Goal: Task Accomplishment & Management: Manage account settings

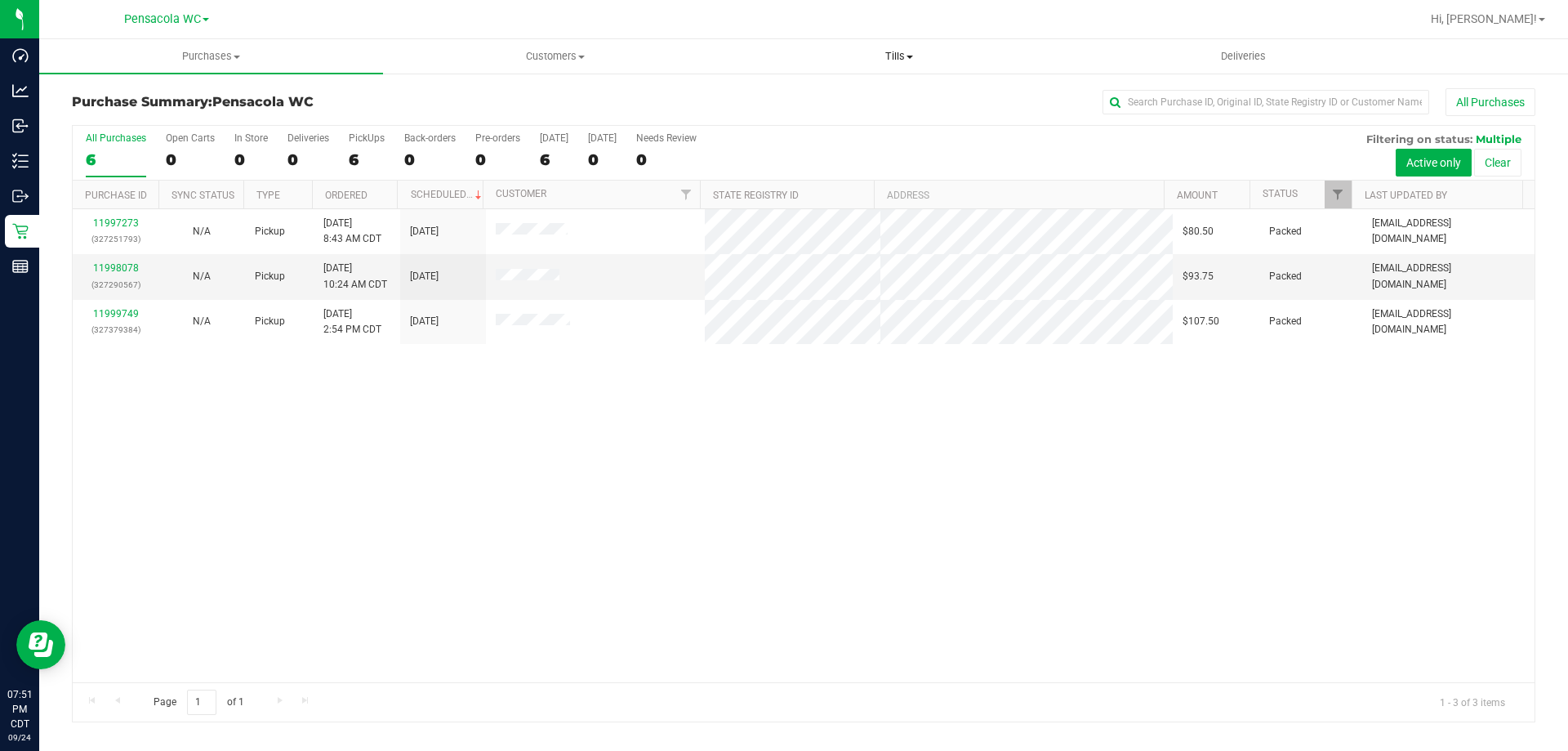
click at [901, 58] on span "Tills" at bounding box center [899, 57] width 342 height 15
click at [794, 97] on span "Manage tills" at bounding box center [782, 98] width 110 height 14
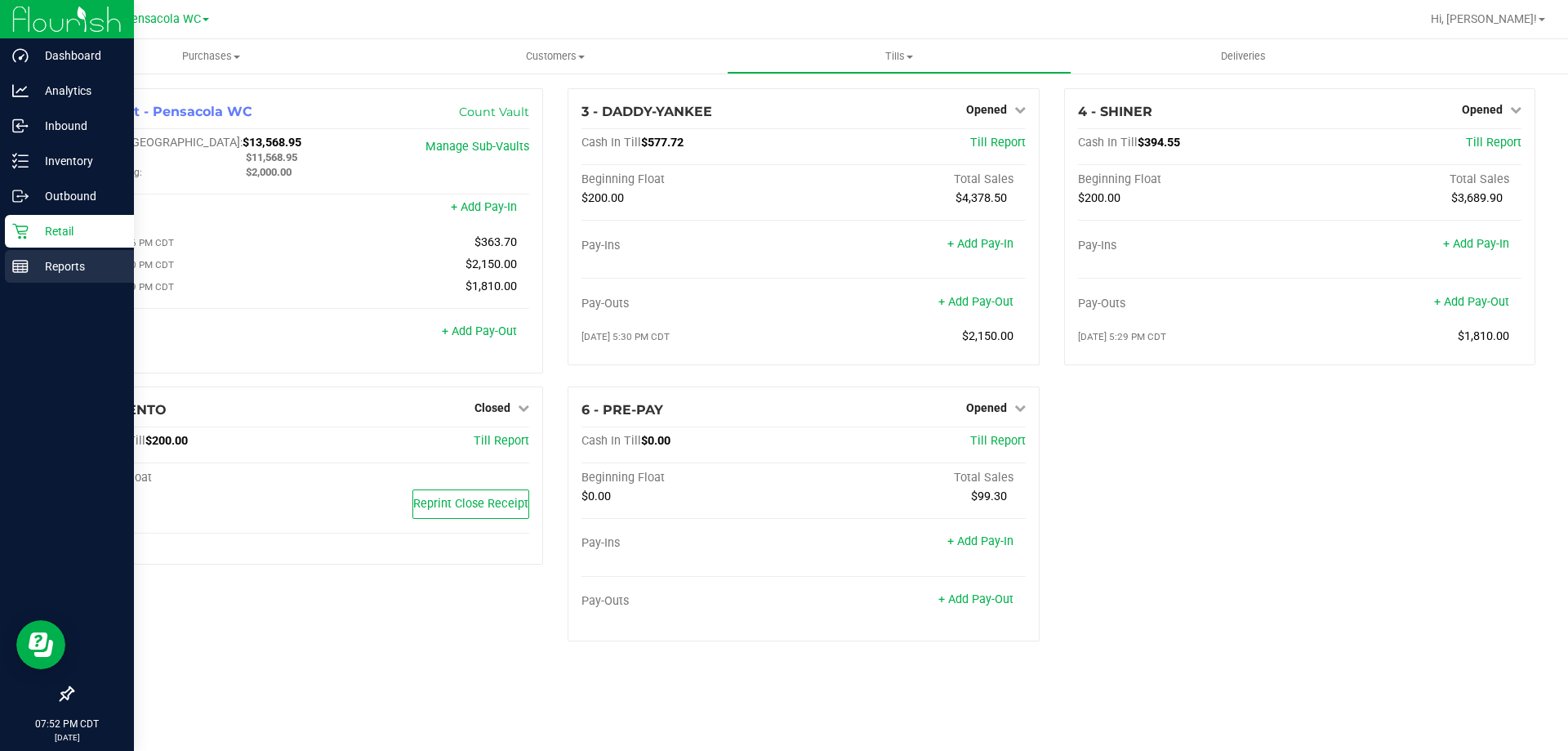
click at [24, 255] on div "Reports" at bounding box center [69, 267] width 129 height 33
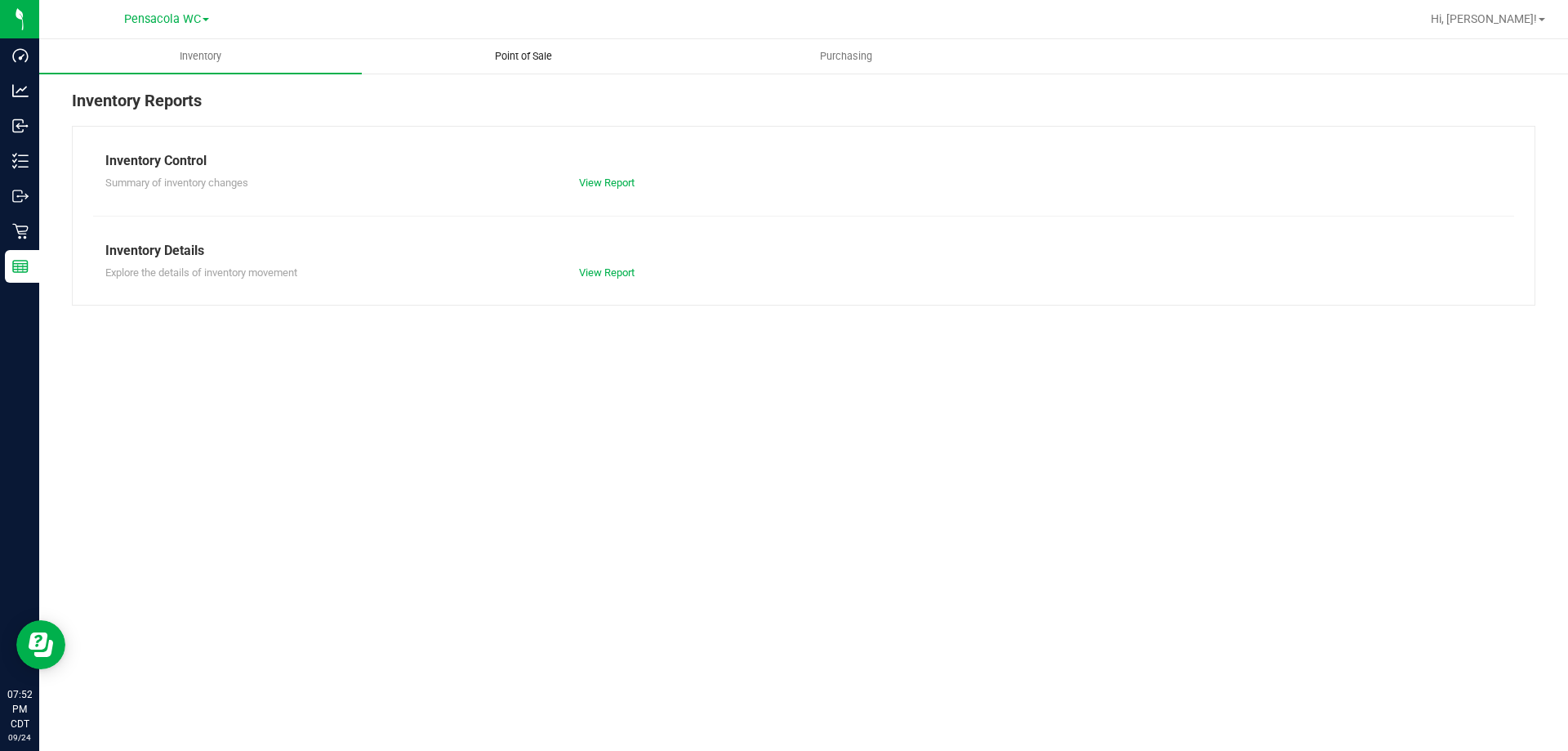
click at [552, 58] on span "Point of Sale" at bounding box center [523, 57] width 101 height 15
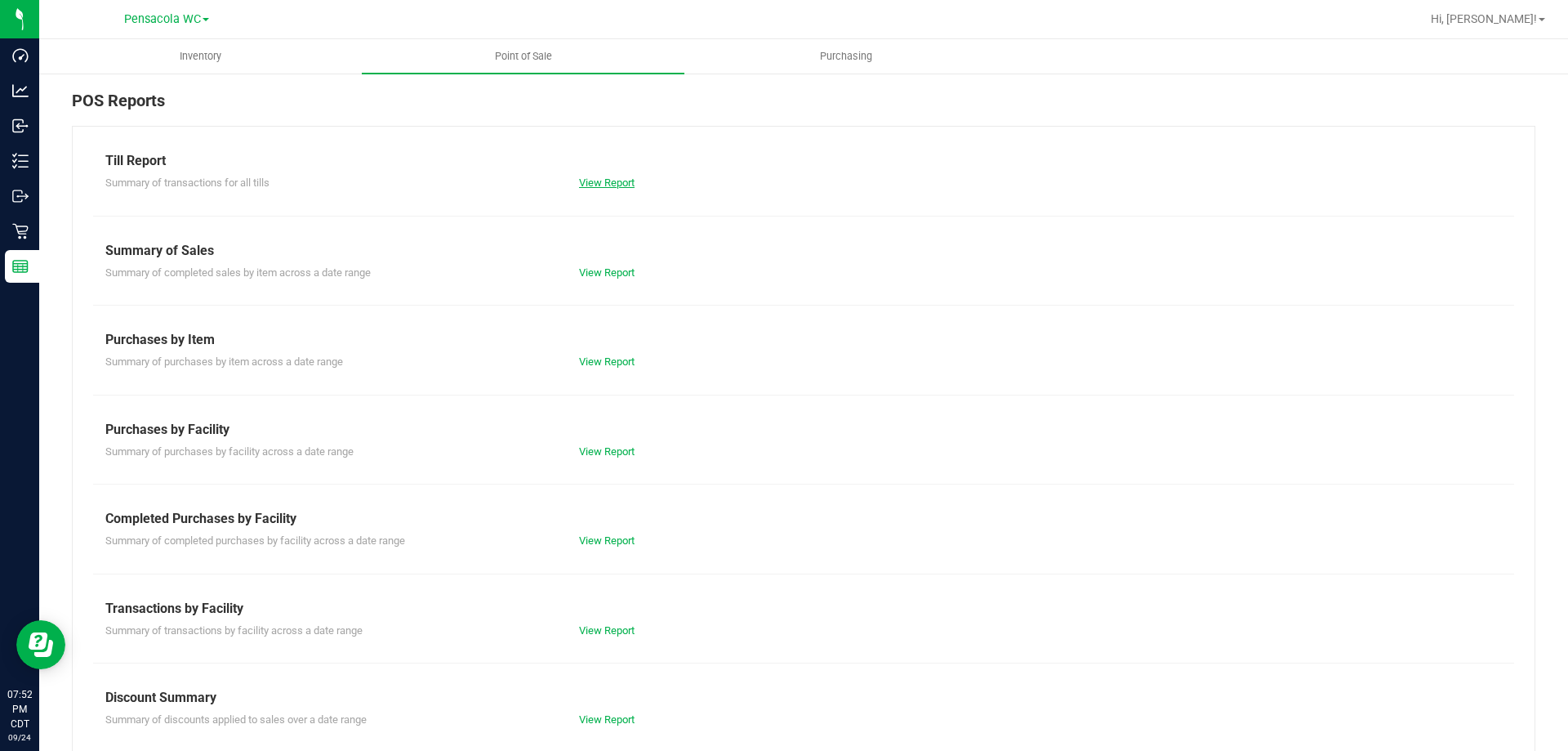
click at [598, 179] on link "View Report" at bounding box center [607, 183] width 56 height 12
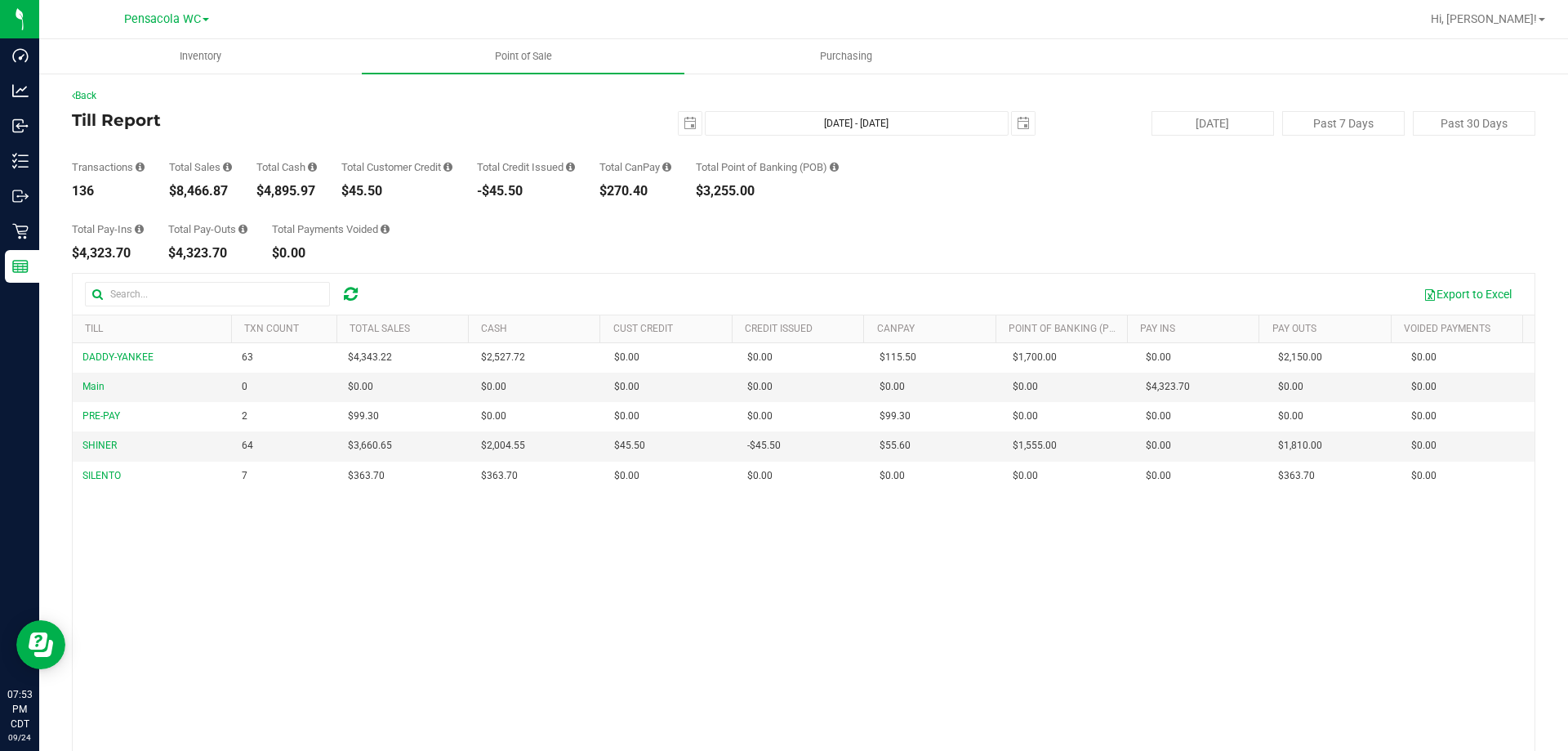
click at [634, 652] on div "DADDY-YANKEE 63 $4,343.22 $2,527.72 $0.00 $0.00 $0.00 $115.50 $0.00 $1,700.00 $…" at bounding box center [803, 579] width 1462 height 473
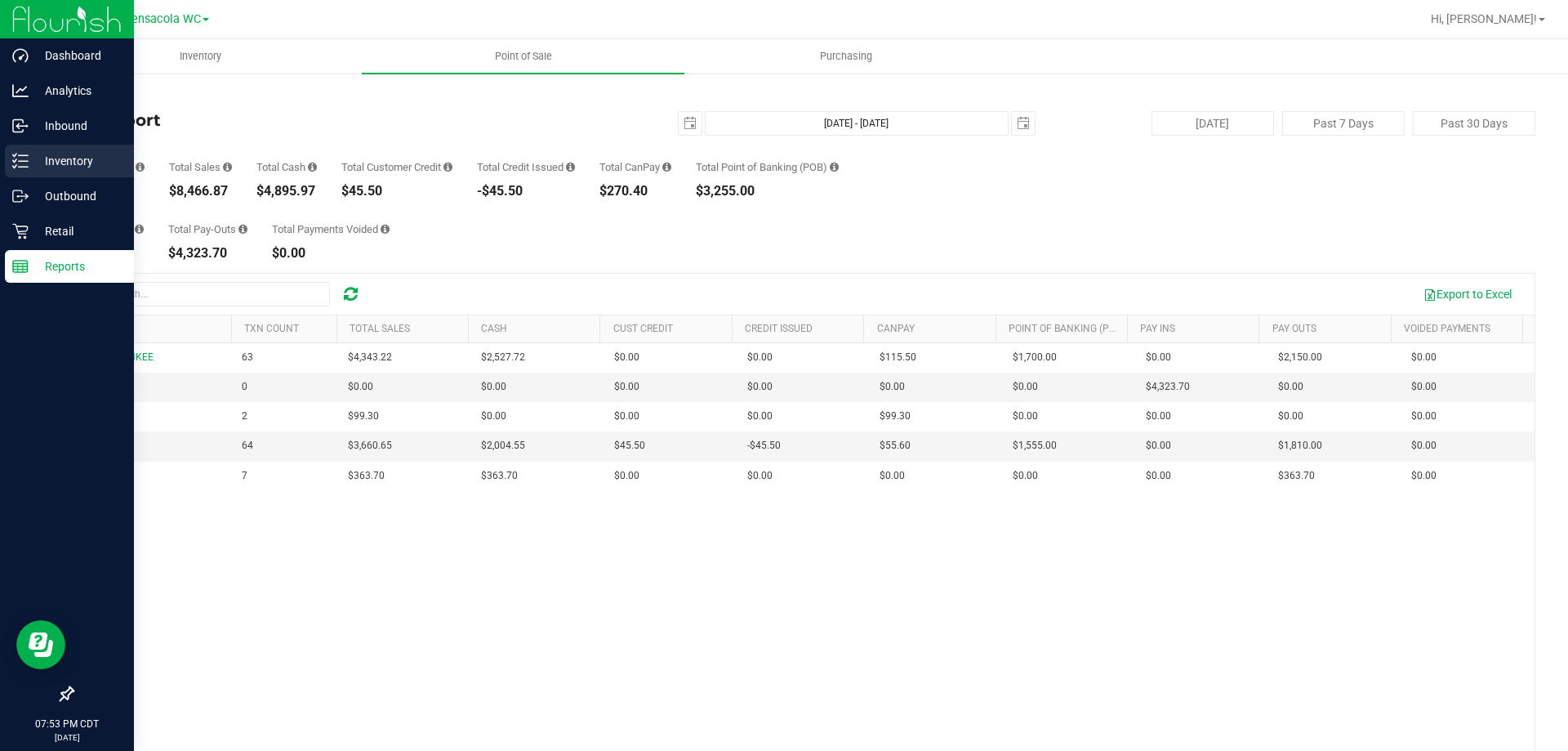
click at [16, 156] on icon at bounding box center [21, 161] width 16 height 16
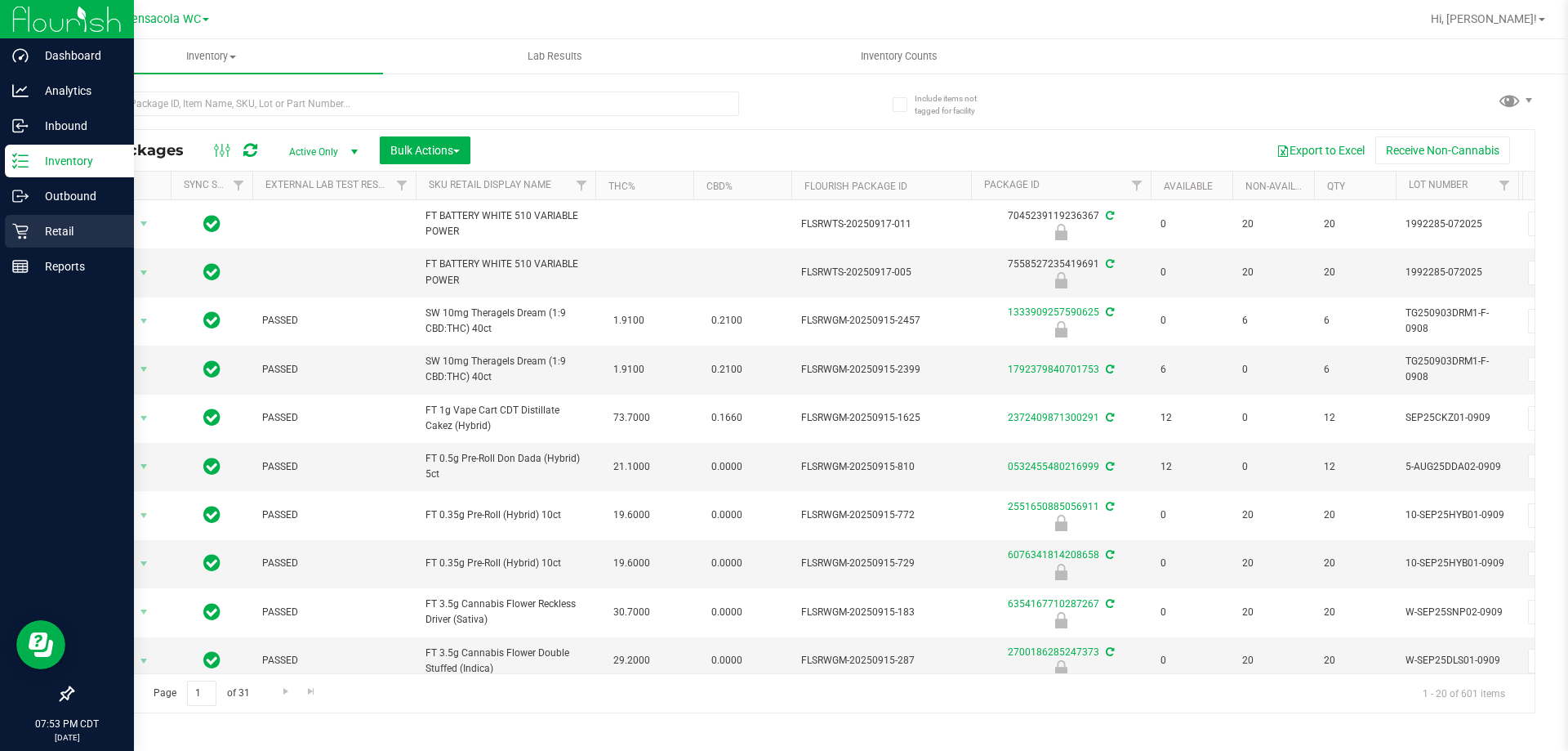
click at [29, 234] on p "Retail" at bounding box center [77, 231] width 98 height 20
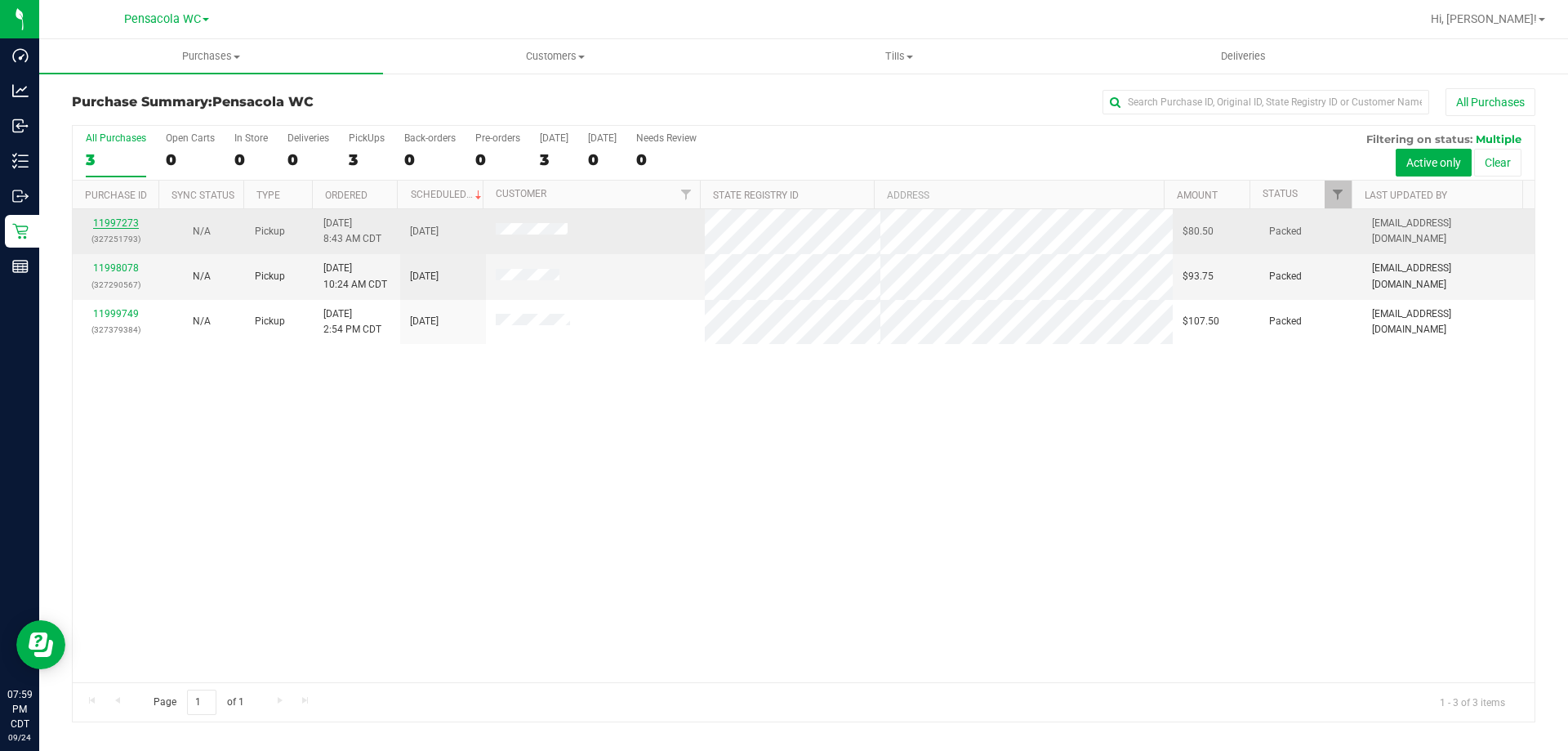
click at [104, 224] on link "11997273" at bounding box center [116, 223] width 46 height 12
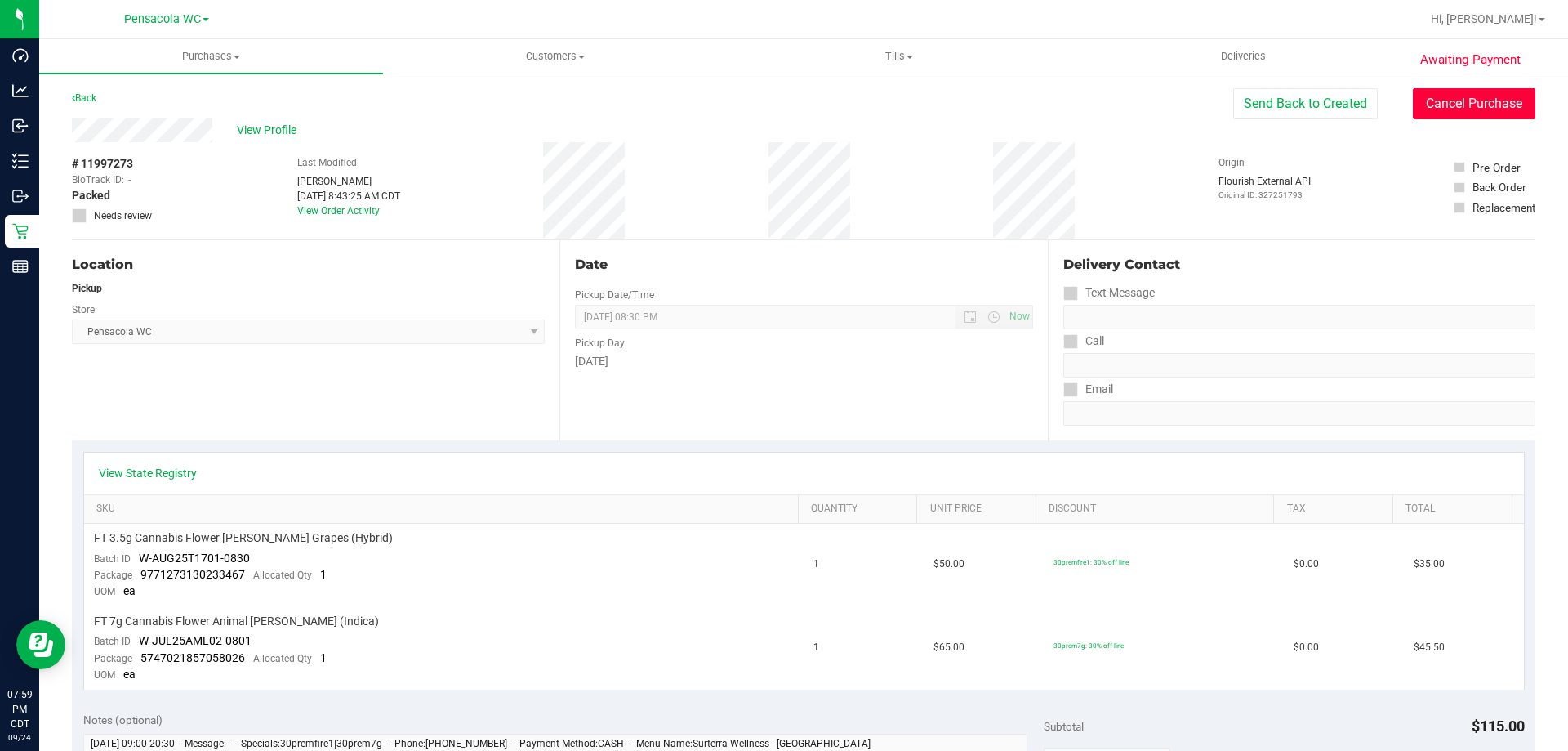
click at [1475, 110] on button "Cancel Purchase" at bounding box center [1474, 104] width 123 height 31
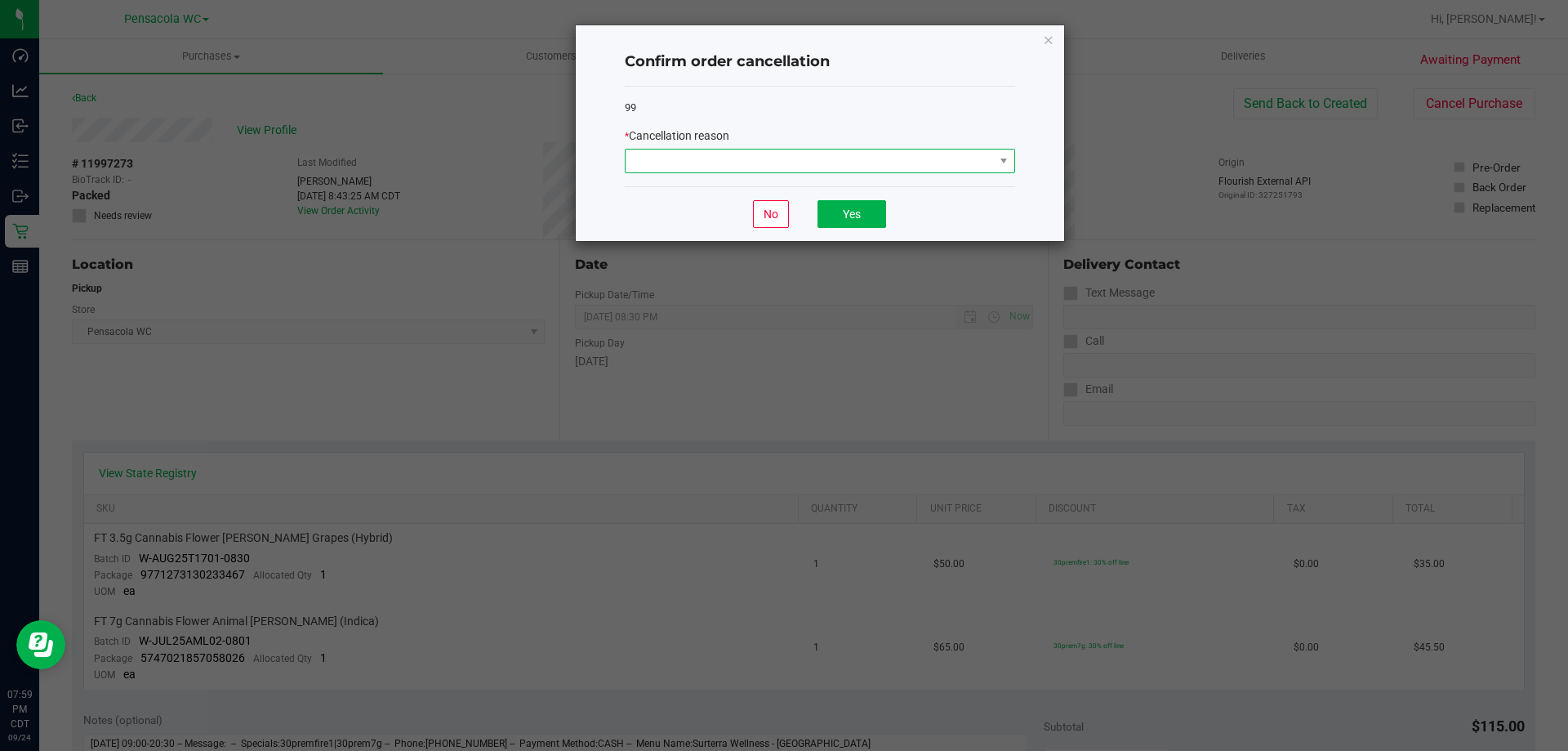
click at [874, 158] on span at bounding box center [810, 161] width 368 height 23
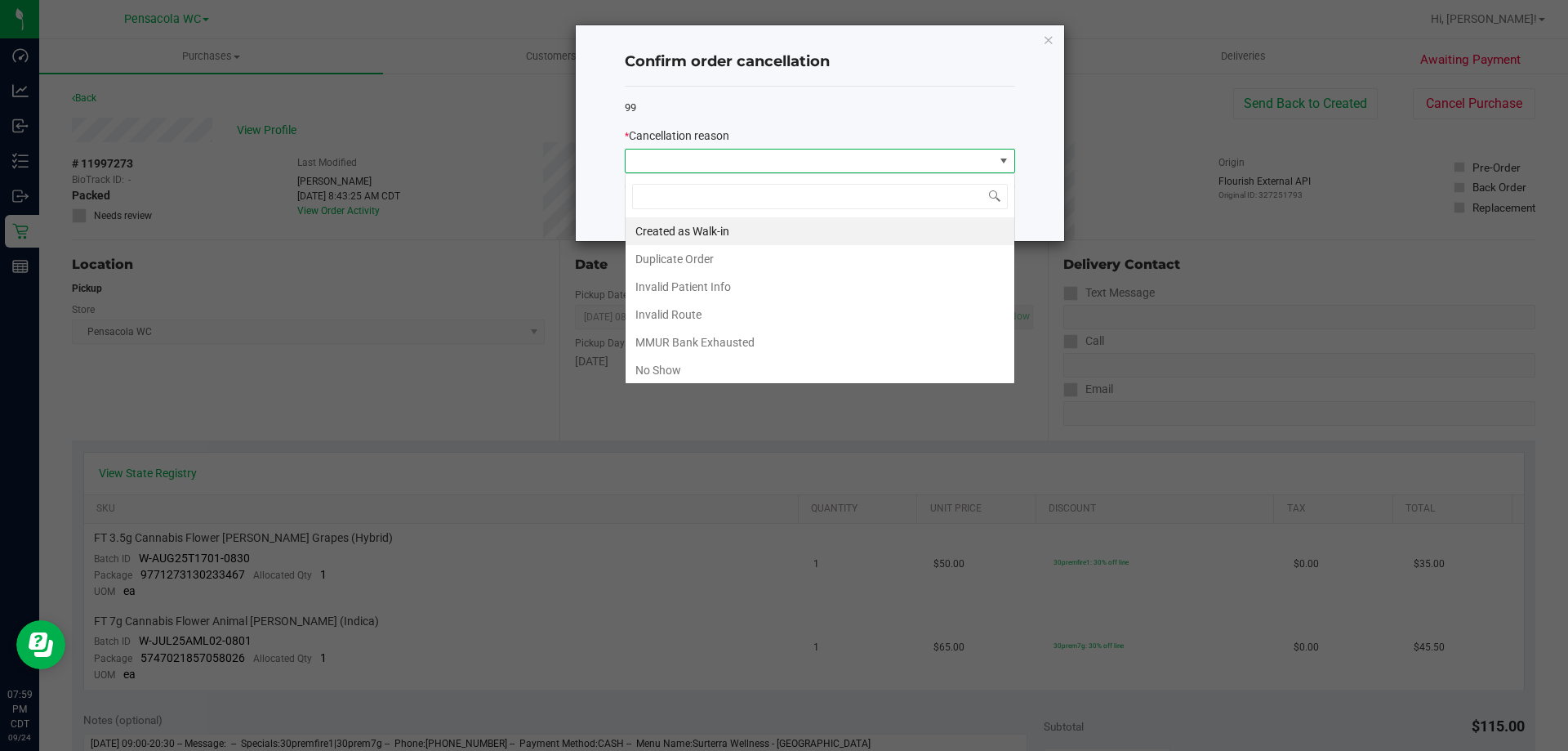
scroll to position [25, 391]
click at [645, 369] on li "No Show" at bounding box center [820, 370] width 389 height 28
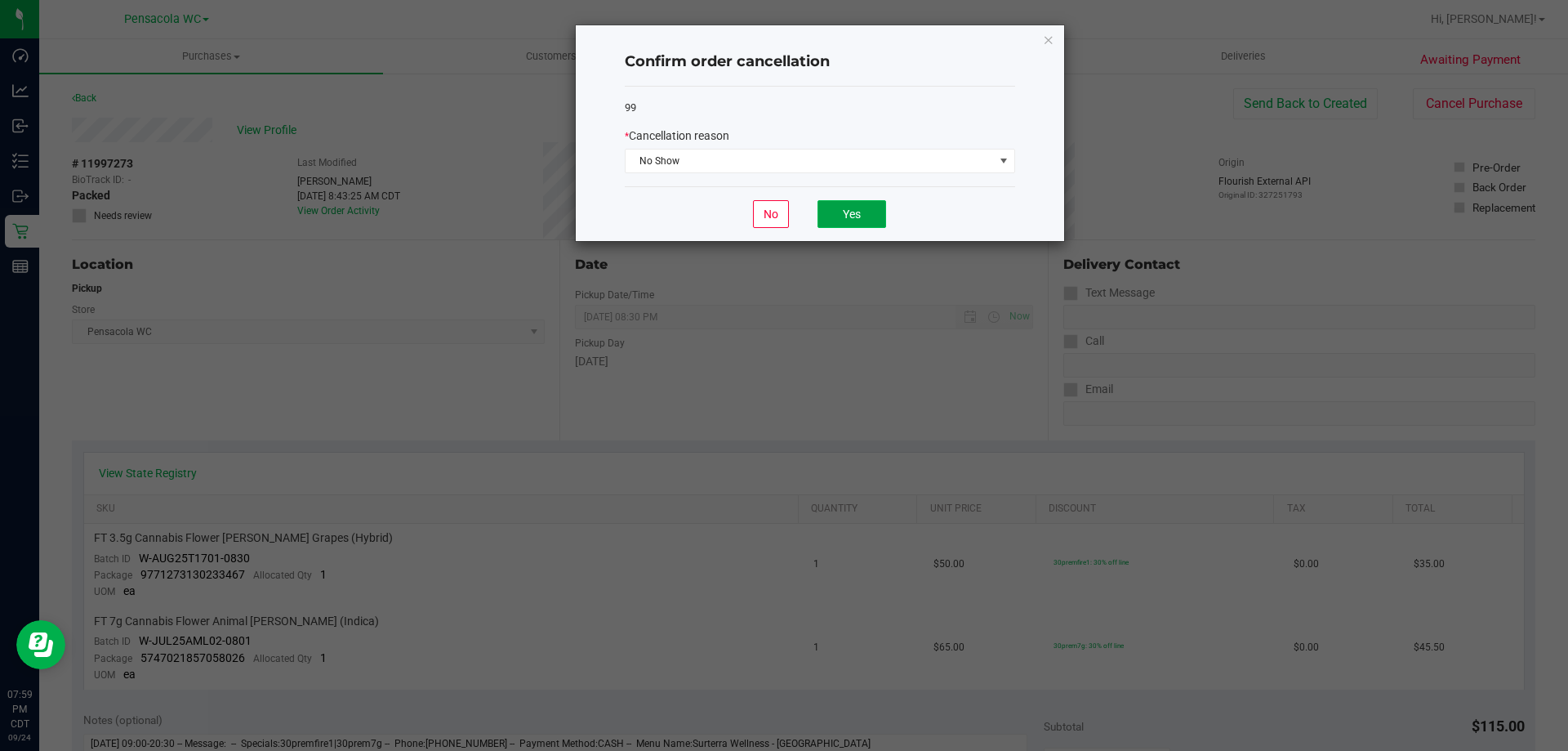
click at [850, 211] on button "Yes" at bounding box center [851, 214] width 68 height 28
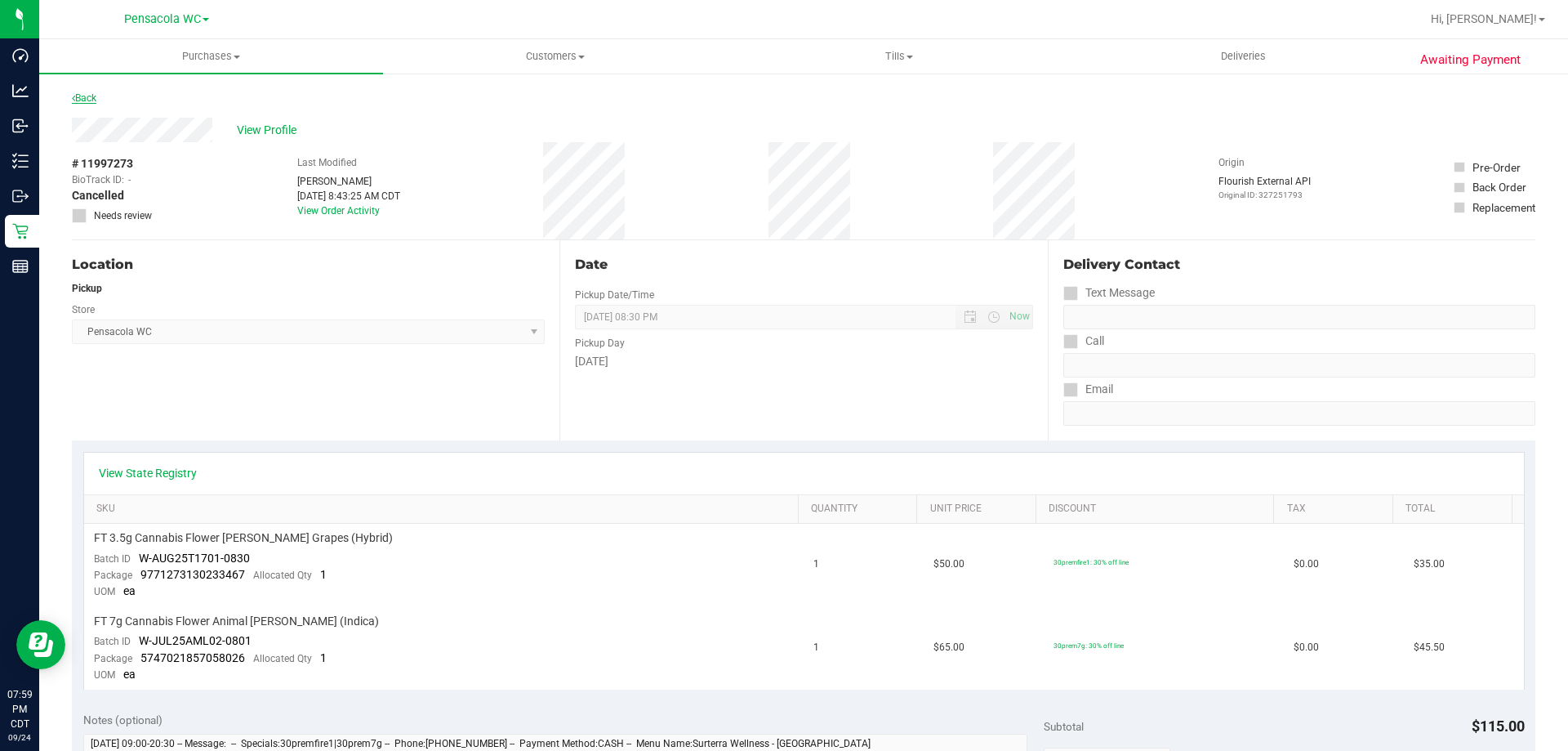
click at [82, 95] on link "Back" at bounding box center [84, 98] width 25 height 12
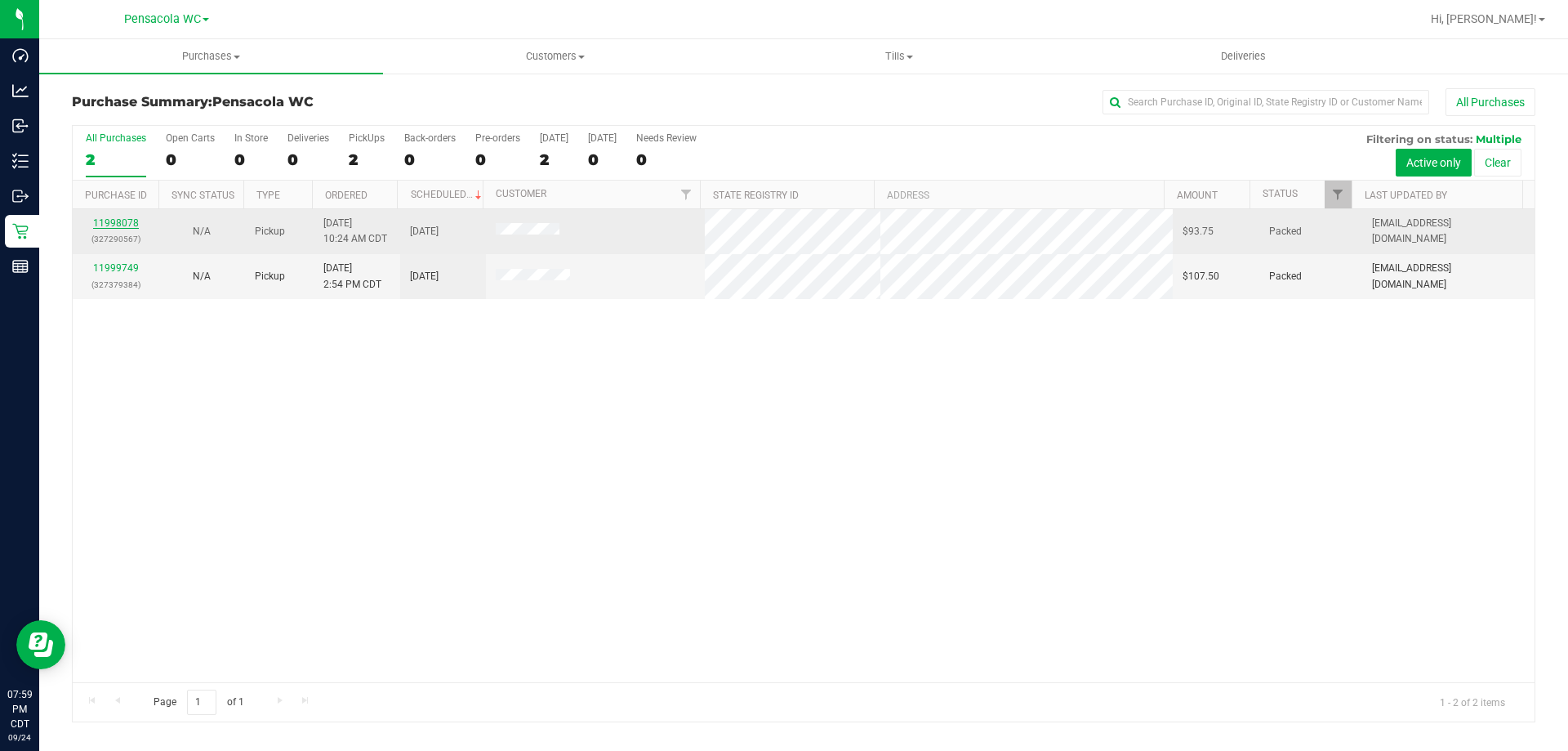
click at [134, 220] on link "11998078" at bounding box center [116, 223] width 46 height 12
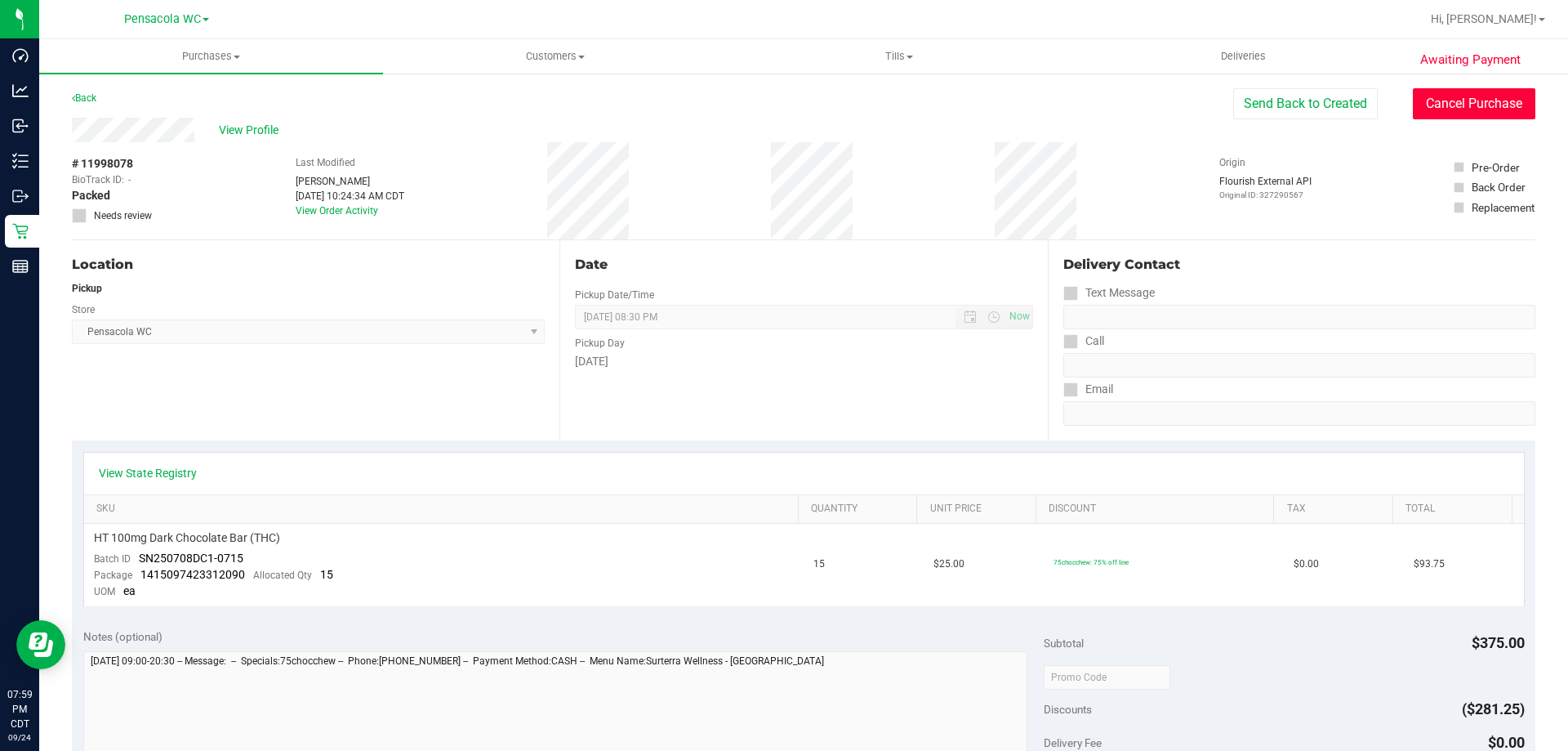
click at [1478, 89] on button "Cancel Purchase" at bounding box center [1474, 104] width 123 height 31
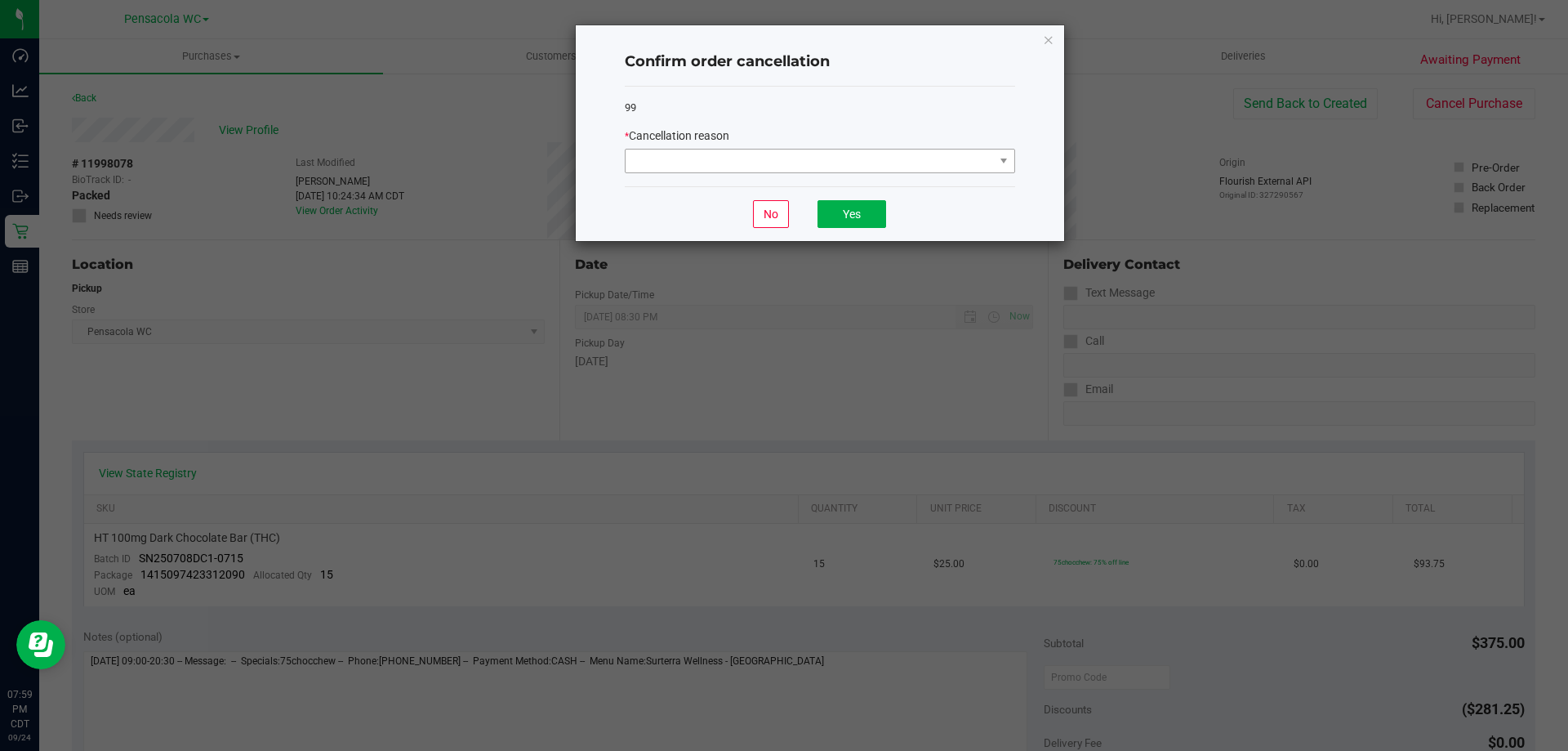
click at [827, 149] on div "* Cancellation reason" at bounding box center [820, 151] width 391 height 46
click at [818, 164] on span at bounding box center [810, 161] width 368 height 23
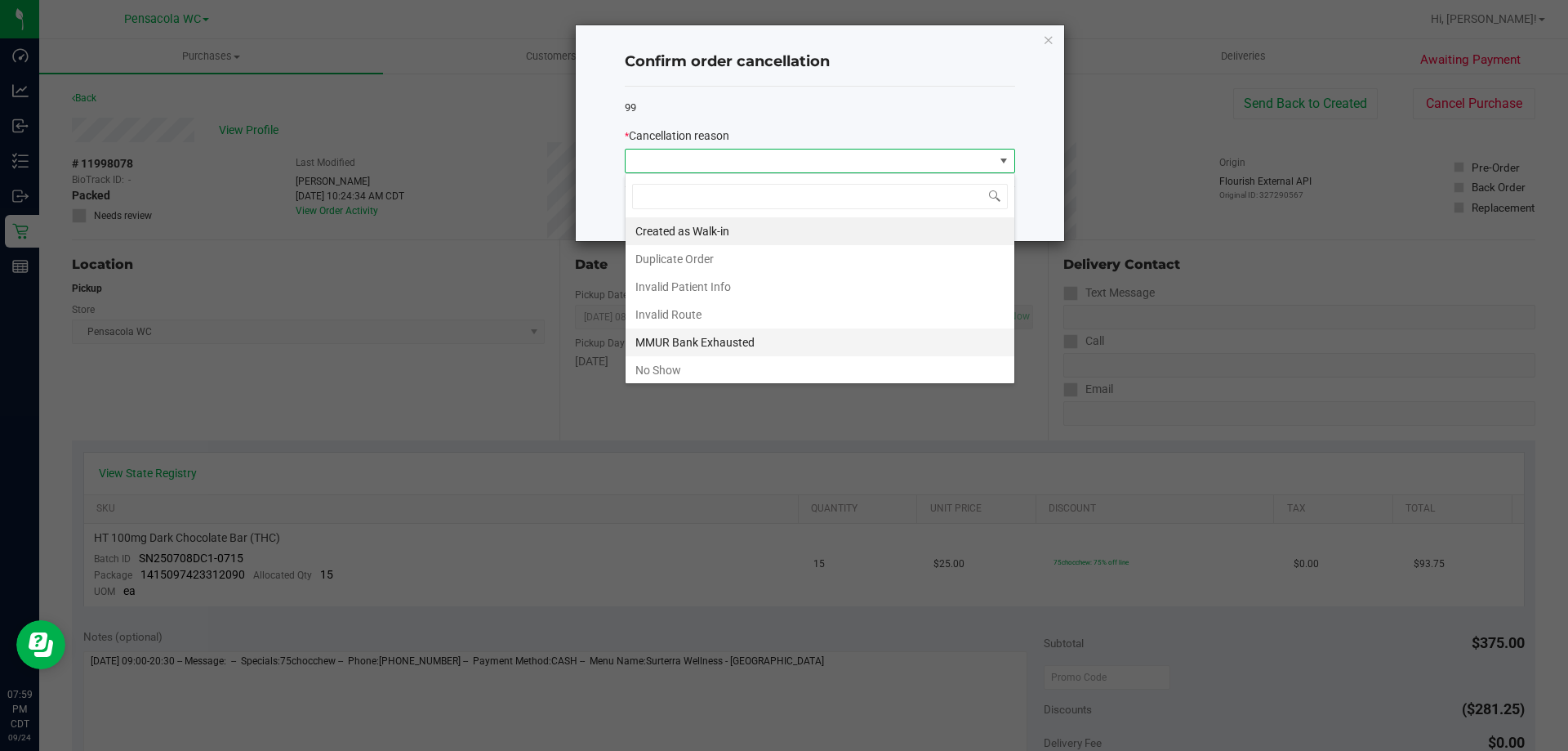
scroll to position [25, 391]
click at [656, 365] on li "No Show" at bounding box center [820, 370] width 389 height 28
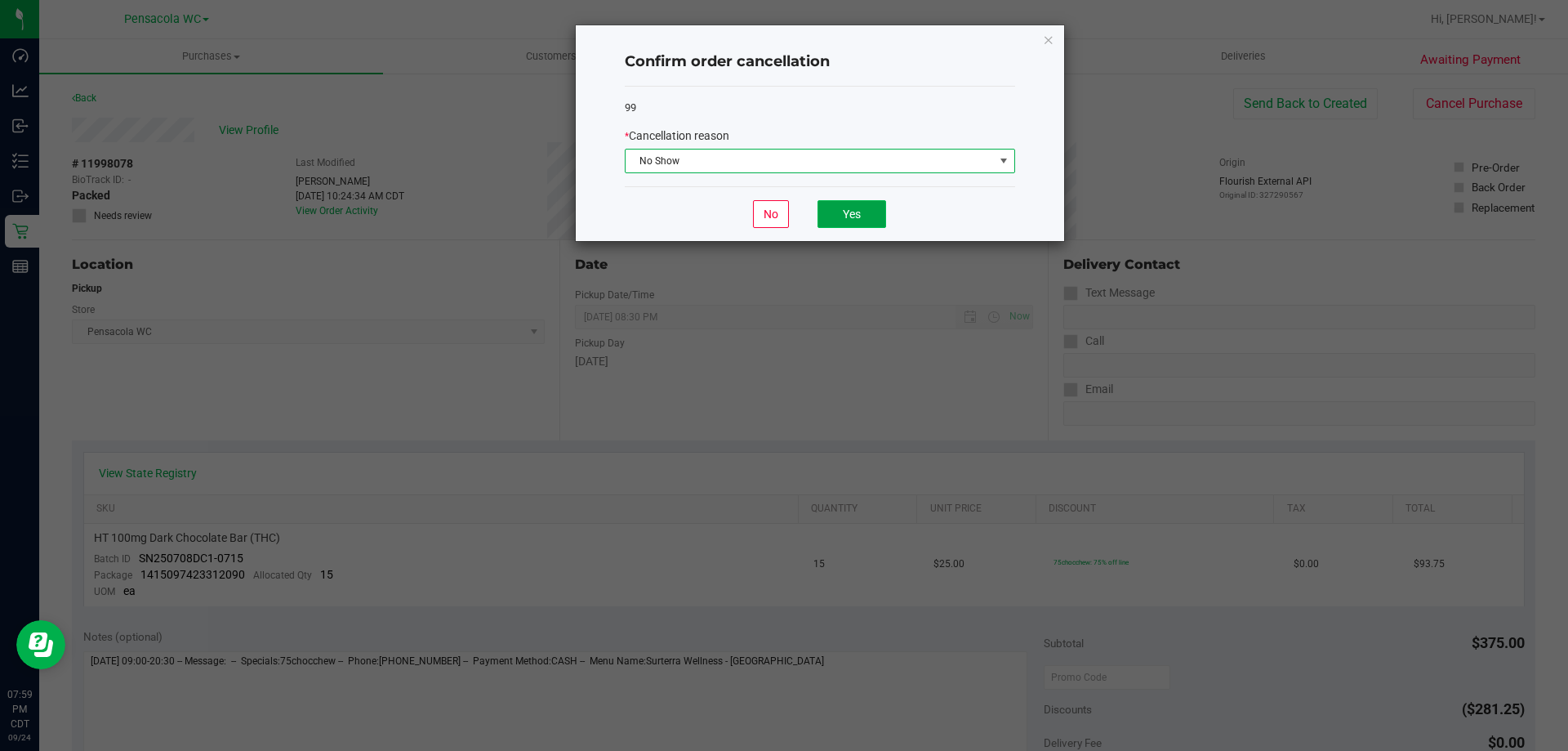
click at [854, 213] on button "Yes" at bounding box center [851, 214] width 68 height 28
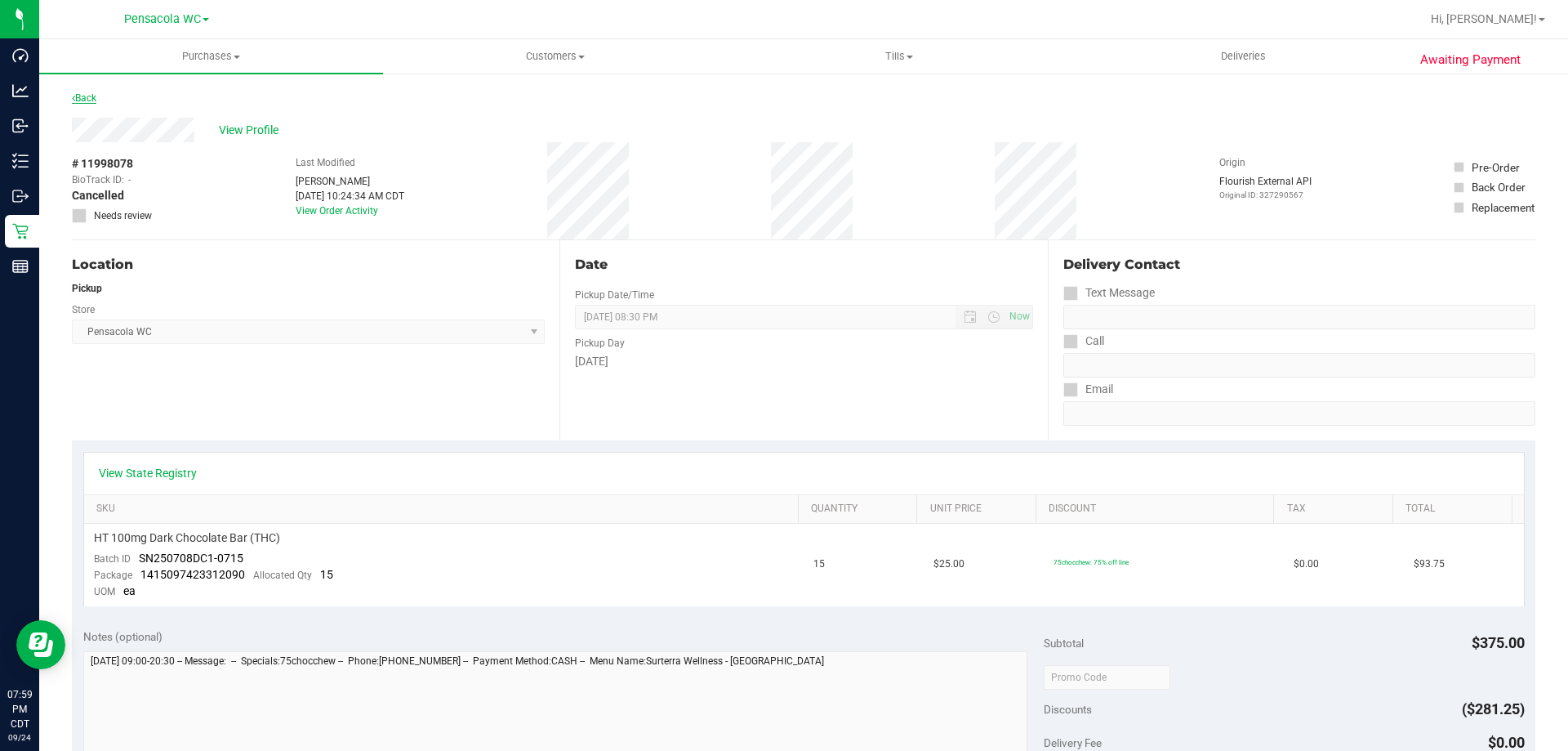
click at [90, 92] on link "Back" at bounding box center [84, 98] width 25 height 12
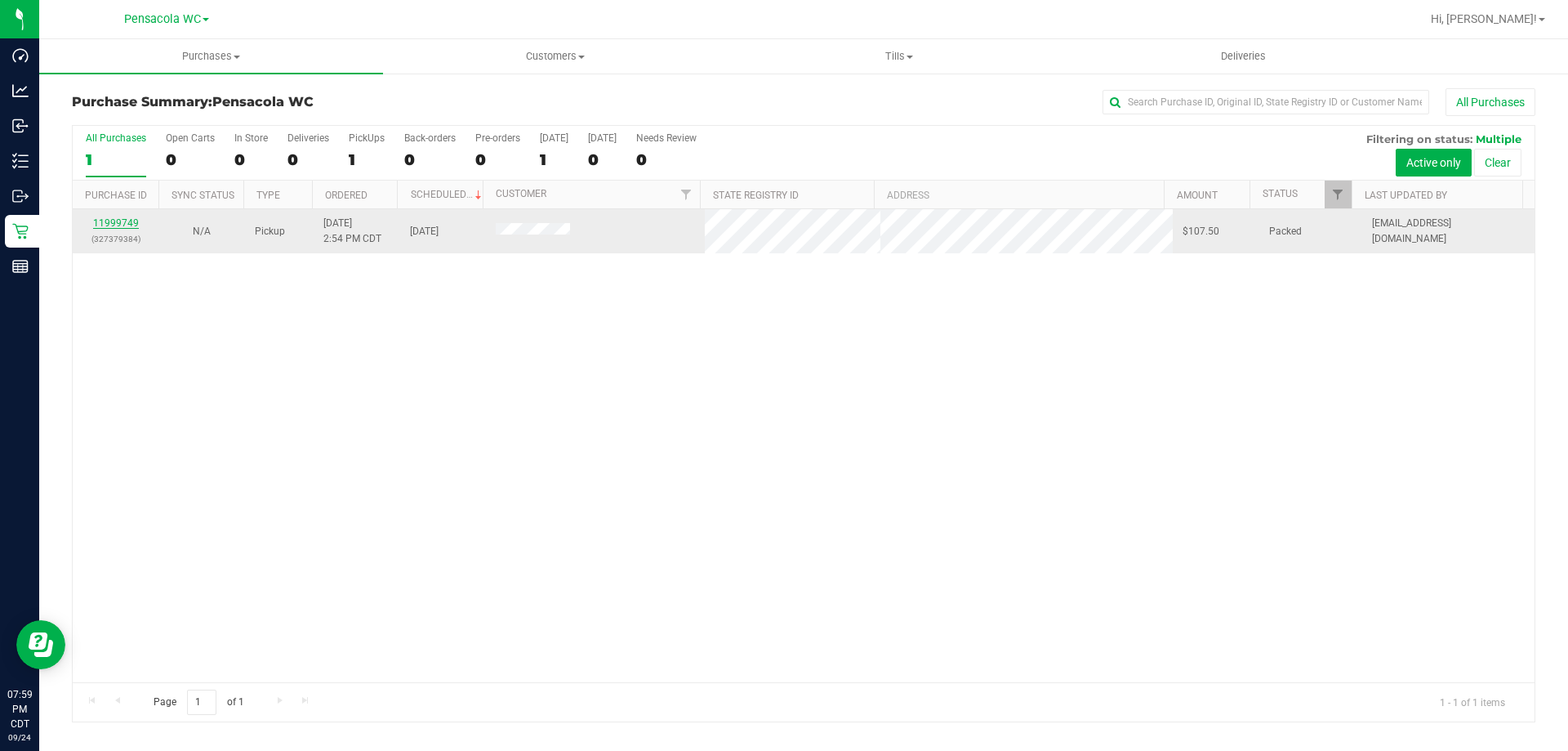
click at [127, 227] on link "11999749" at bounding box center [116, 223] width 46 height 12
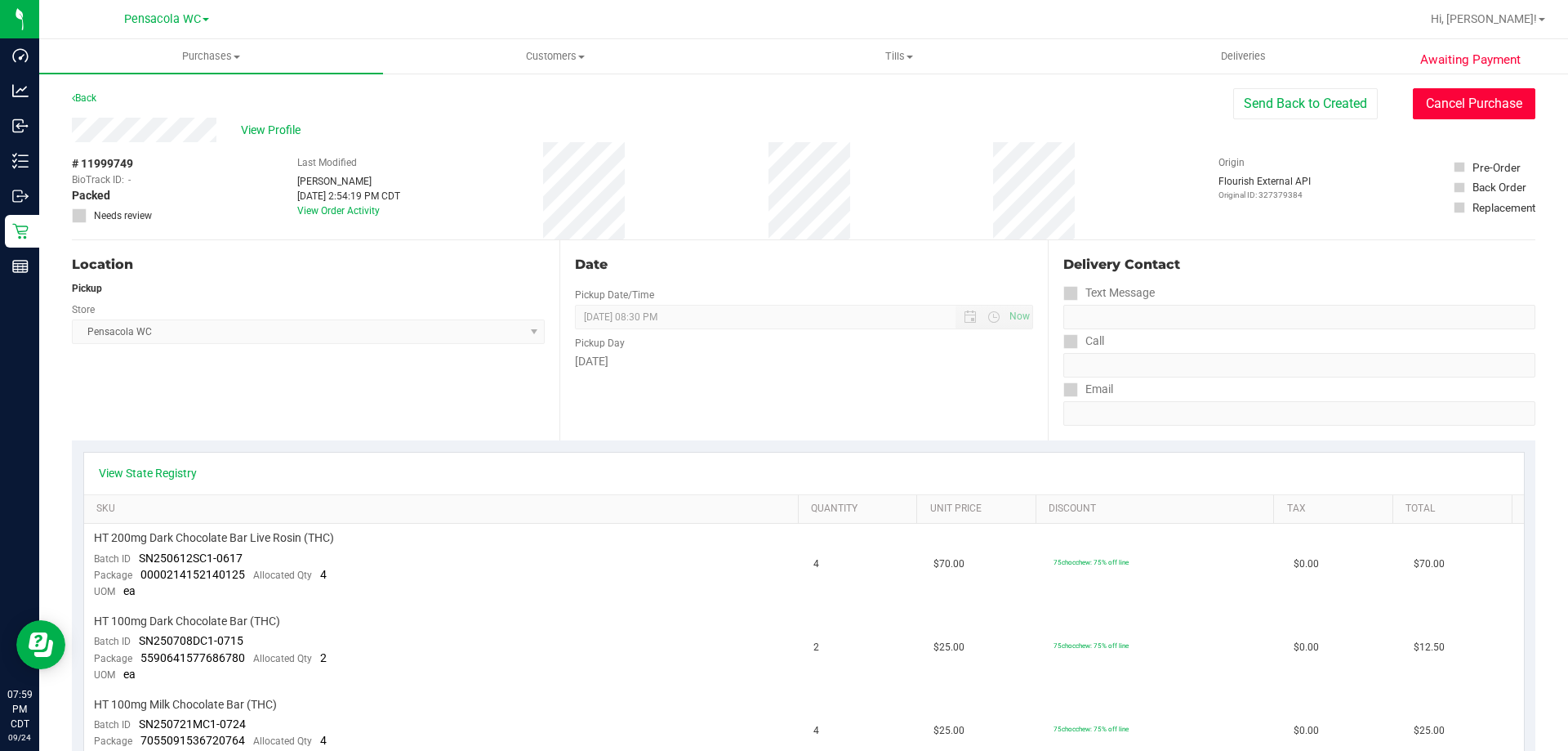
click at [1423, 104] on button "Cancel Purchase" at bounding box center [1474, 104] width 123 height 31
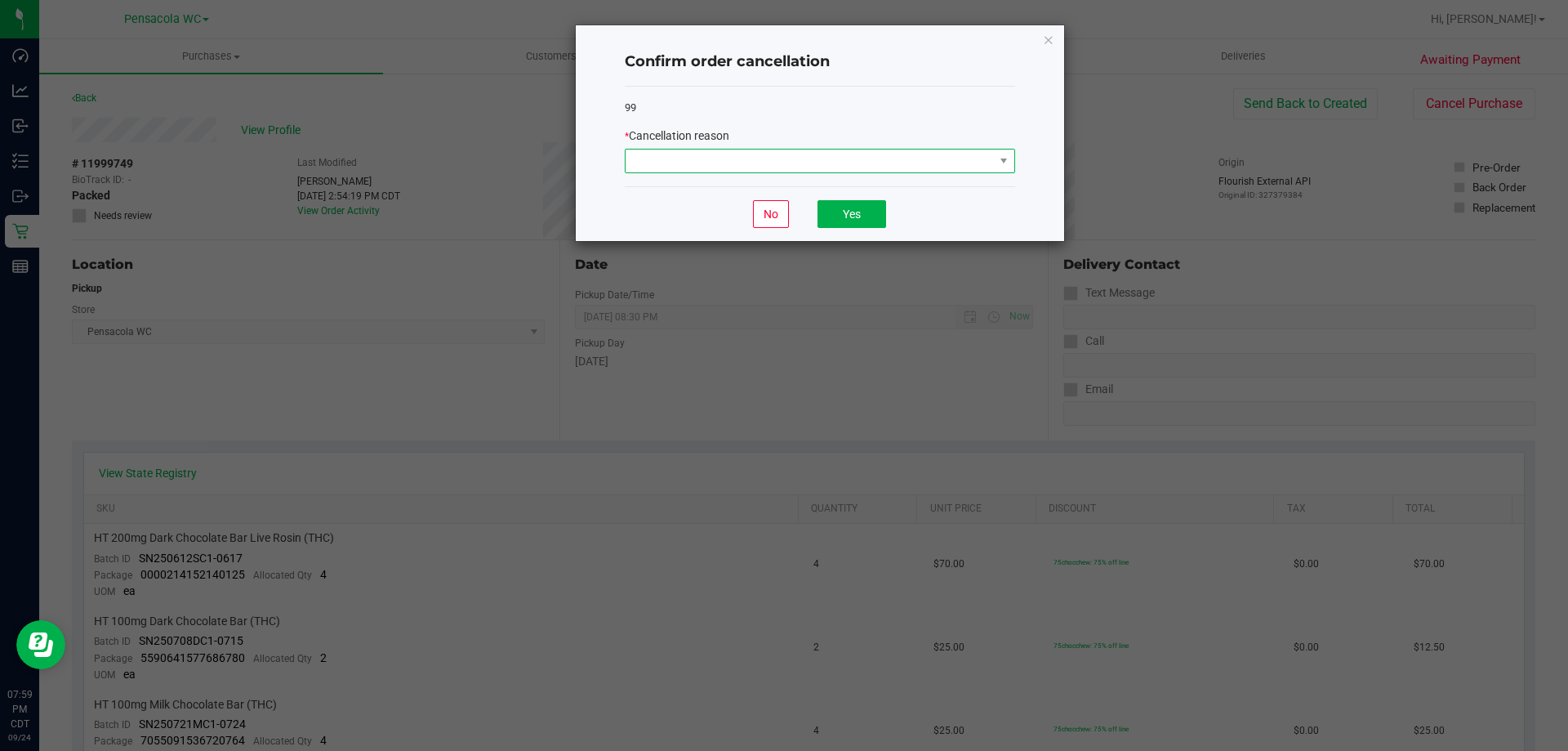
drag, startPoint x: 792, startPoint y: 167, endPoint x: 783, endPoint y: 169, distance: 9.2
click at [792, 166] on span at bounding box center [810, 161] width 368 height 23
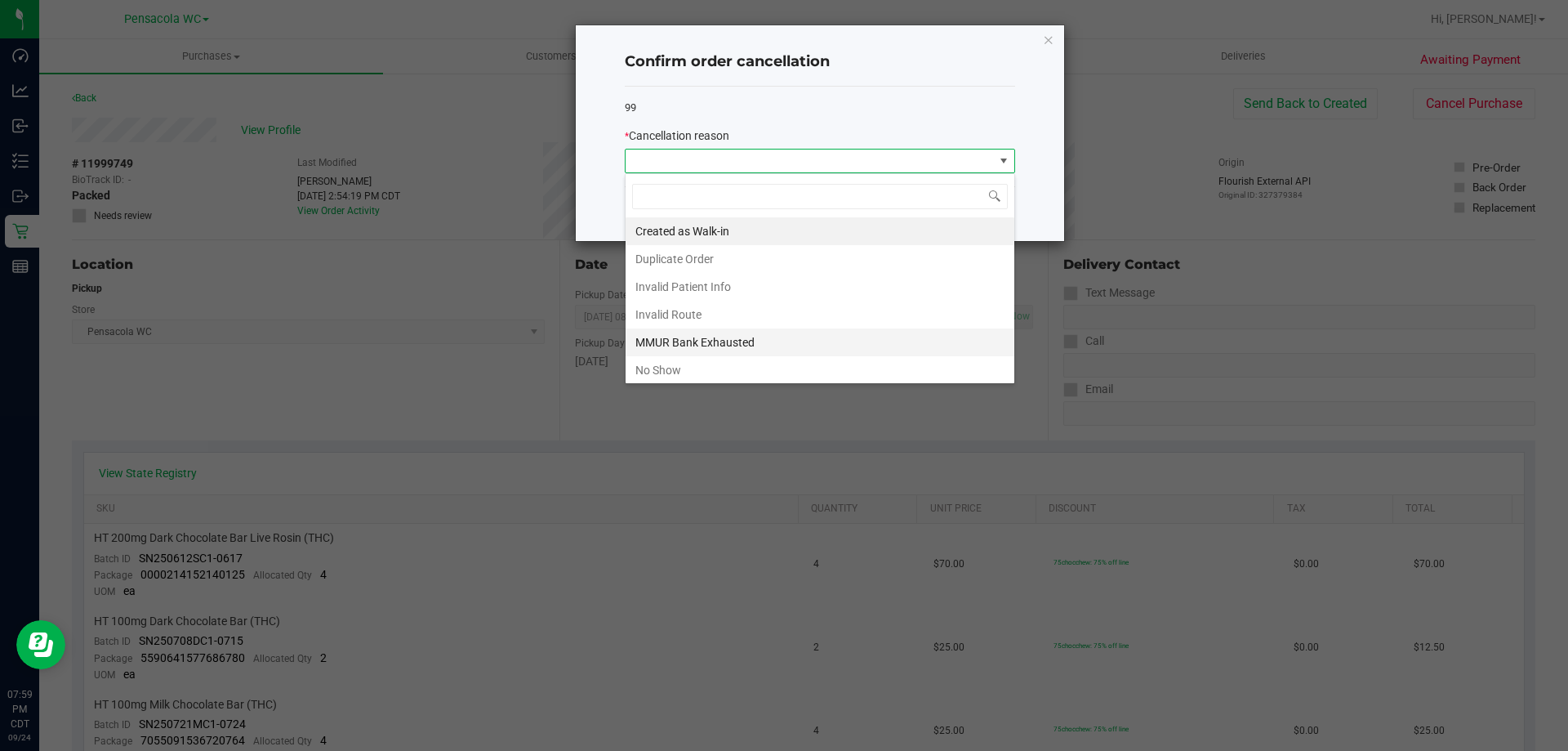
scroll to position [25, 391]
click at [661, 369] on li "No Show" at bounding box center [820, 370] width 389 height 28
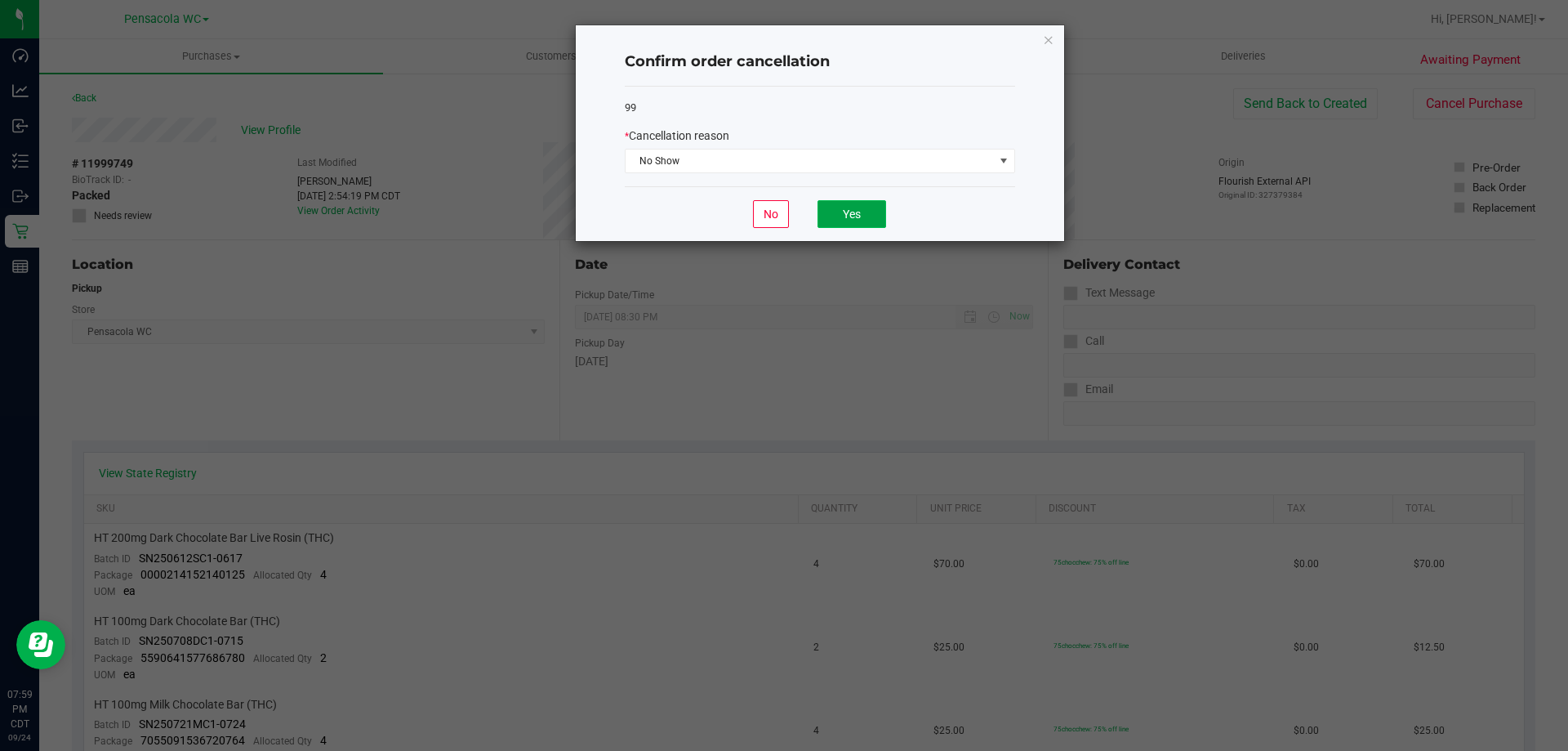
click at [847, 205] on button "Yes" at bounding box center [851, 214] width 68 height 28
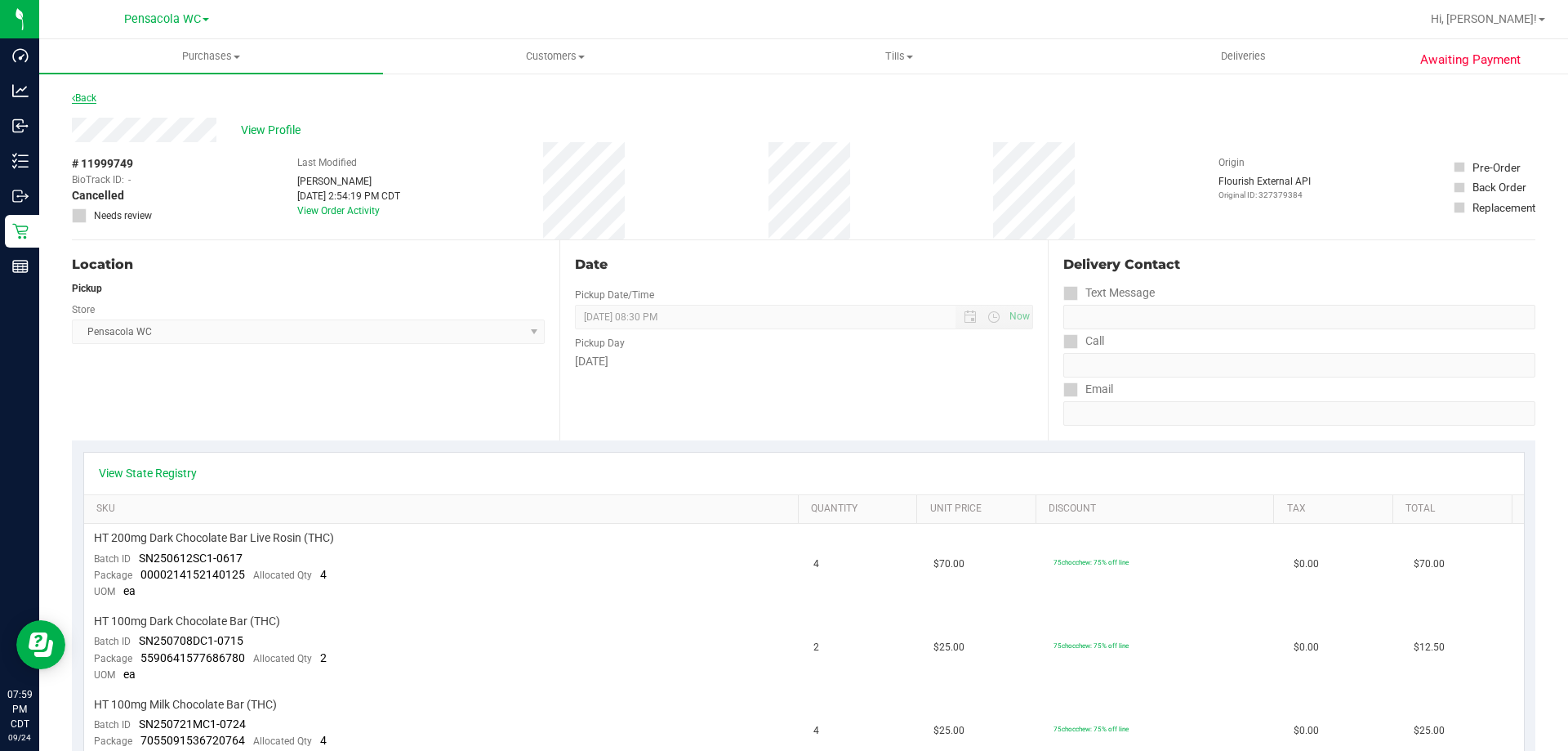
click at [85, 103] on link "Back" at bounding box center [84, 98] width 25 height 12
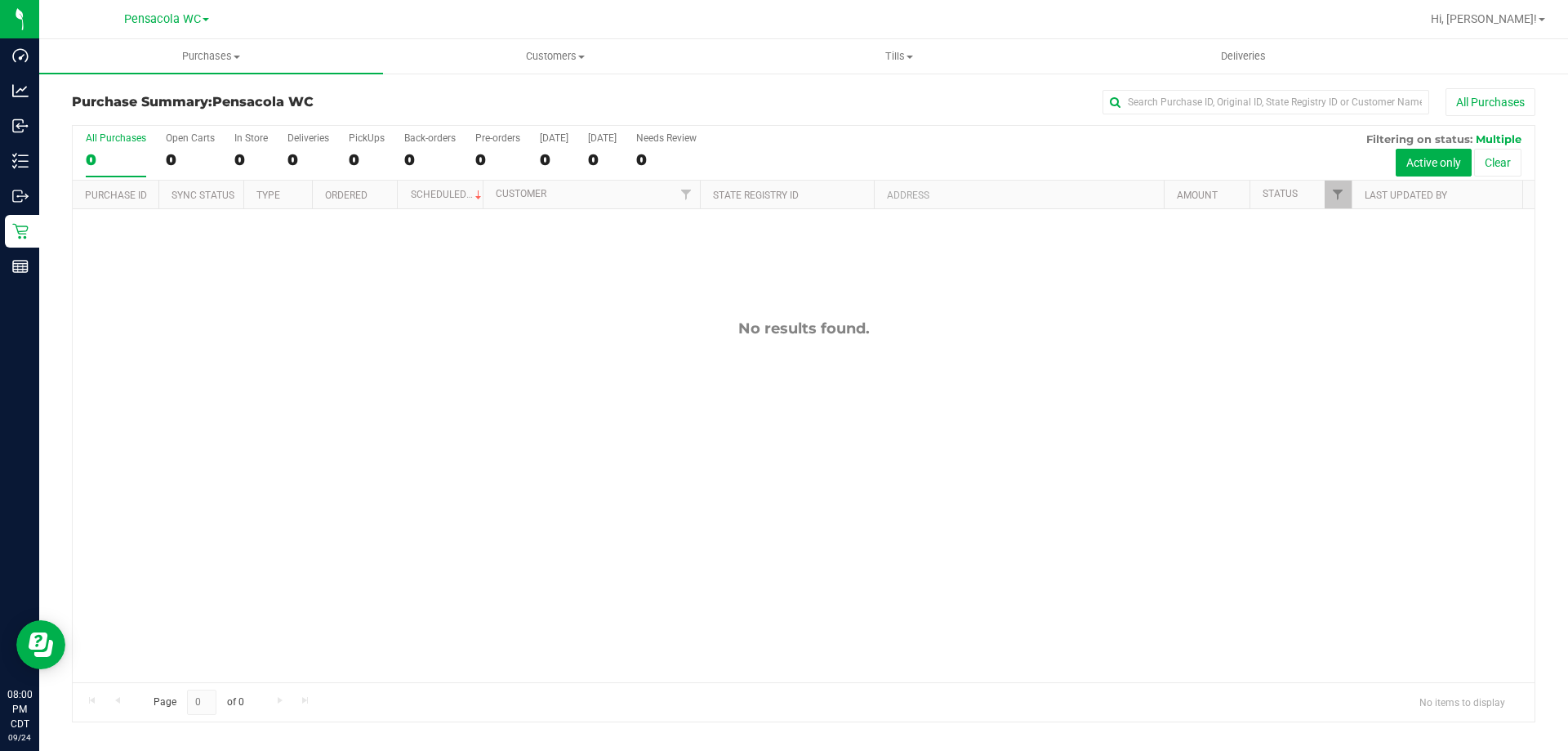
drag, startPoint x: 824, startPoint y: -6, endPoint x: 840, endPoint y: -6, distance: 16.0
click at [840, 0] on html "Dashboard Analytics Inbound Inventory Outbound Retail Reports 08:00 PM CDT [DAT…" at bounding box center [784, 375] width 1568 height 751
click at [899, 53] on span "Tills" at bounding box center [899, 57] width 342 height 15
click at [806, 99] on span "Manage tills" at bounding box center [782, 98] width 110 height 14
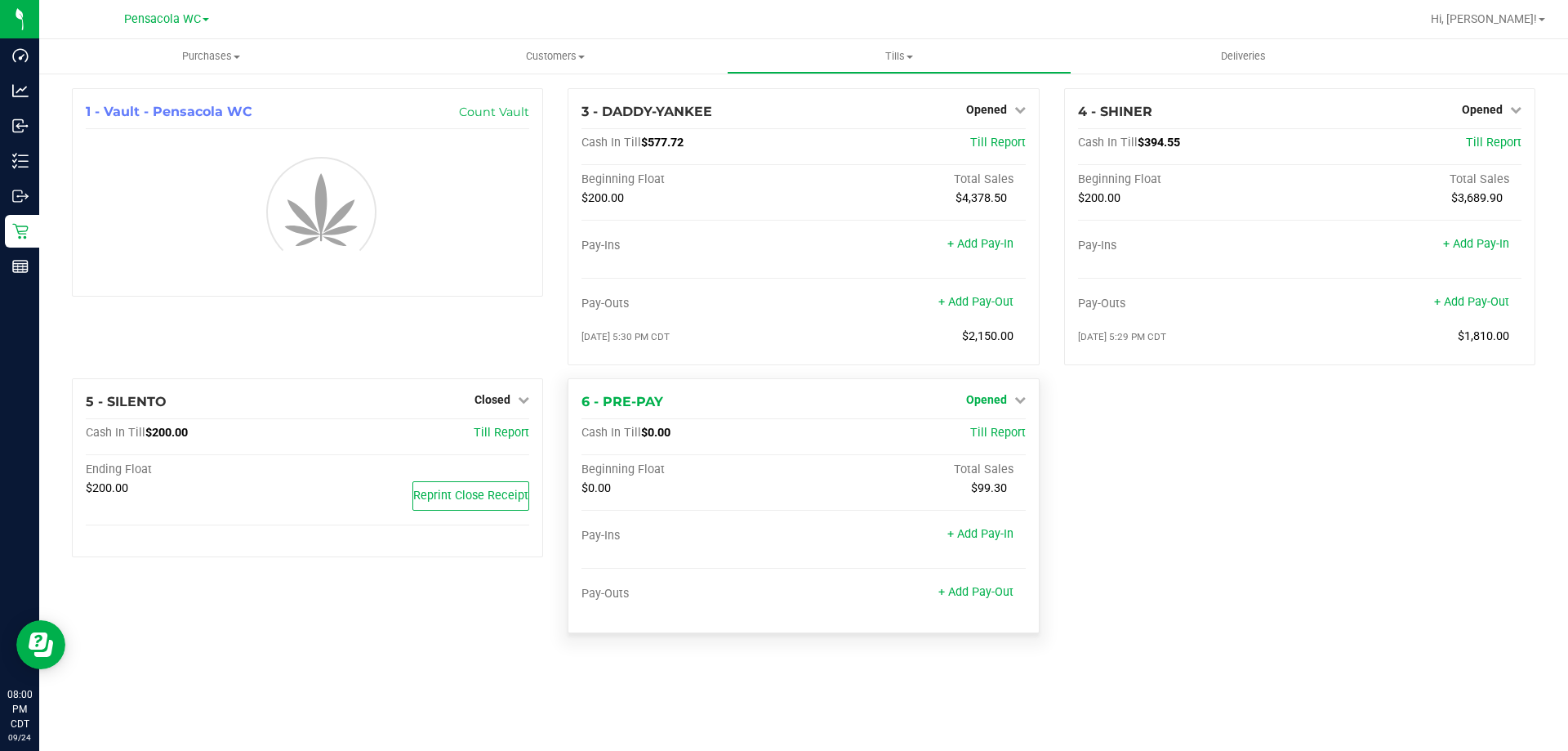
click at [1021, 398] on icon at bounding box center [1020, 400] width 12 height 12
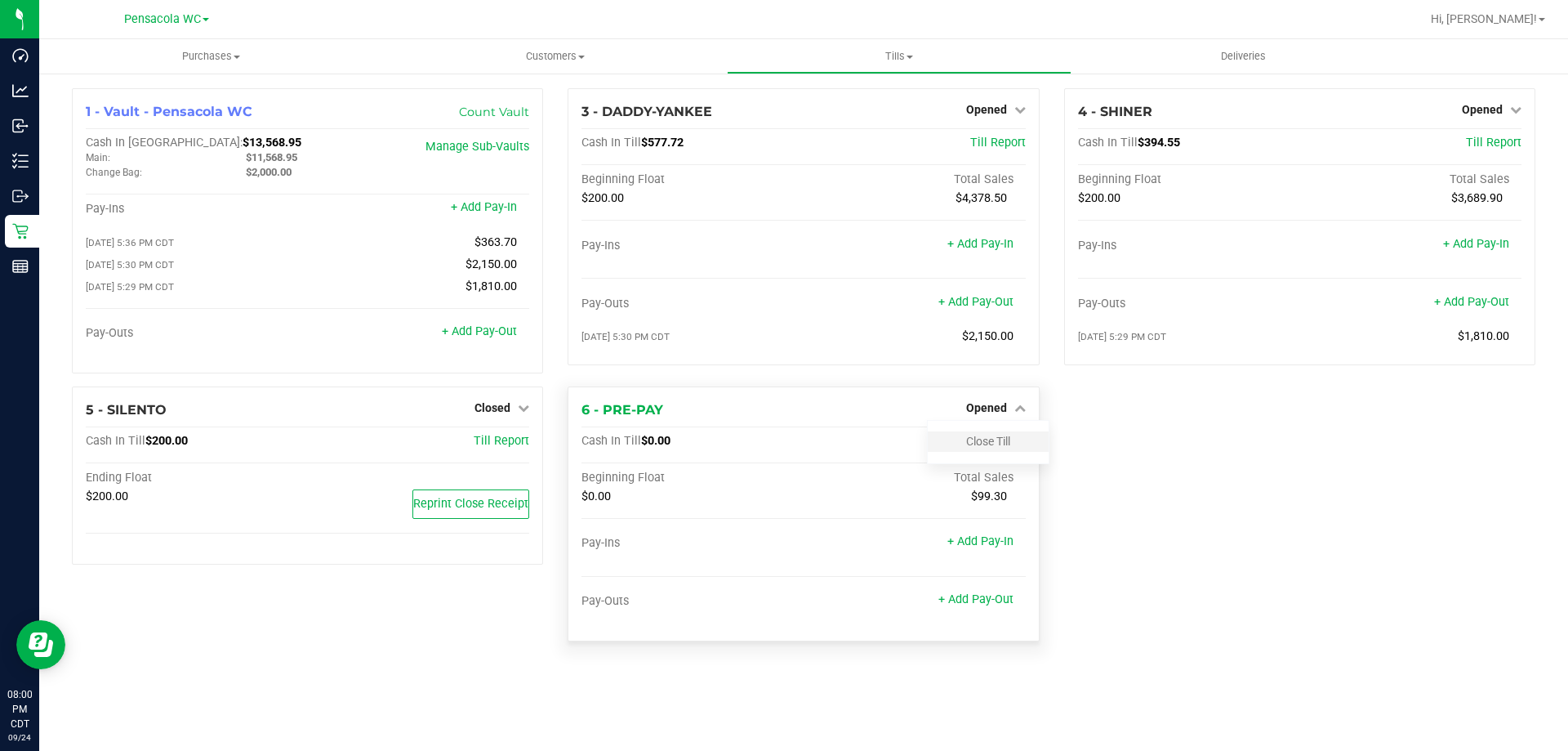
click at [994, 438] on div "Close Till" at bounding box center [988, 442] width 121 height 21
click at [997, 443] on link "Close Till" at bounding box center [988, 442] width 44 height 13
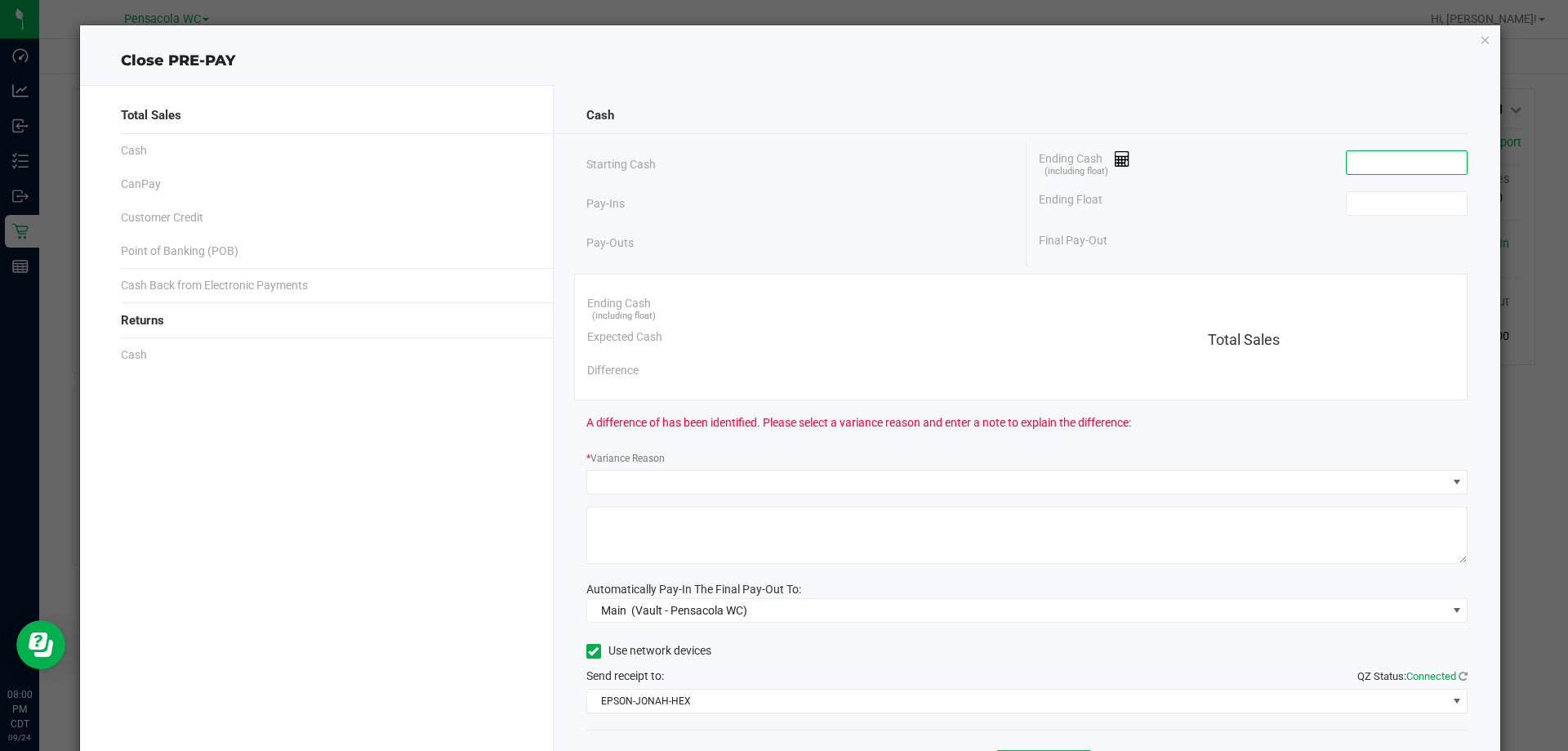
click at [1413, 160] on input at bounding box center [1407, 163] width 120 height 23
click at [1381, 160] on input at bounding box center [1407, 163] width 120 height 23
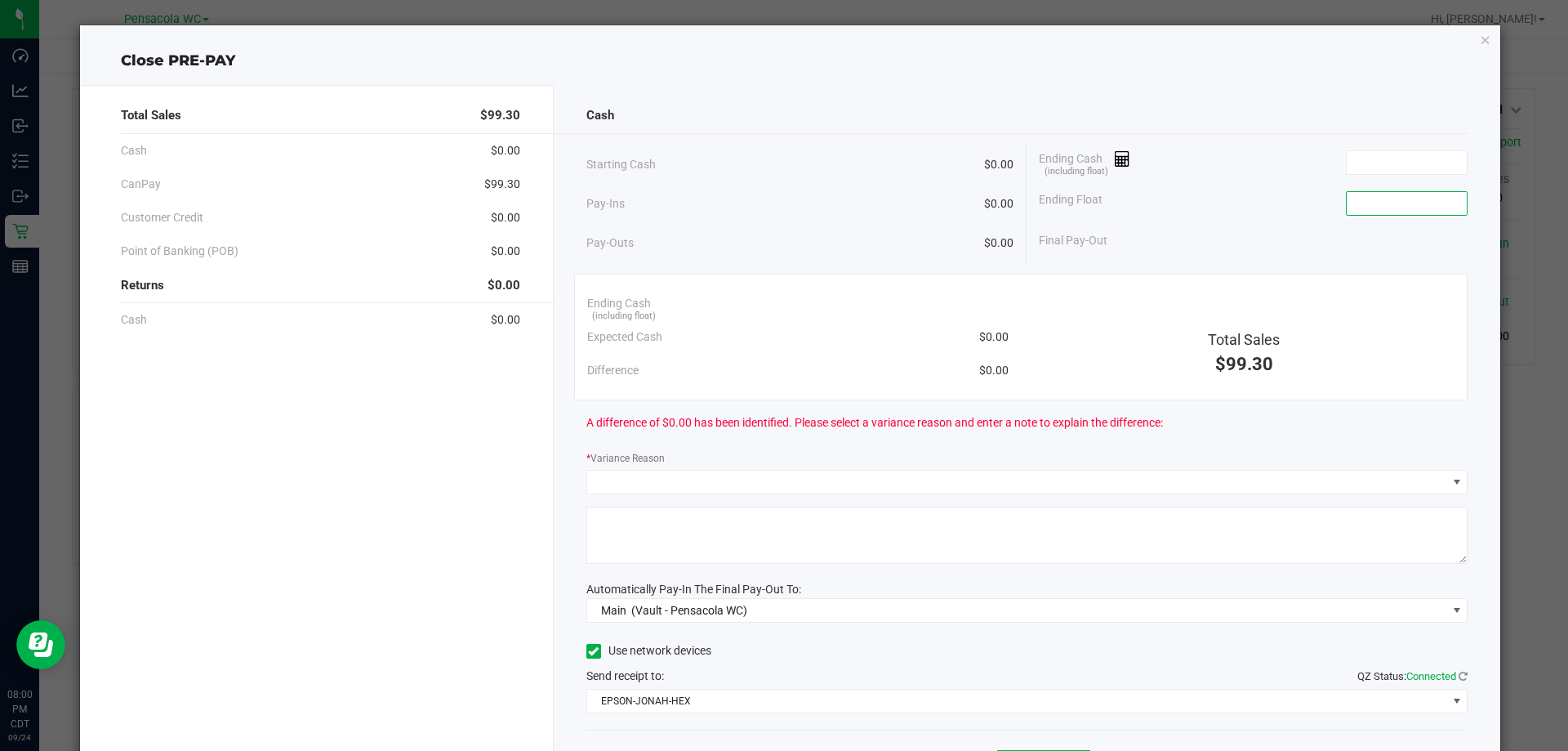
click at [1368, 206] on input at bounding box center [1407, 203] width 120 height 23
type input "$0.00"
click at [1376, 155] on input at bounding box center [1407, 163] width 120 height 23
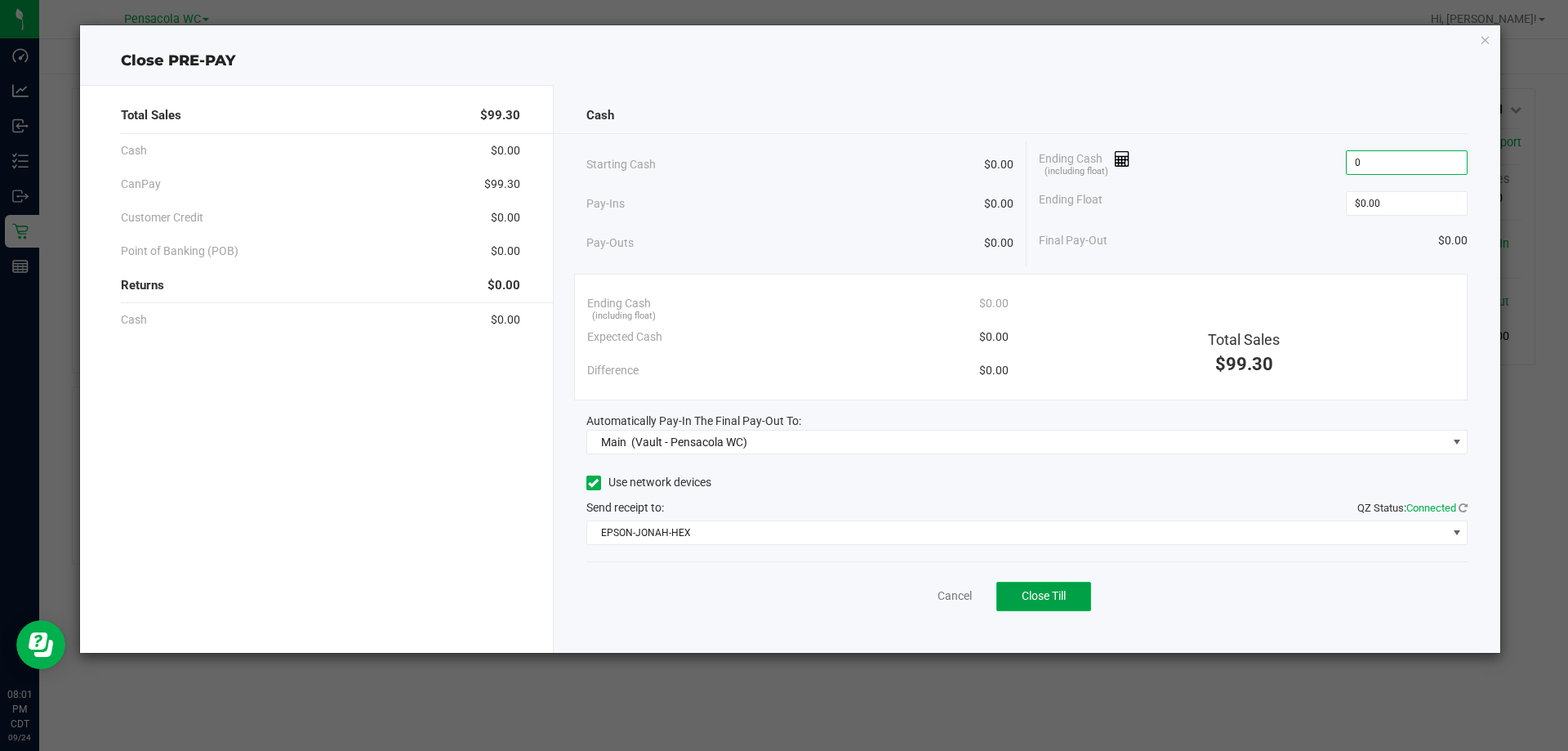
type input "$0.00"
click at [1052, 599] on span "Close Till" at bounding box center [1044, 596] width 44 height 13
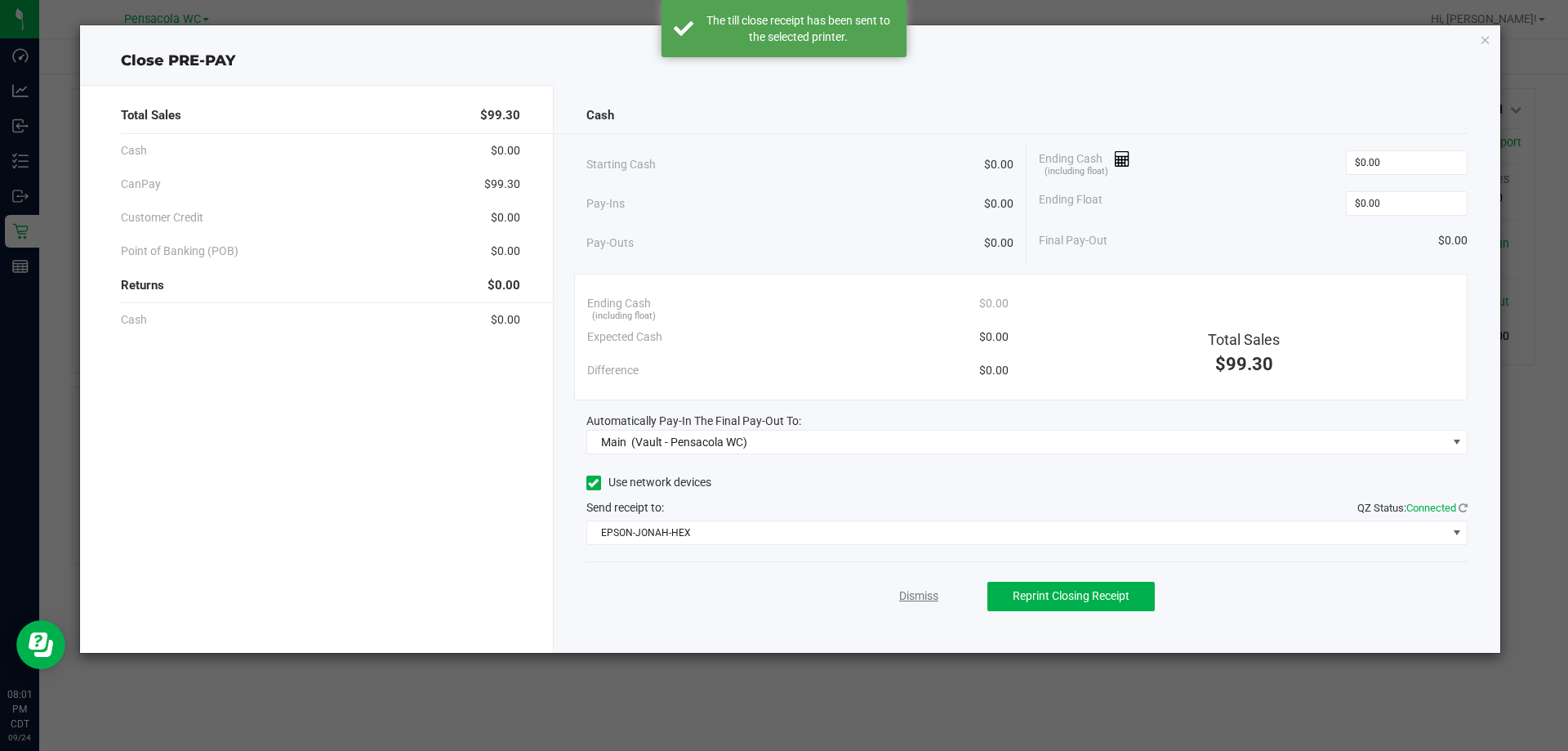
click at [927, 604] on link "Dismiss" at bounding box center [919, 596] width 39 height 17
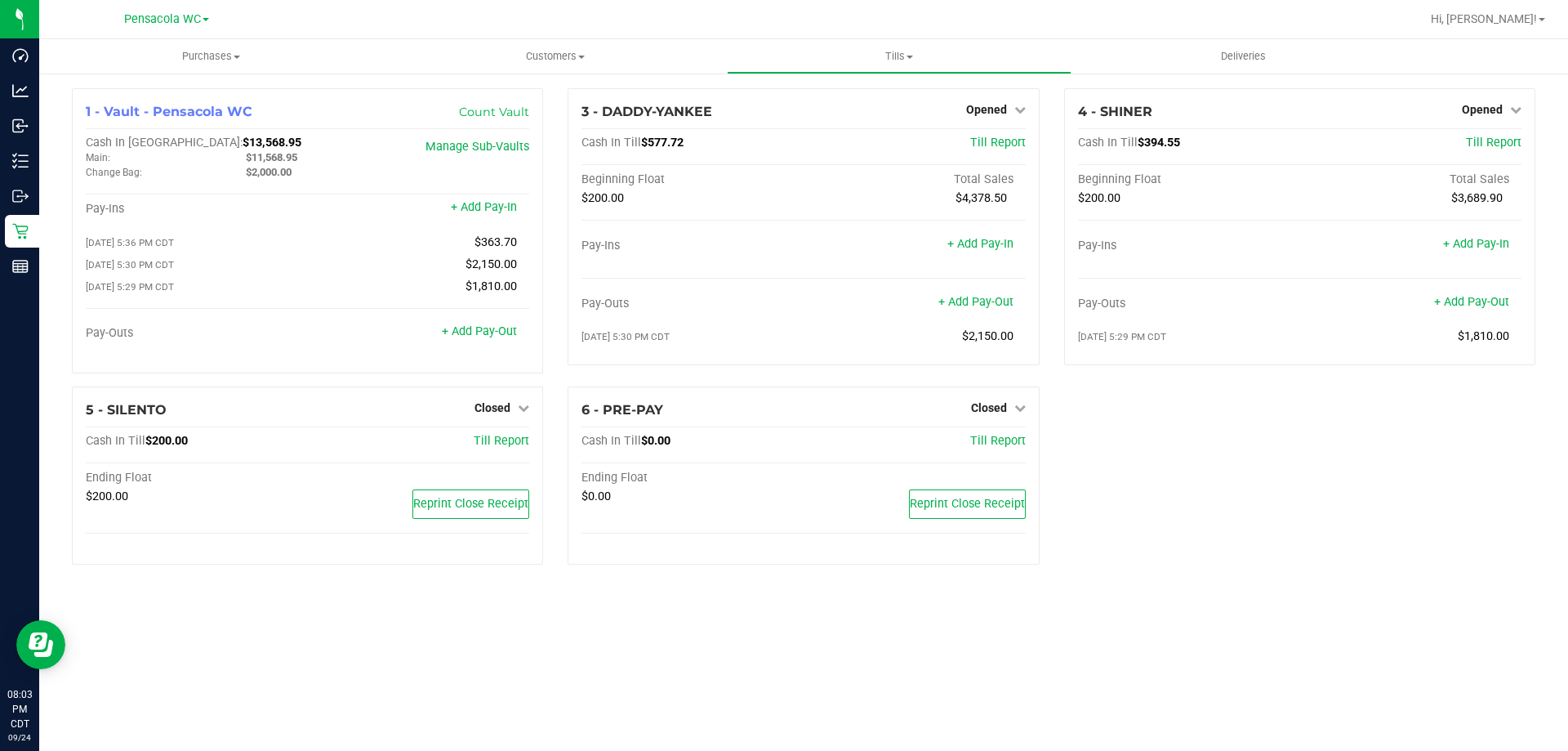
click at [680, 747] on div "Purchases Summary of purchases Fulfillment All purchases Customers All customer…" at bounding box center [804, 395] width 1529 height 712
click at [997, 109] on span "Opened" at bounding box center [987, 109] width 41 height 13
click at [979, 146] on link "Close Till" at bounding box center [988, 144] width 44 height 13
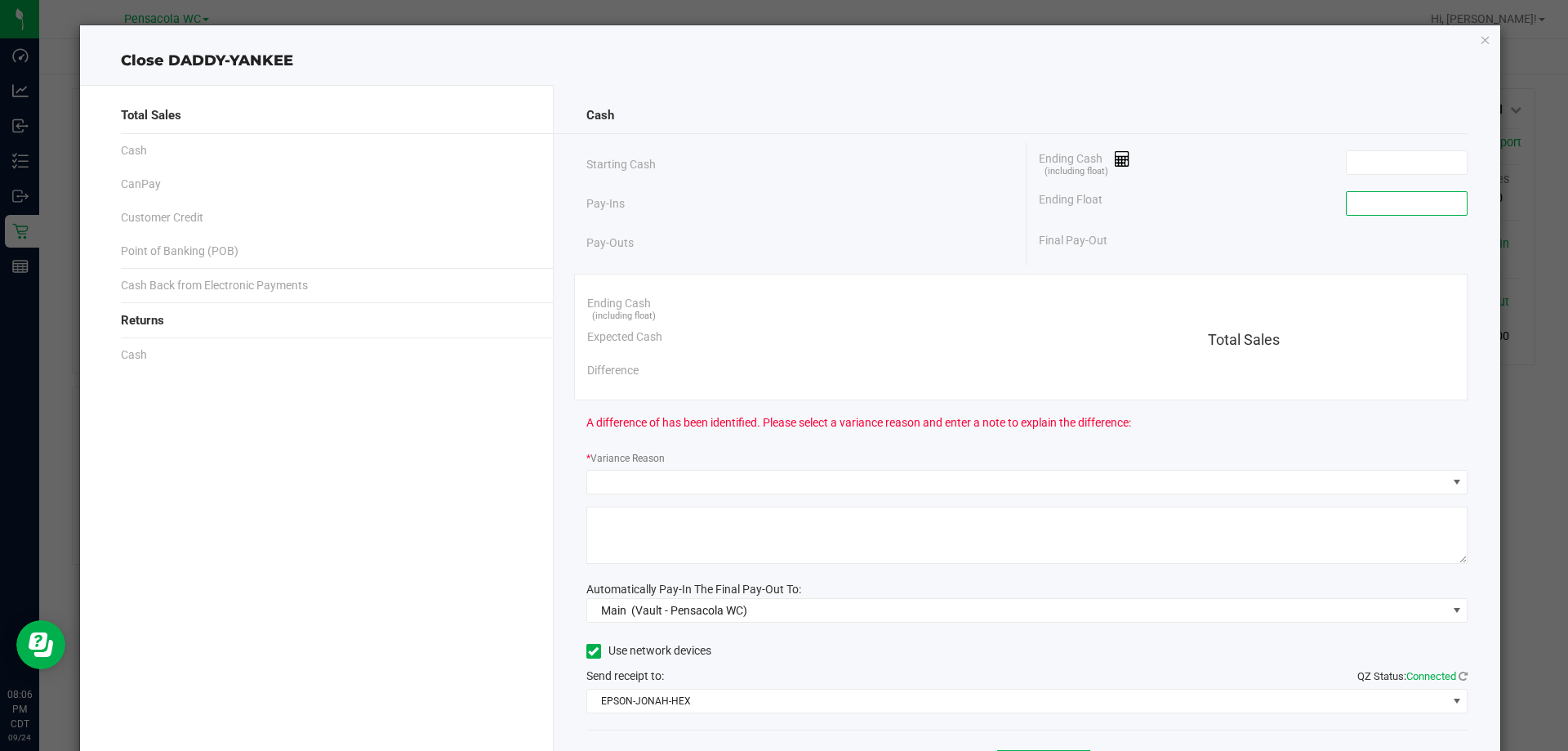
click at [1377, 199] on input at bounding box center [1407, 203] width 120 height 23
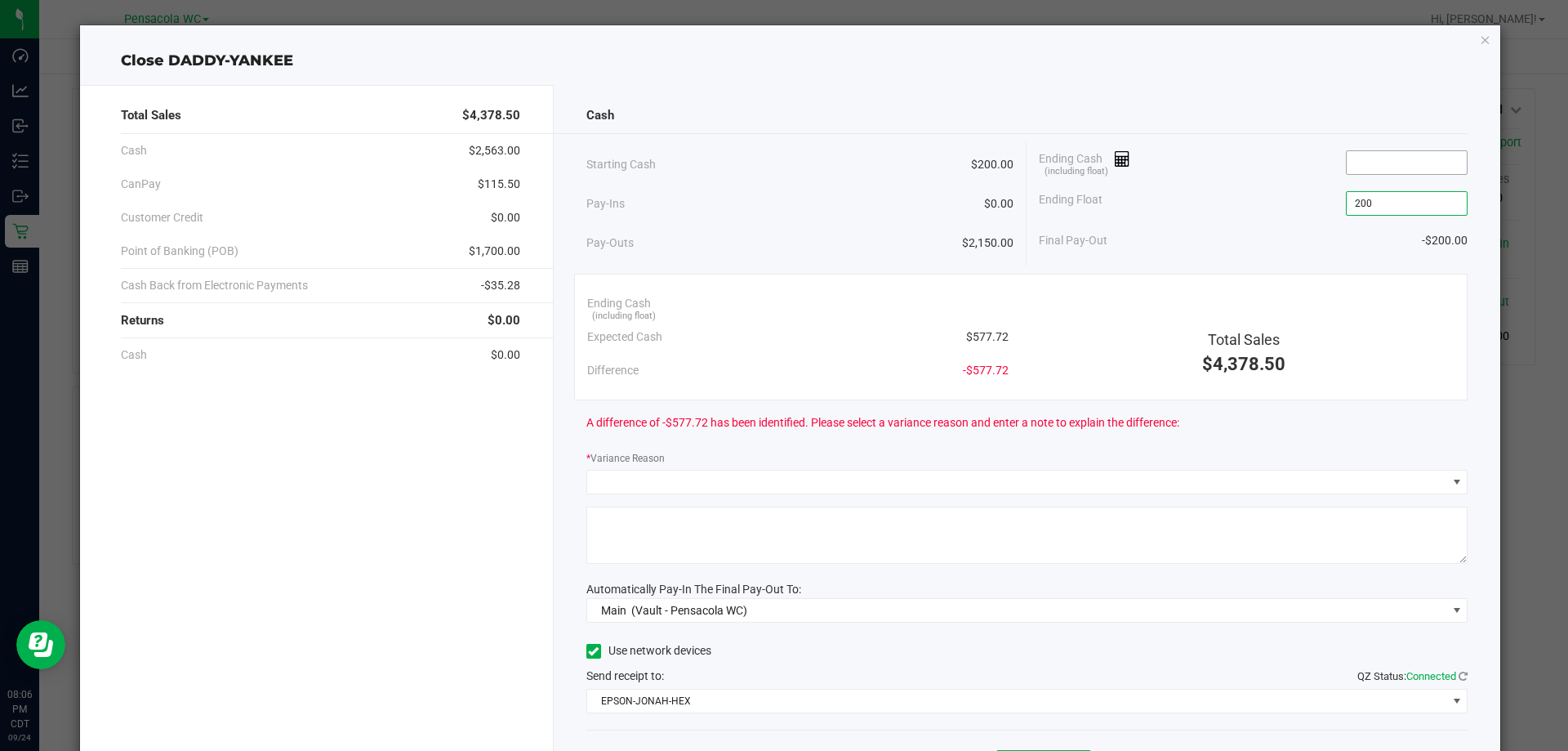
type input "$200.00"
click at [1371, 165] on input at bounding box center [1407, 163] width 120 height 23
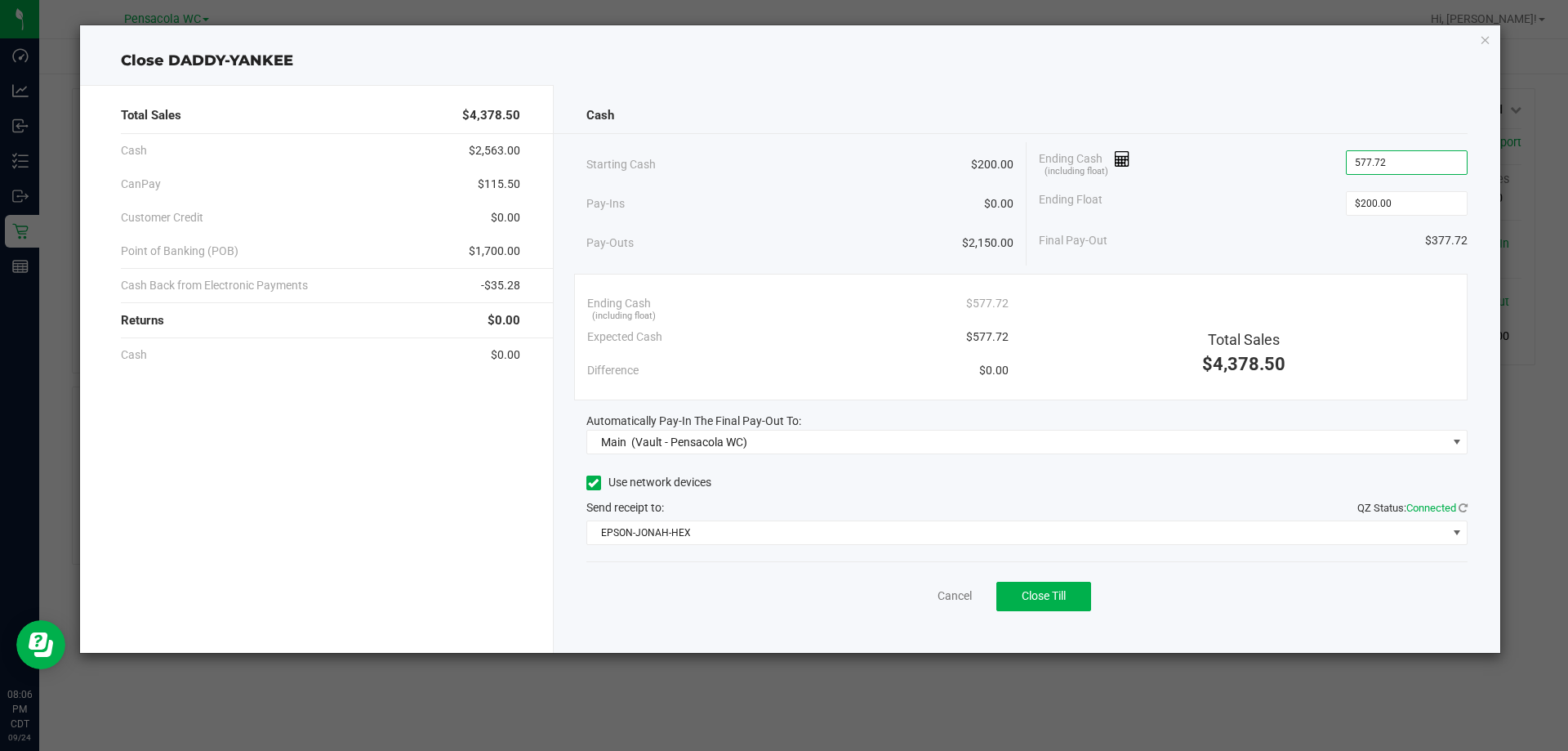
type input "$577.72"
click at [1294, 229] on div "Final Pay-Out $377.72" at bounding box center [1254, 240] width 429 height 34
click at [1053, 595] on span "Close Till" at bounding box center [1044, 596] width 44 height 13
click at [927, 597] on link "Dismiss" at bounding box center [919, 596] width 39 height 17
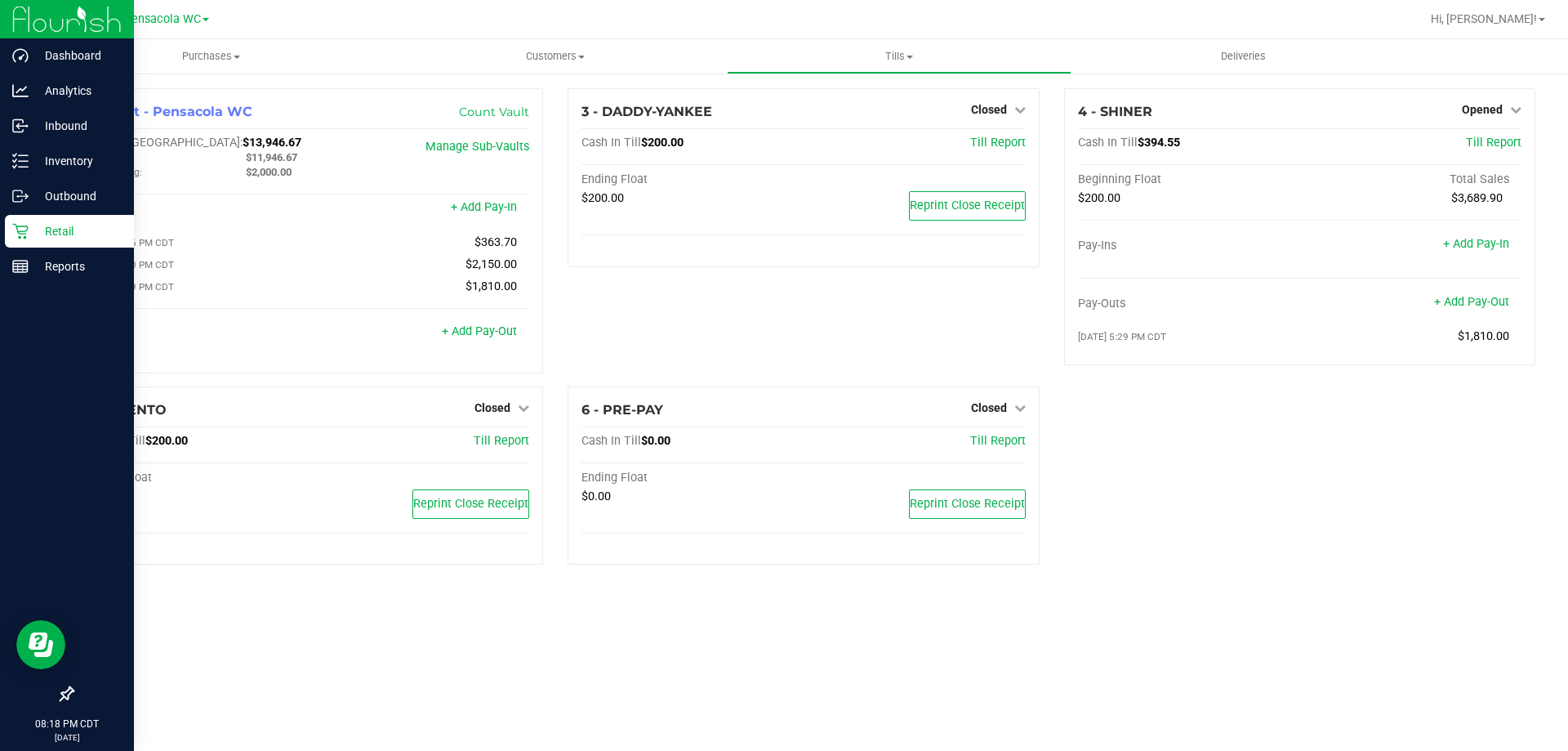
click at [40, 221] on p "Retail" at bounding box center [77, 231] width 98 height 20
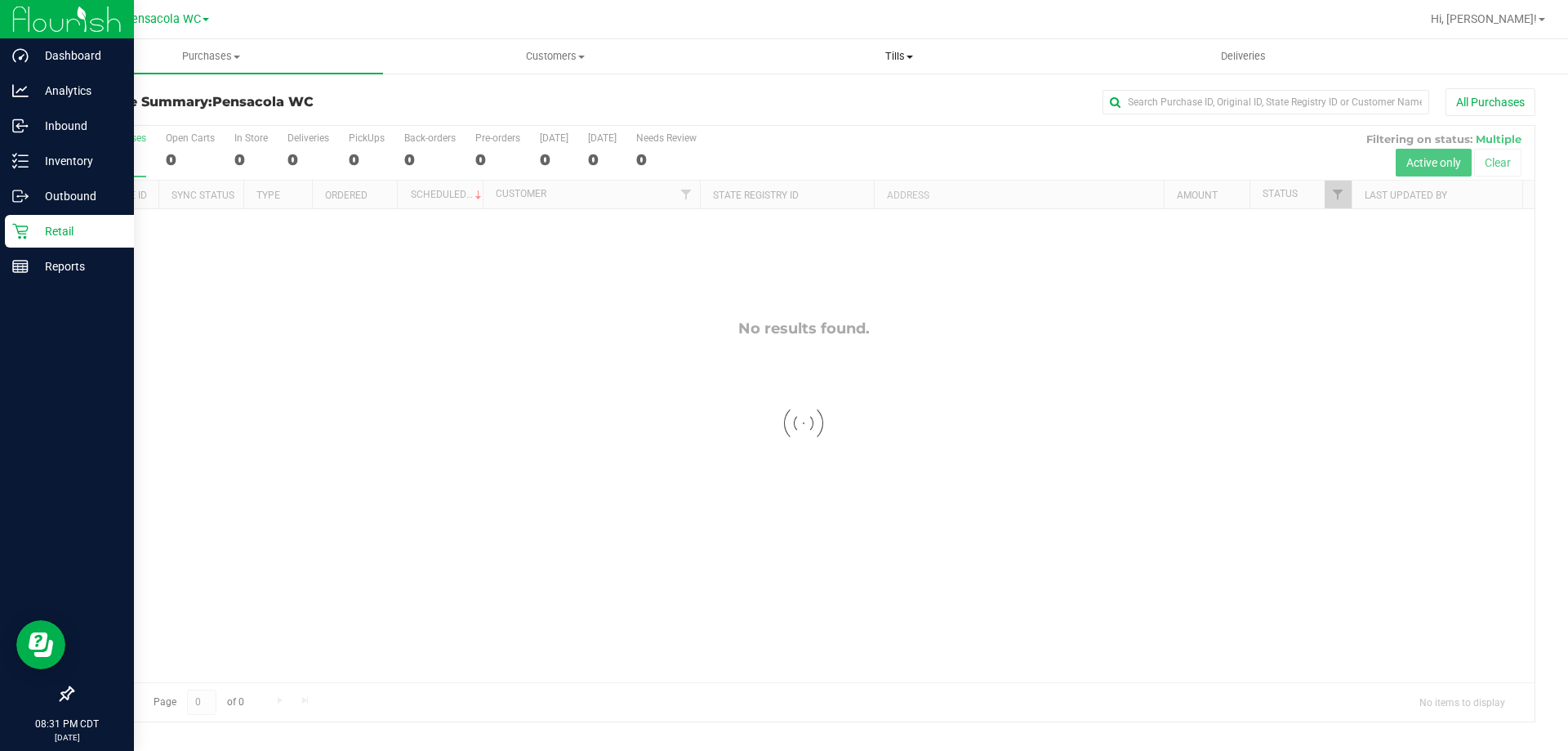
click at [899, 51] on span "Tills" at bounding box center [899, 57] width 342 height 15
click at [807, 100] on span "Manage tills" at bounding box center [782, 98] width 110 height 14
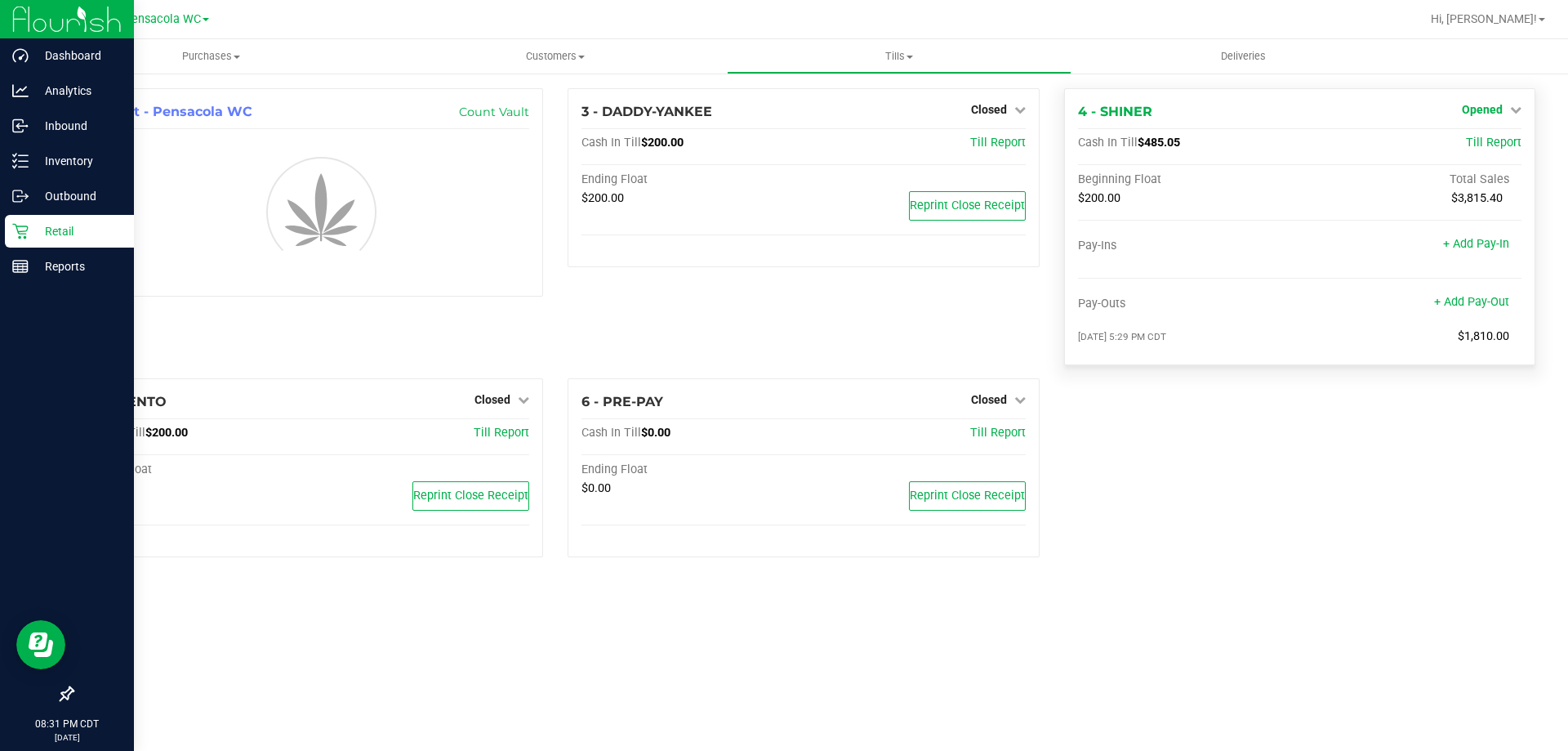
click at [1494, 108] on span "Opened" at bounding box center [1482, 109] width 41 height 13
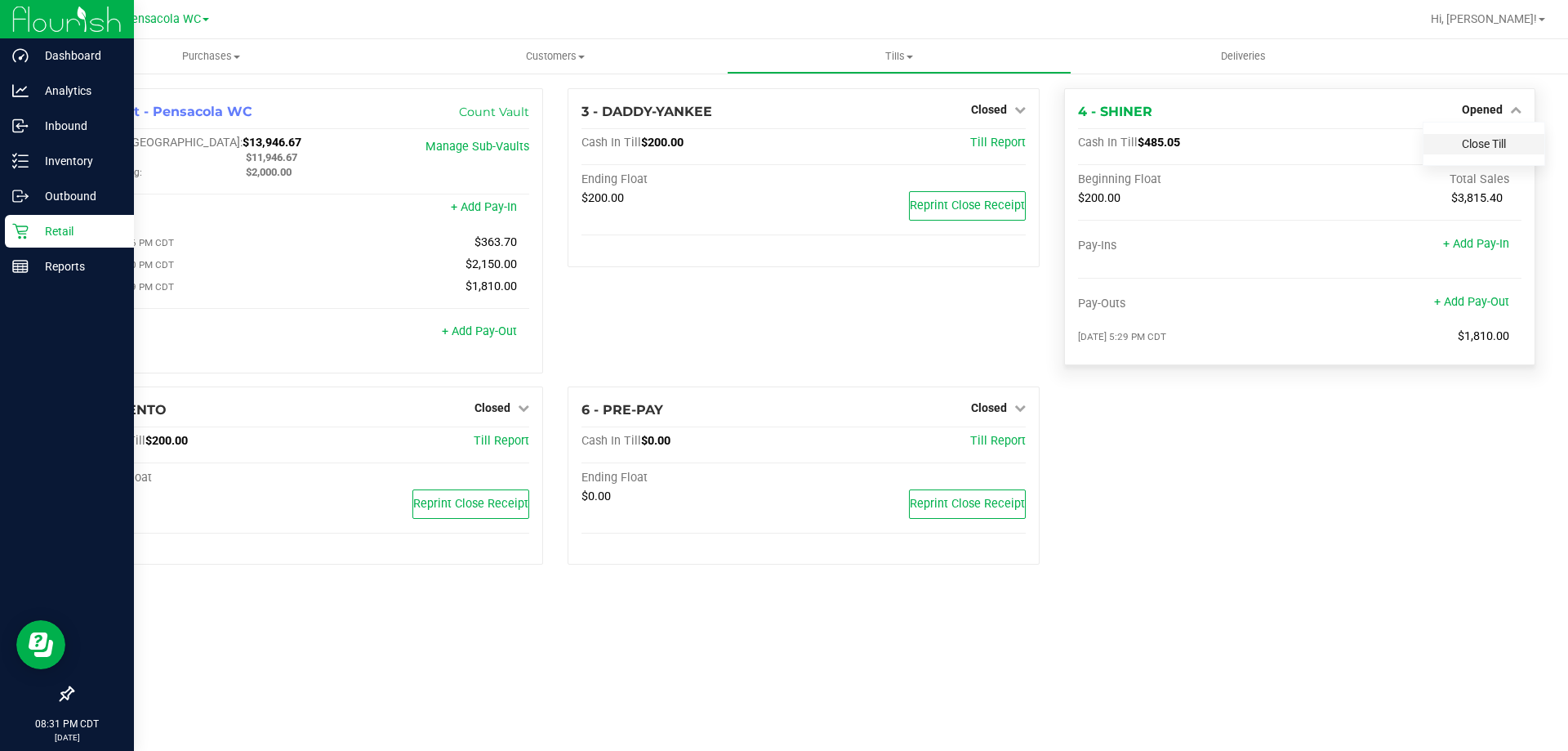
click at [1478, 146] on link "Close Till" at bounding box center [1484, 144] width 44 height 13
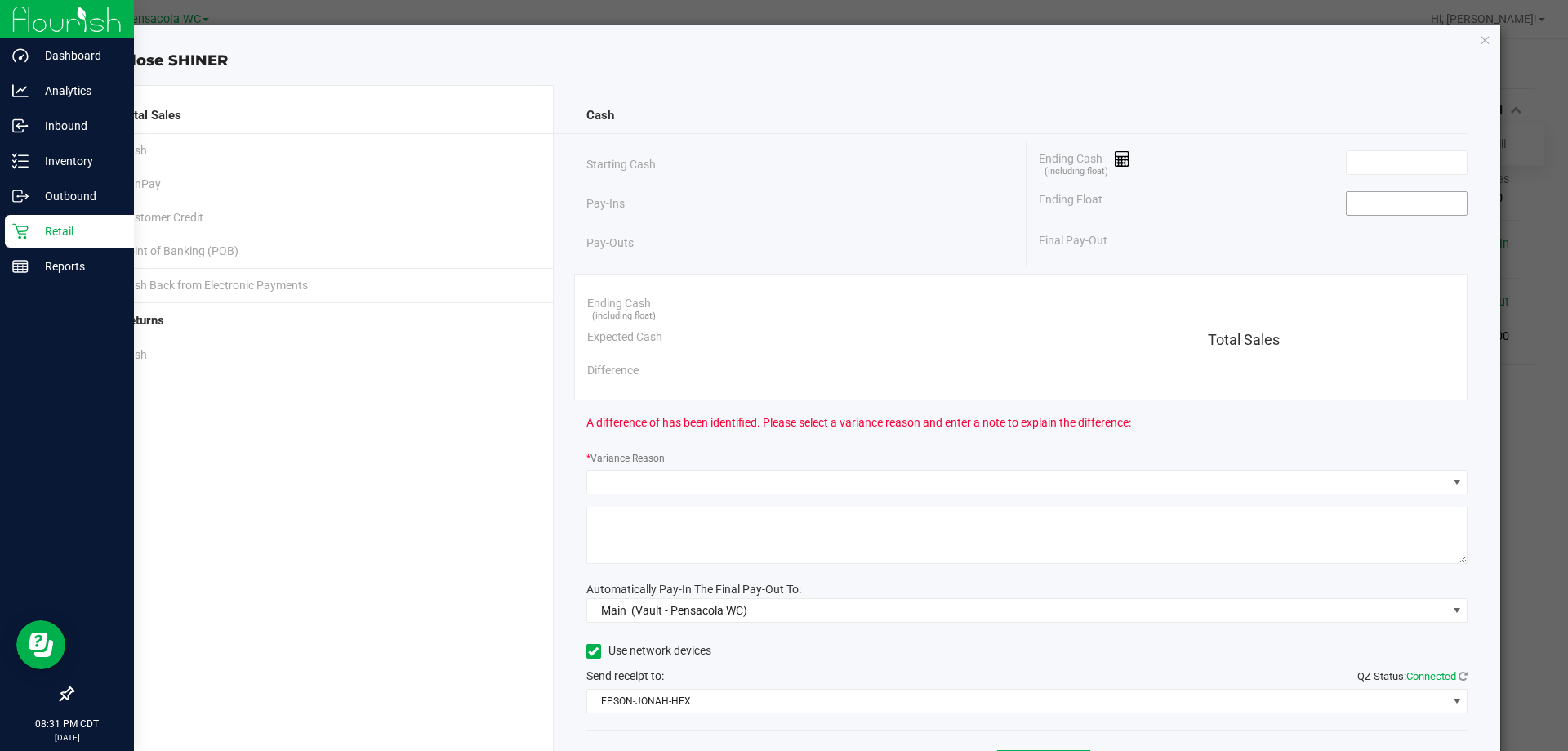
click at [1381, 202] on input at bounding box center [1407, 203] width 120 height 23
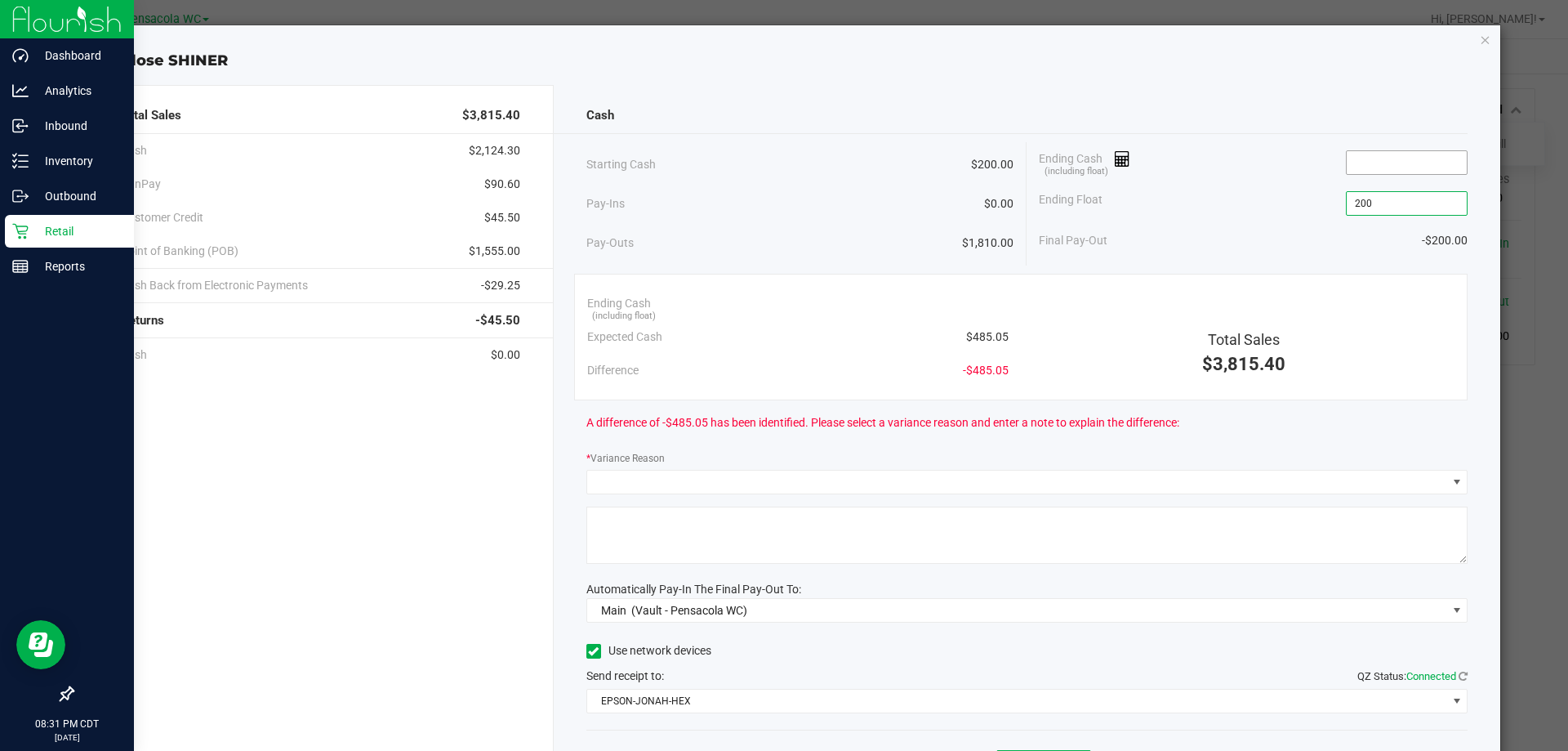
type input "$200.00"
click at [1402, 162] on input at bounding box center [1407, 163] width 120 height 23
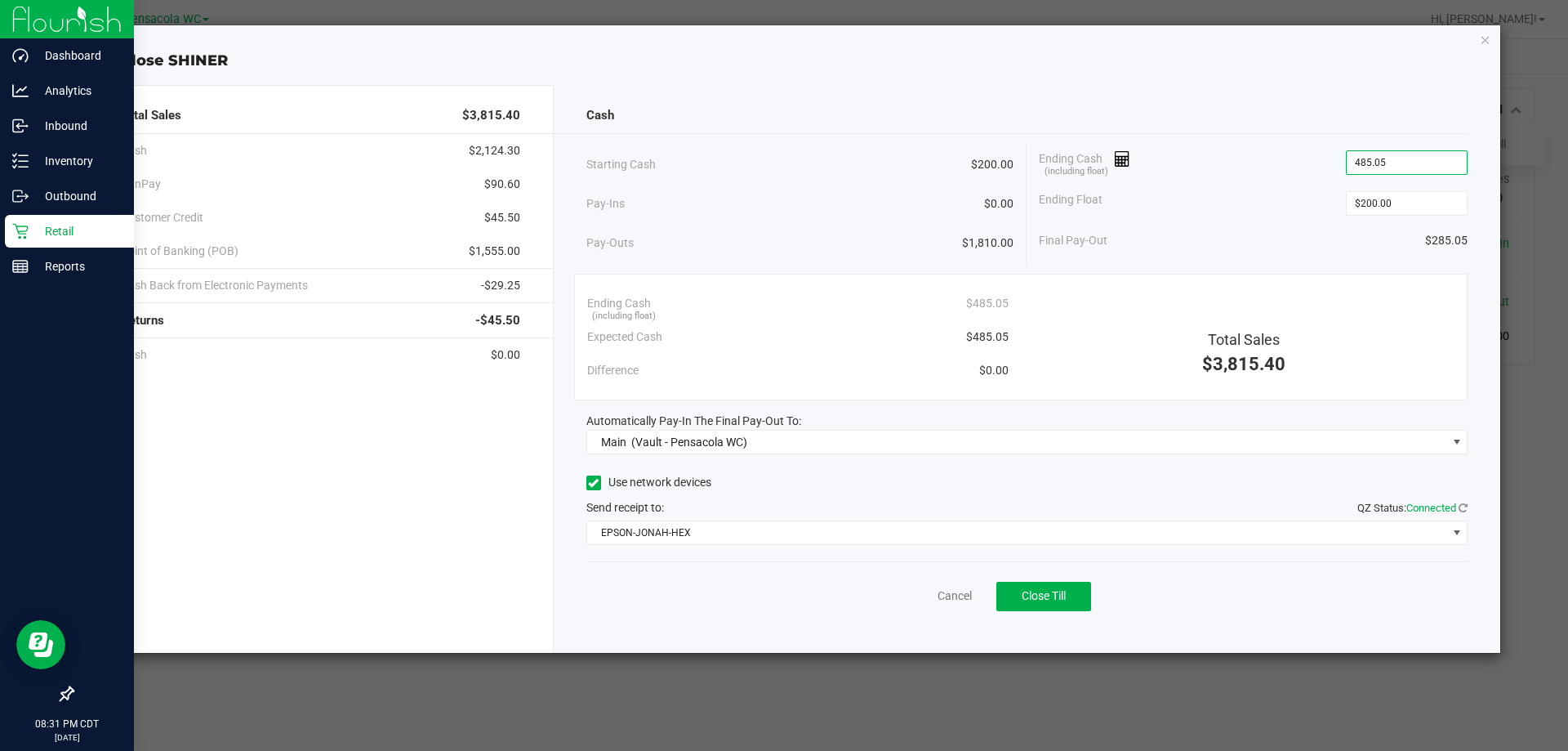
type input "$485.05"
click at [1256, 281] on div "Ending Cash (including float) $485.05 Expected Cash $485.05 Difference $0.00 To…" at bounding box center [1021, 337] width 895 height 127
click at [1083, 591] on button "Close Till" at bounding box center [1043, 596] width 95 height 30
click at [924, 590] on link "Dismiss" at bounding box center [919, 596] width 39 height 17
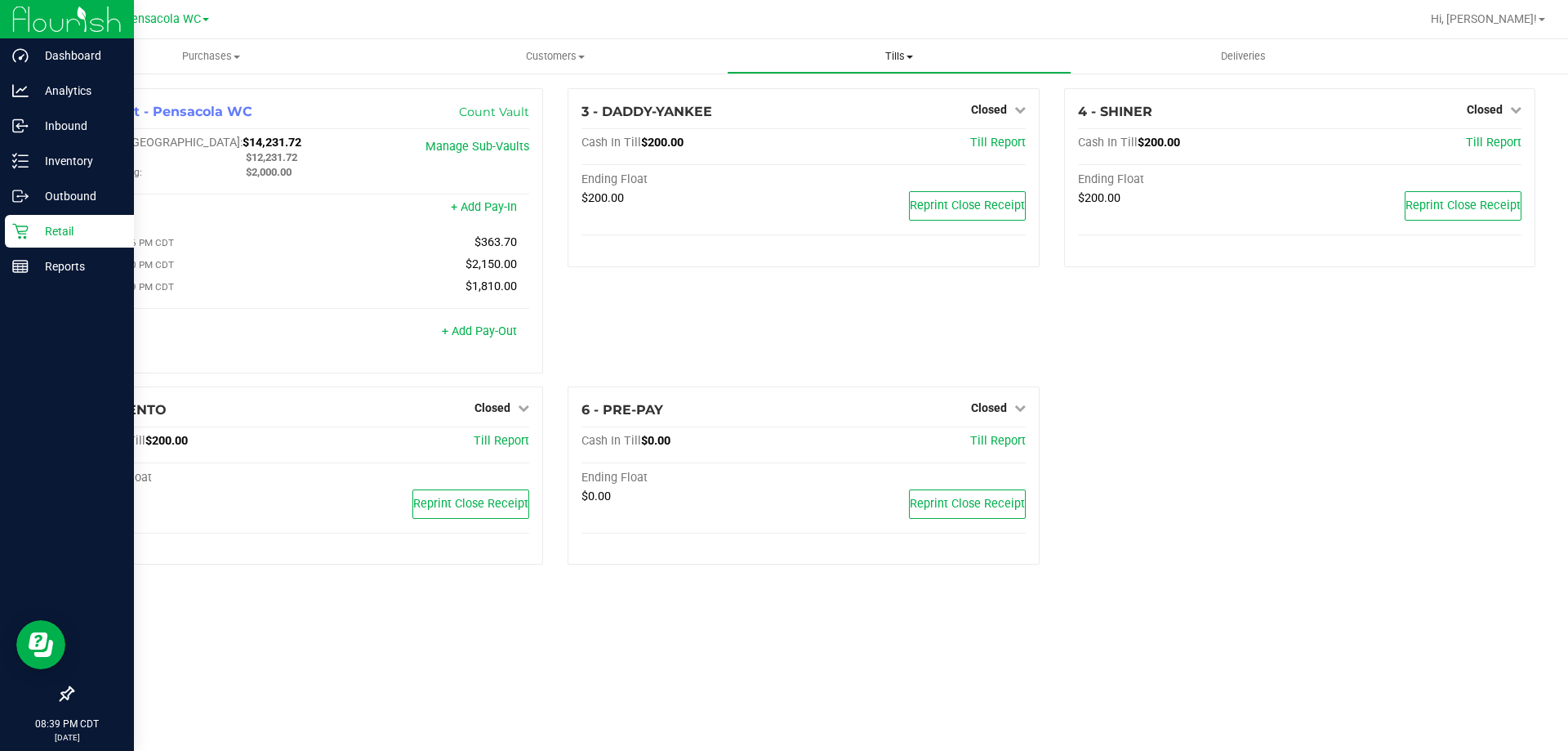
click at [891, 52] on span "Tills" at bounding box center [899, 57] width 342 height 15
click at [845, 119] on span "Reconcile e-payments" at bounding box center [808, 118] width 163 height 14
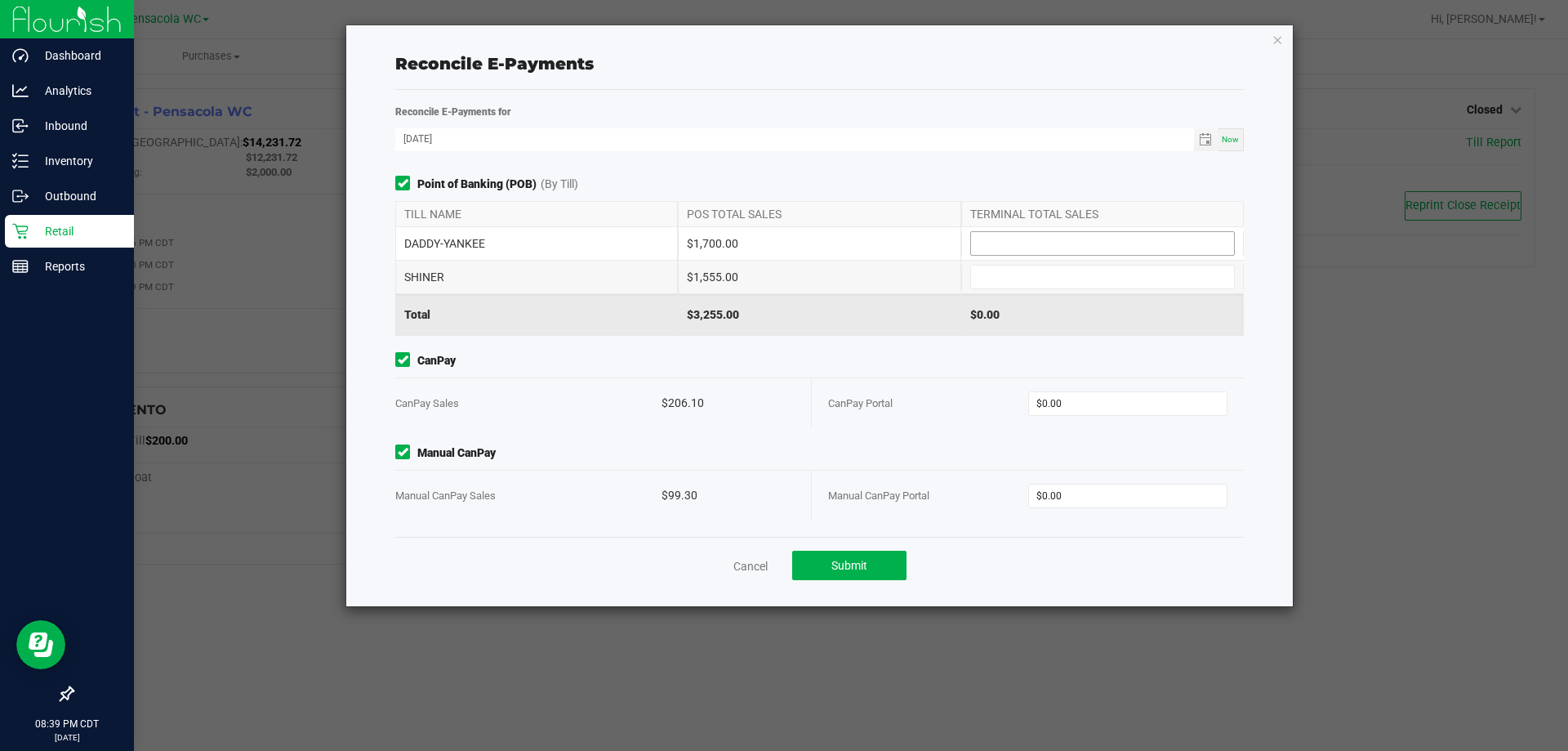
click at [1078, 243] on input at bounding box center [1103, 243] width 263 height 23
type input "$1,700.00"
click at [1071, 279] on input at bounding box center [1103, 277] width 263 height 23
type input "$1,555.00"
click at [1129, 393] on input "0" at bounding box center [1128, 404] width 198 height 23
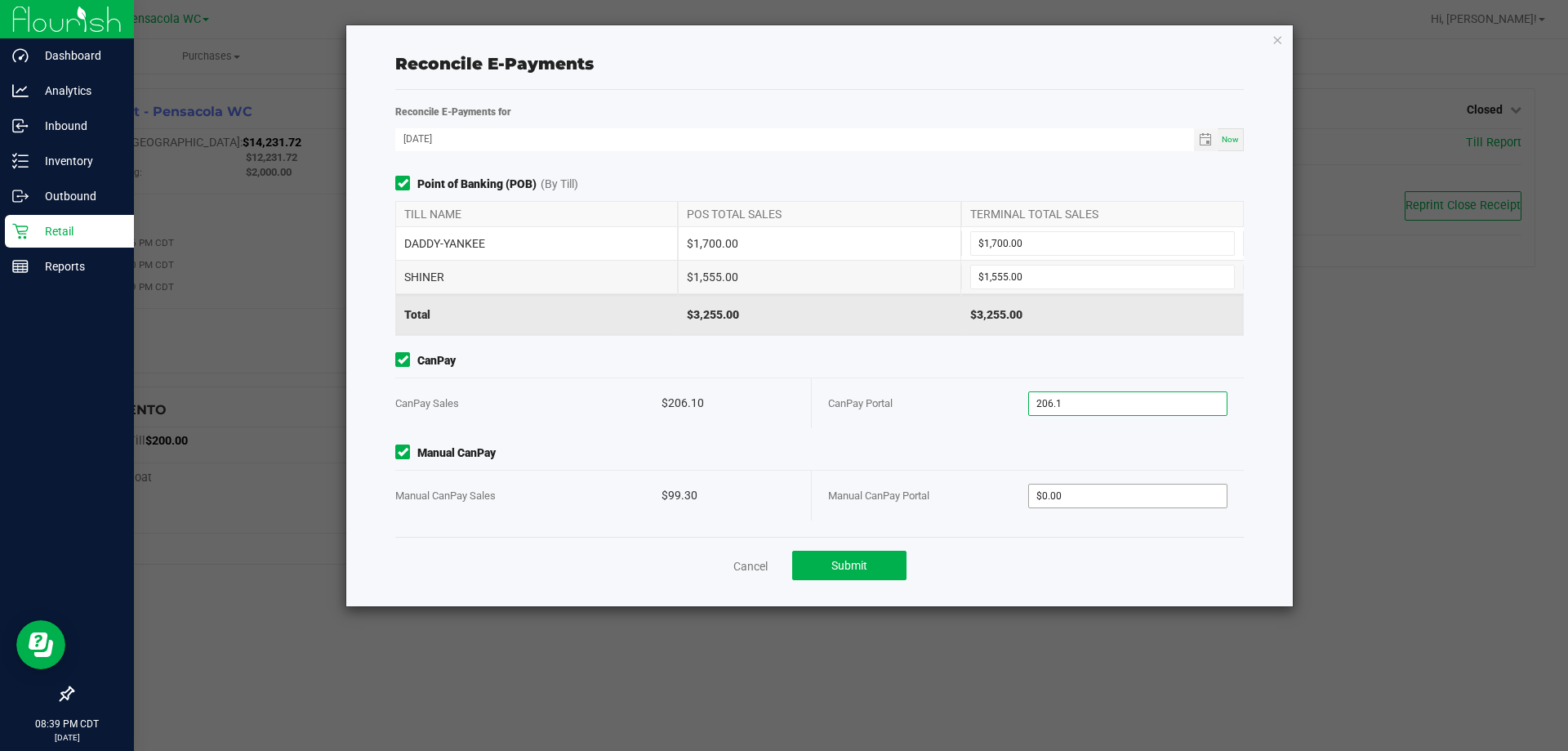
type input "$206.10"
click at [1087, 498] on input "0" at bounding box center [1128, 496] width 198 height 23
type input "$99.30"
click at [843, 568] on span "Submit" at bounding box center [849, 566] width 36 height 13
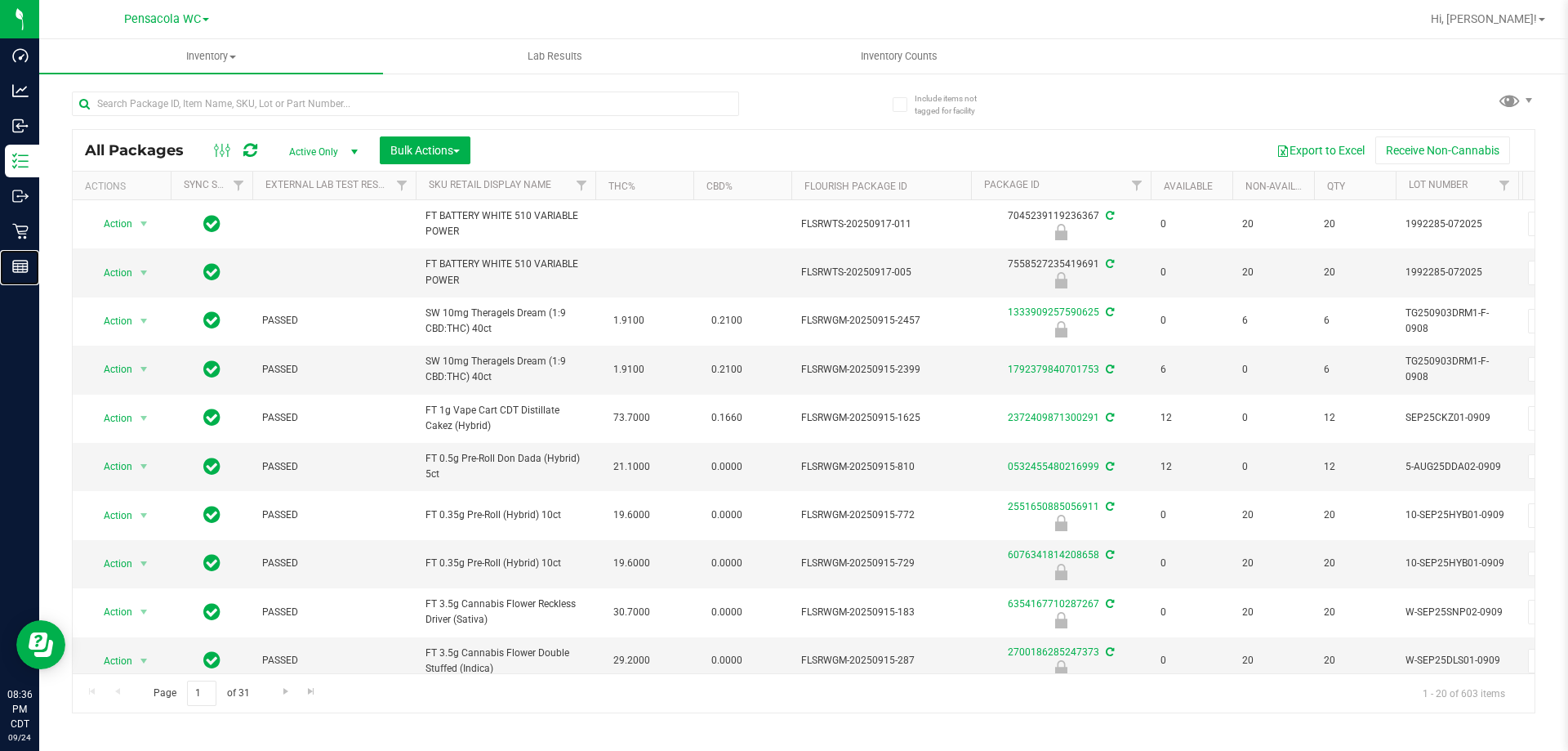
click at [7, 267] on div "Reports" at bounding box center [22, 267] width 35 height 33
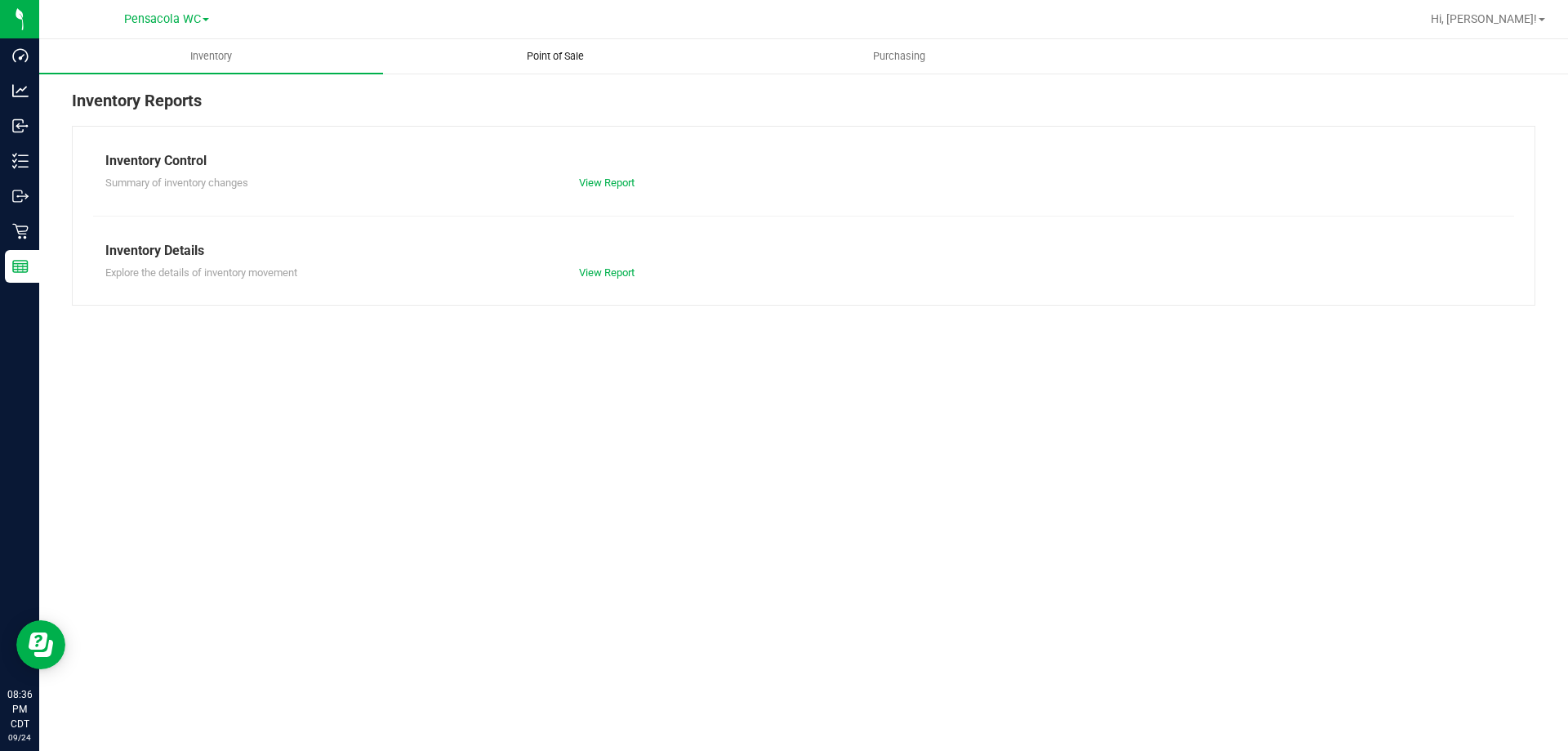
click at [562, 52] on span "Point of Sale" at bounding box center [555, 57] width 101 height 15
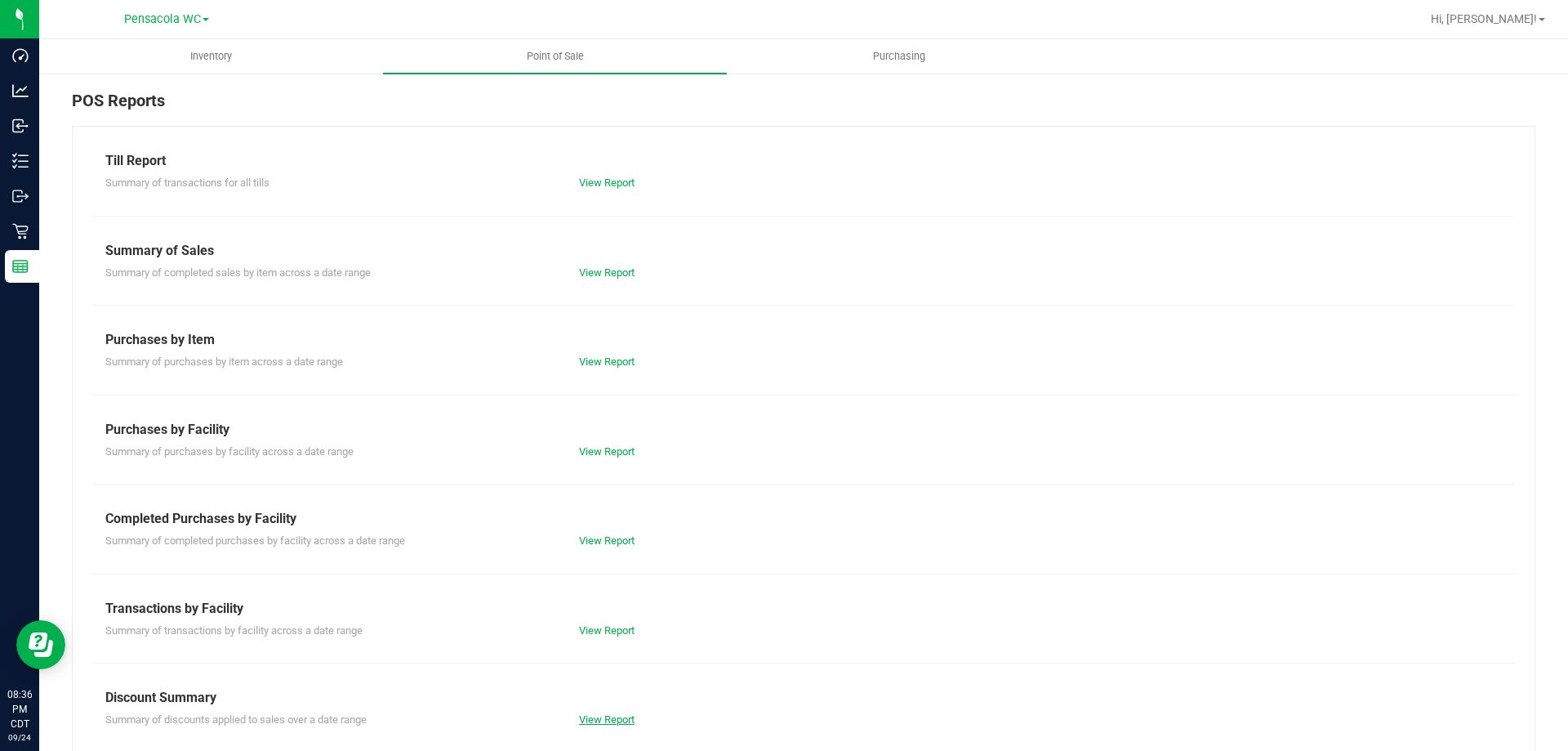
click at [622, 716] on link "View Report" at bounding box center [607, 719] width 56 height 12
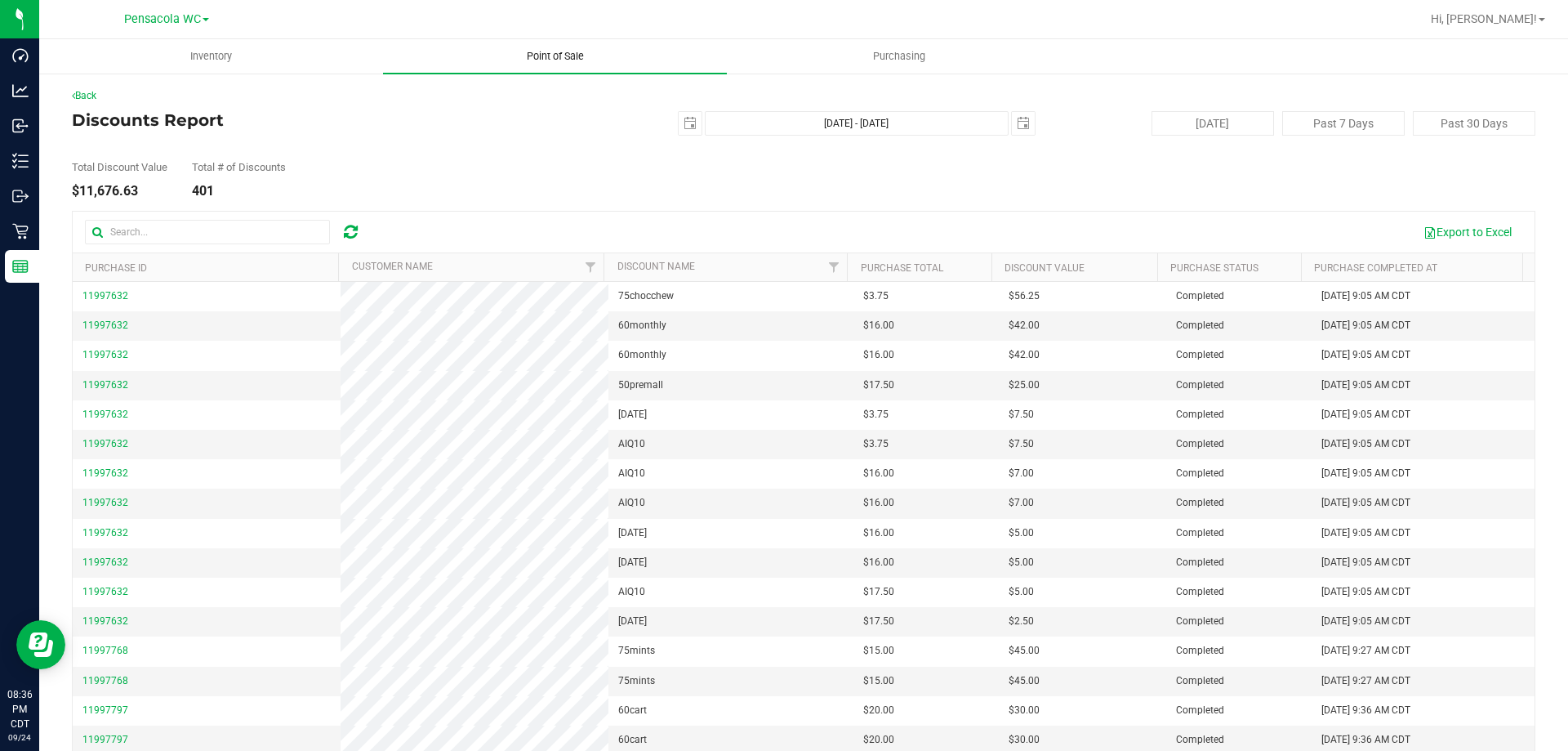
click at [566, 52] on span "Point of Sale" at bounding box center [555, 57] width 101 height 15
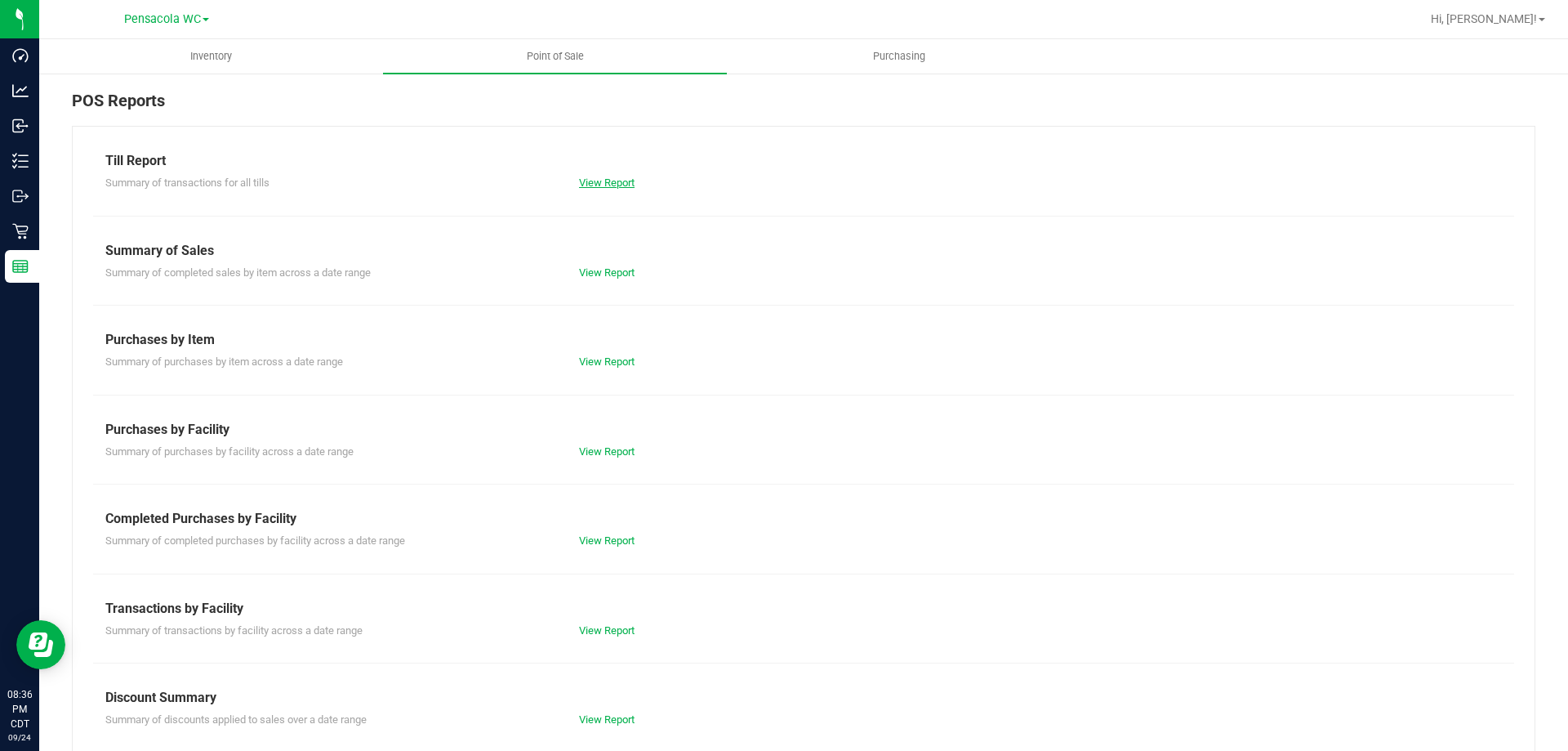
click at [590, 179] on link "View Report" at bounding box center [607, 183] width 56 height 12
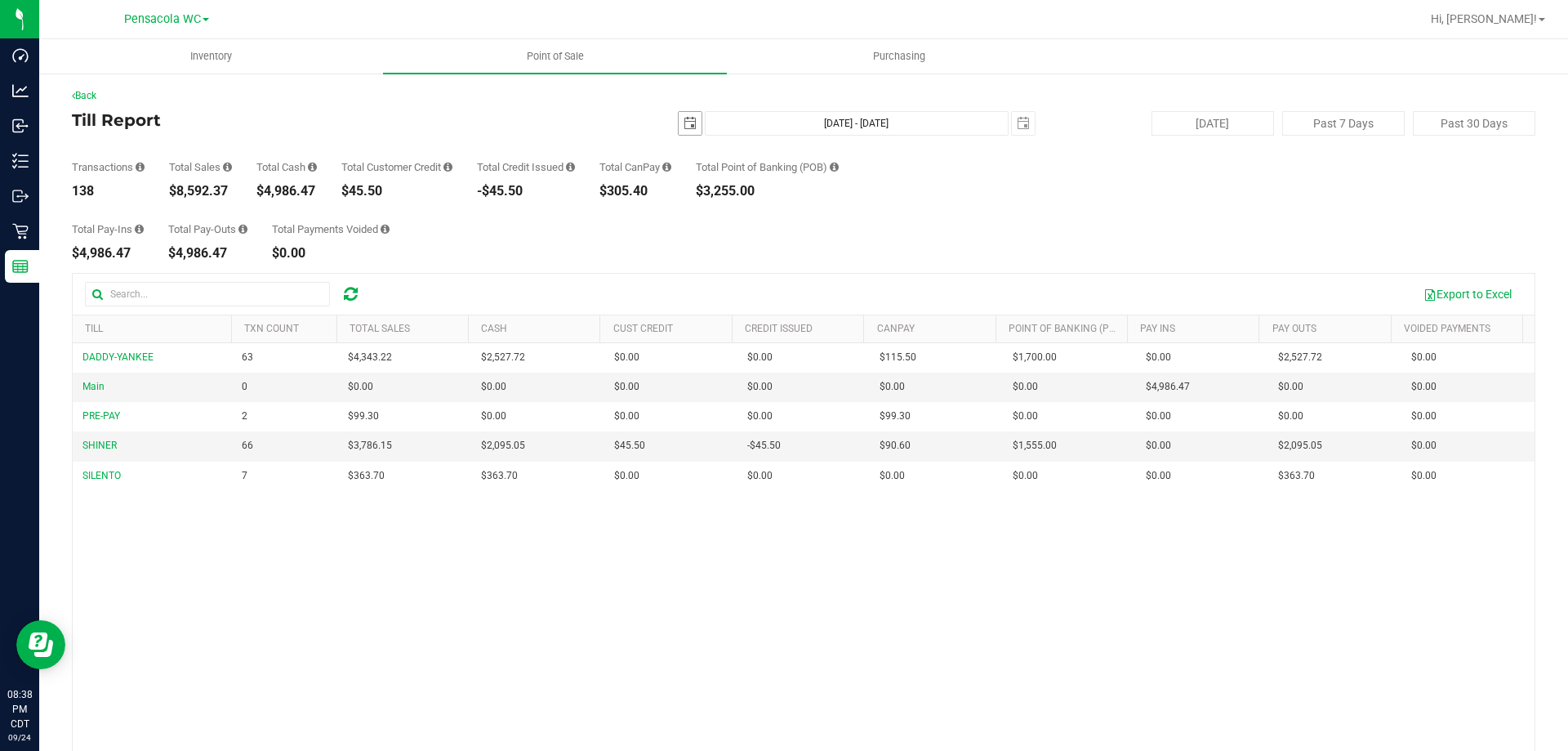
click at [689, 121] on span "select" at bounding box center [691, 123] width 23 height 23
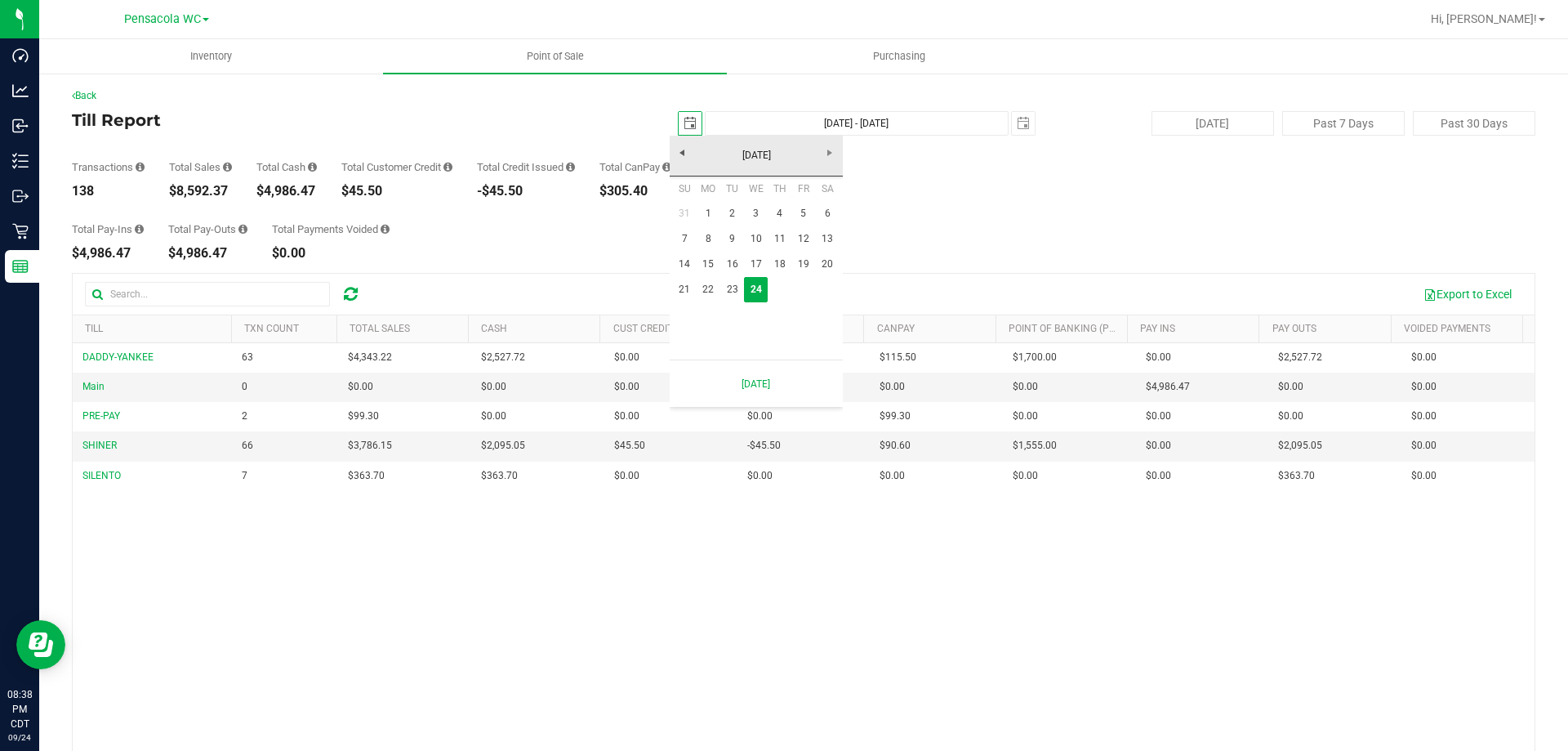
scroll to position [0, 41]
click at [708, 294] on link "22" at bounding box center [708, 290] width 24 height 25
type input "2025-09-22"
type input "Sep 22, 2025 - Sep 24, 2025"
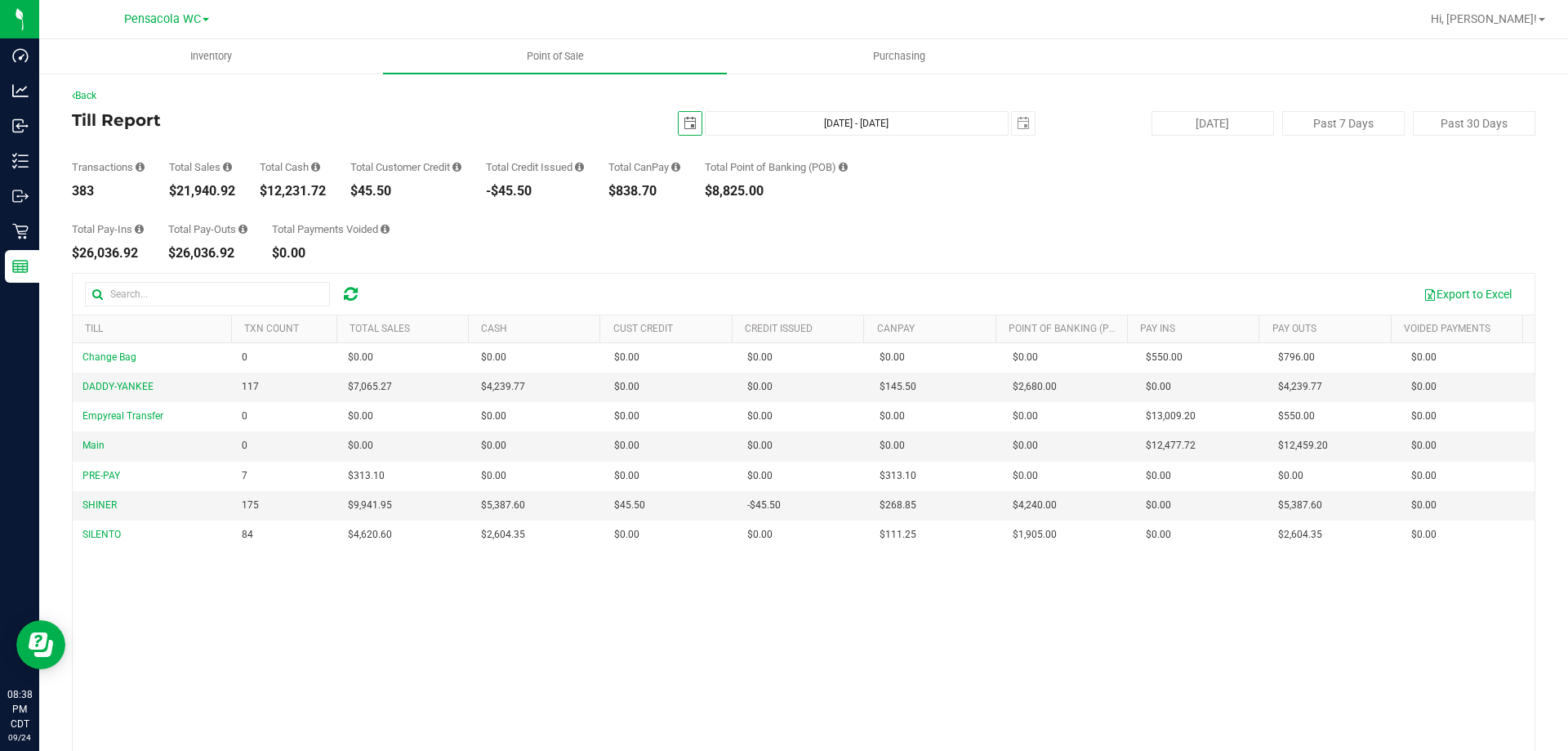
click at [681, 130] on span "select" at bounding box center [691, 123] width 23 height 23
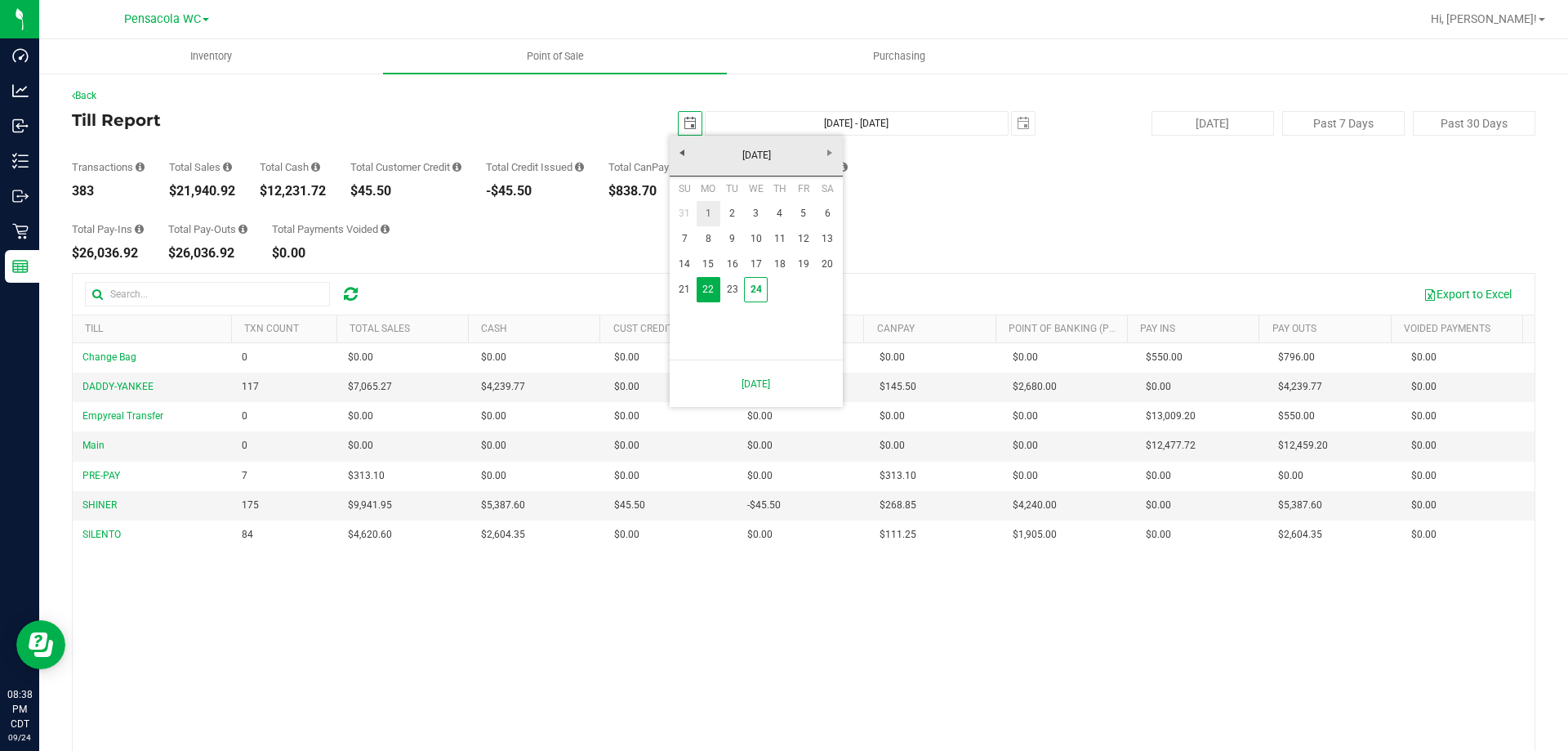
click at [713, 211] on link "1" at bounding box center [708, 213] width 24 height 25
type input "2025-09-01"
type input "Sep 1, 2025 - Sep 24, 2025"
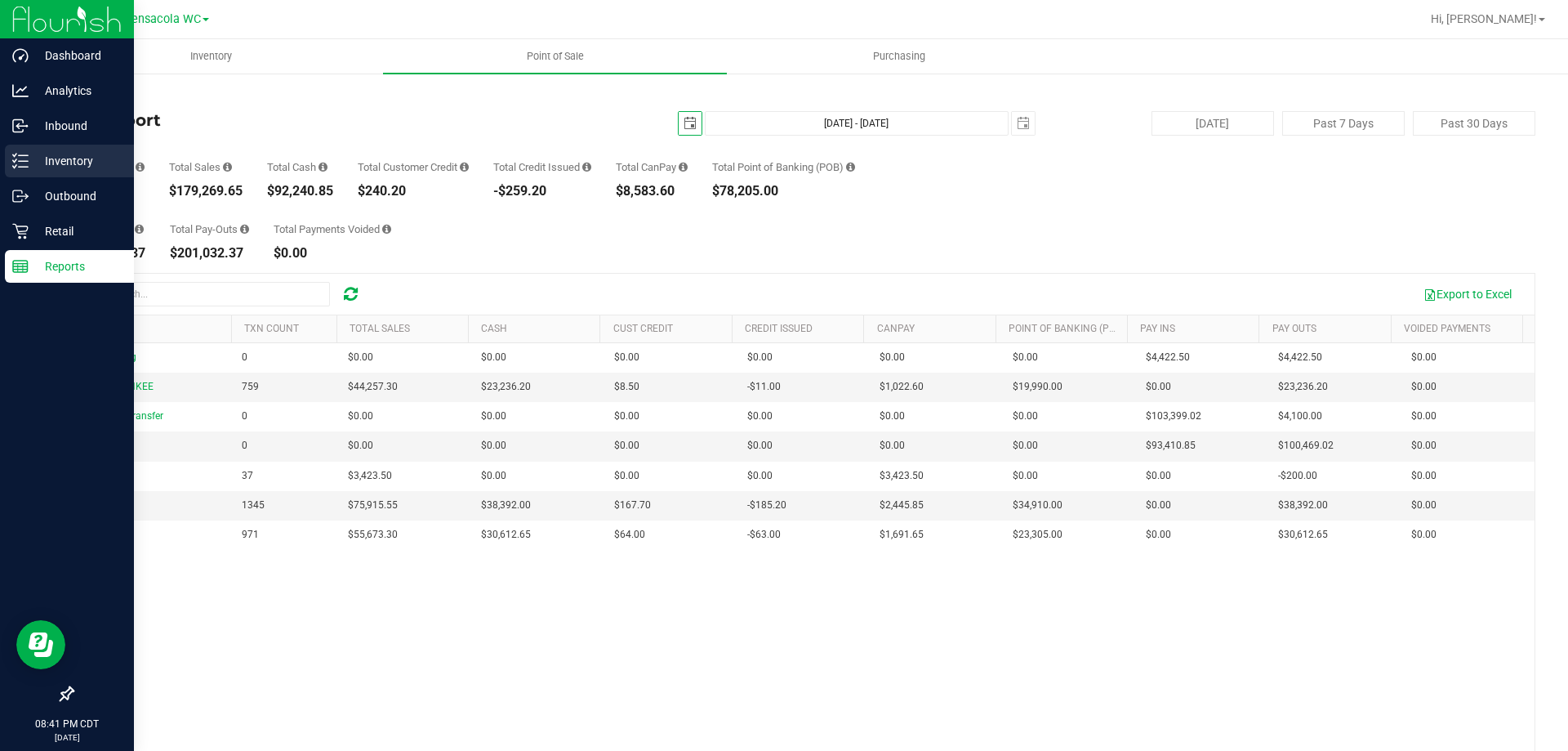
click at [30, 166] on p "Inventory" at bounding box center [77, 161] width 98 height 20
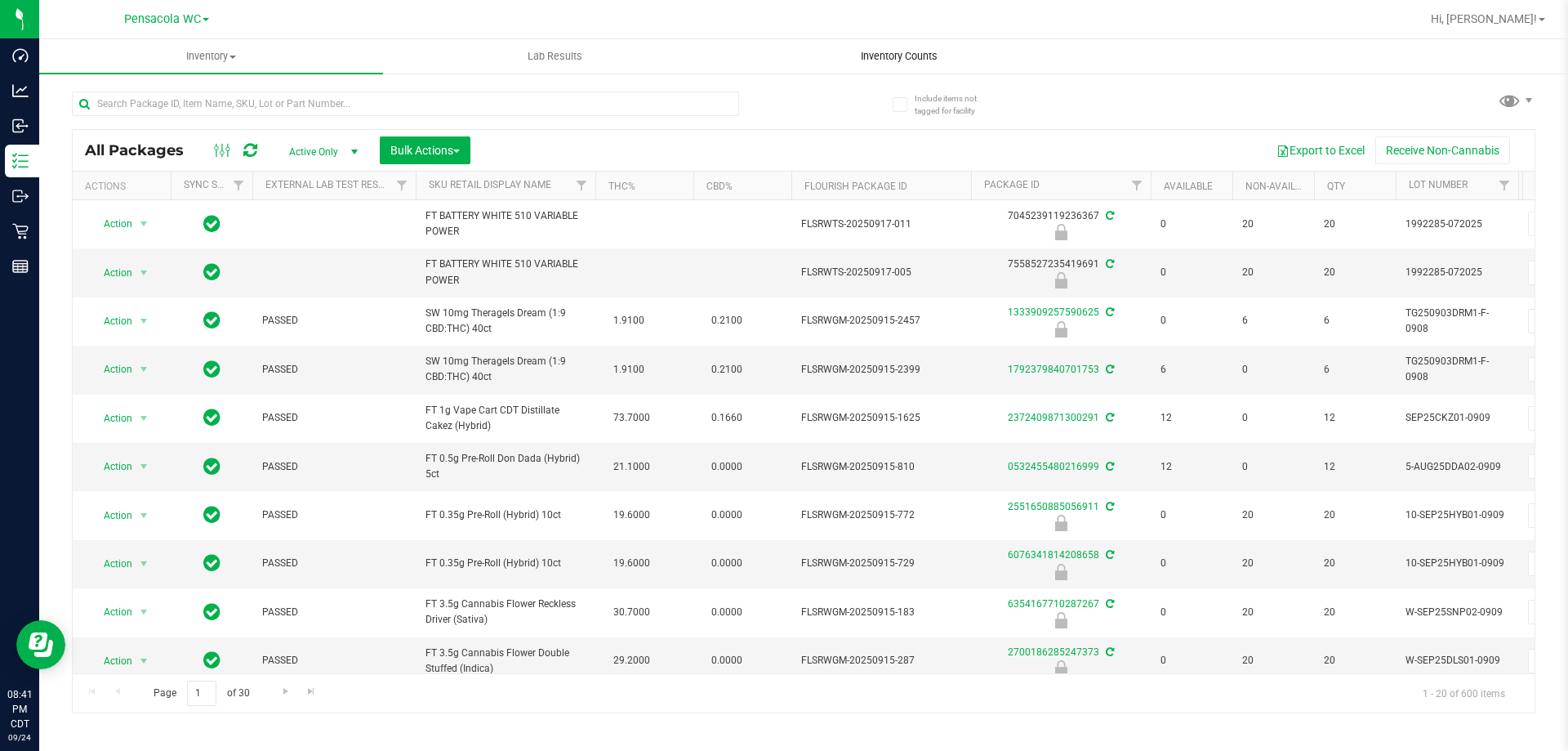
click at [902, 62] on span "Inventory Counts" at bounding box center [899, 57] width 121 height 15
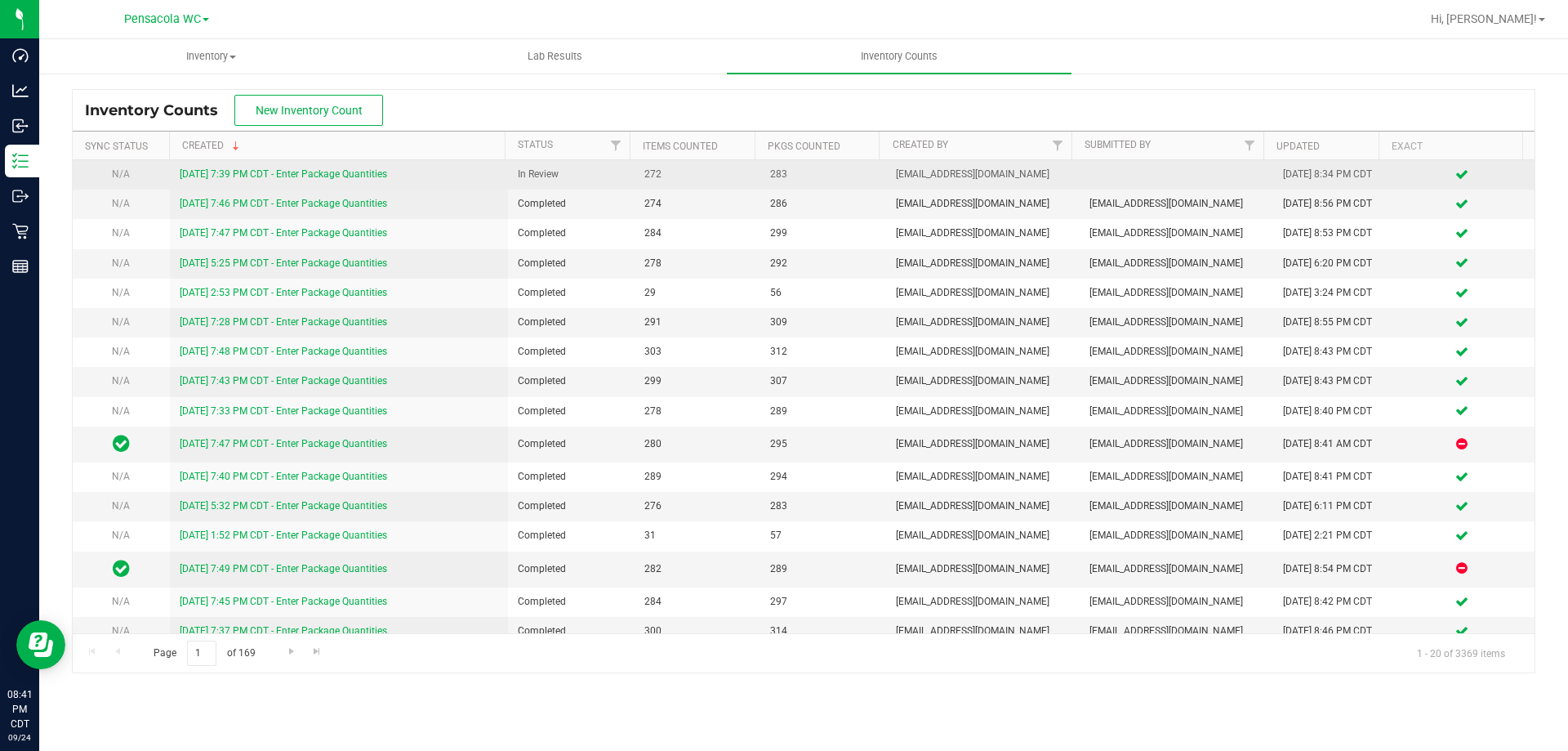
click at [336, 177] on link "9/24/25 7:39 PM CDT - Enter Package Quantities" at bounding box center [284, 174] width 207 height 12
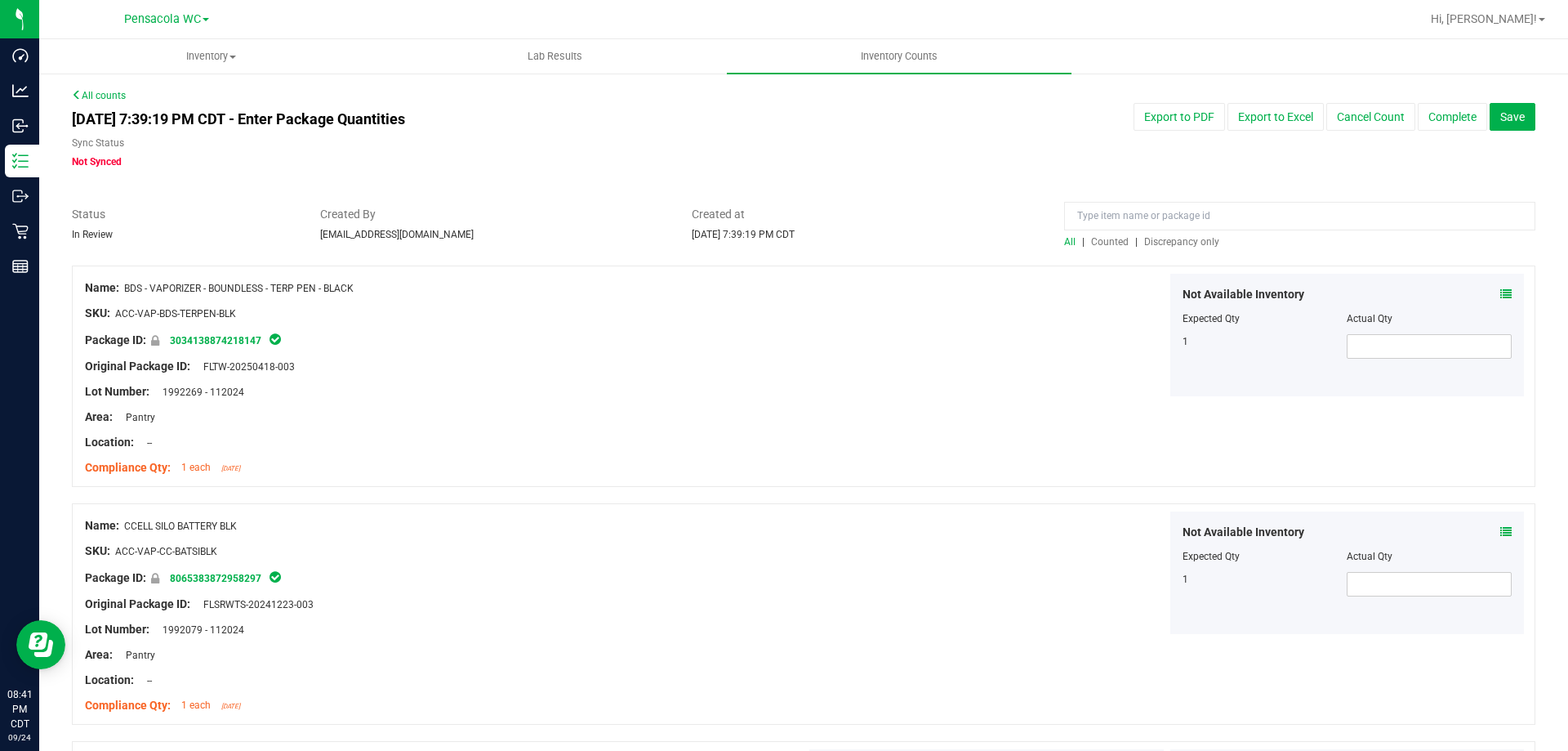
click at [1188, 247] on div "All | Counted | Discrepancy only" at bounding box center [1300, 242] width 471 height 15
click at [1188, 243] on span "Discrepancy only" at bounding box center [1182, 242] width 75 height 12
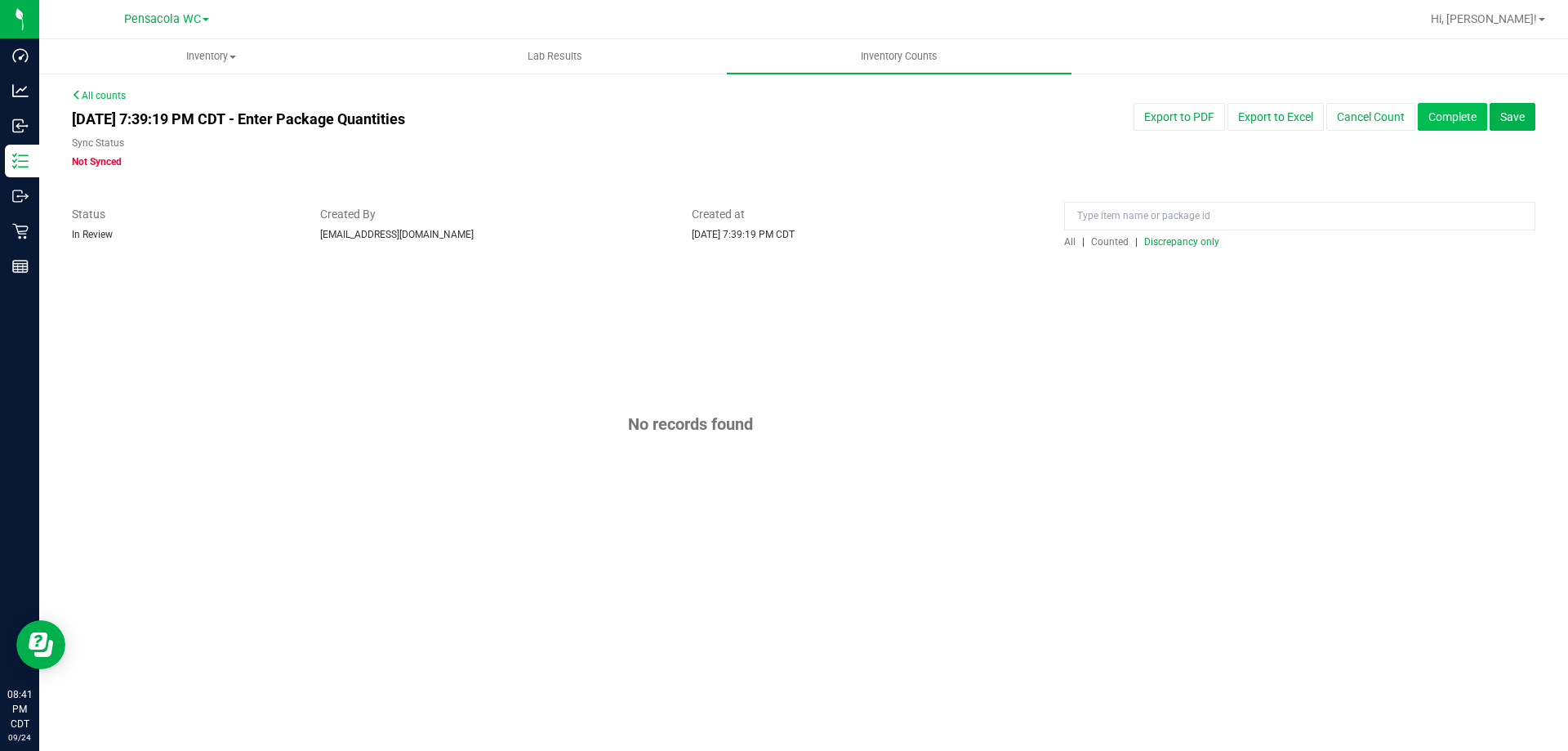
click at [1445, 109] on button "Complete" at bounding box center [1453, 117] width 69 height 28
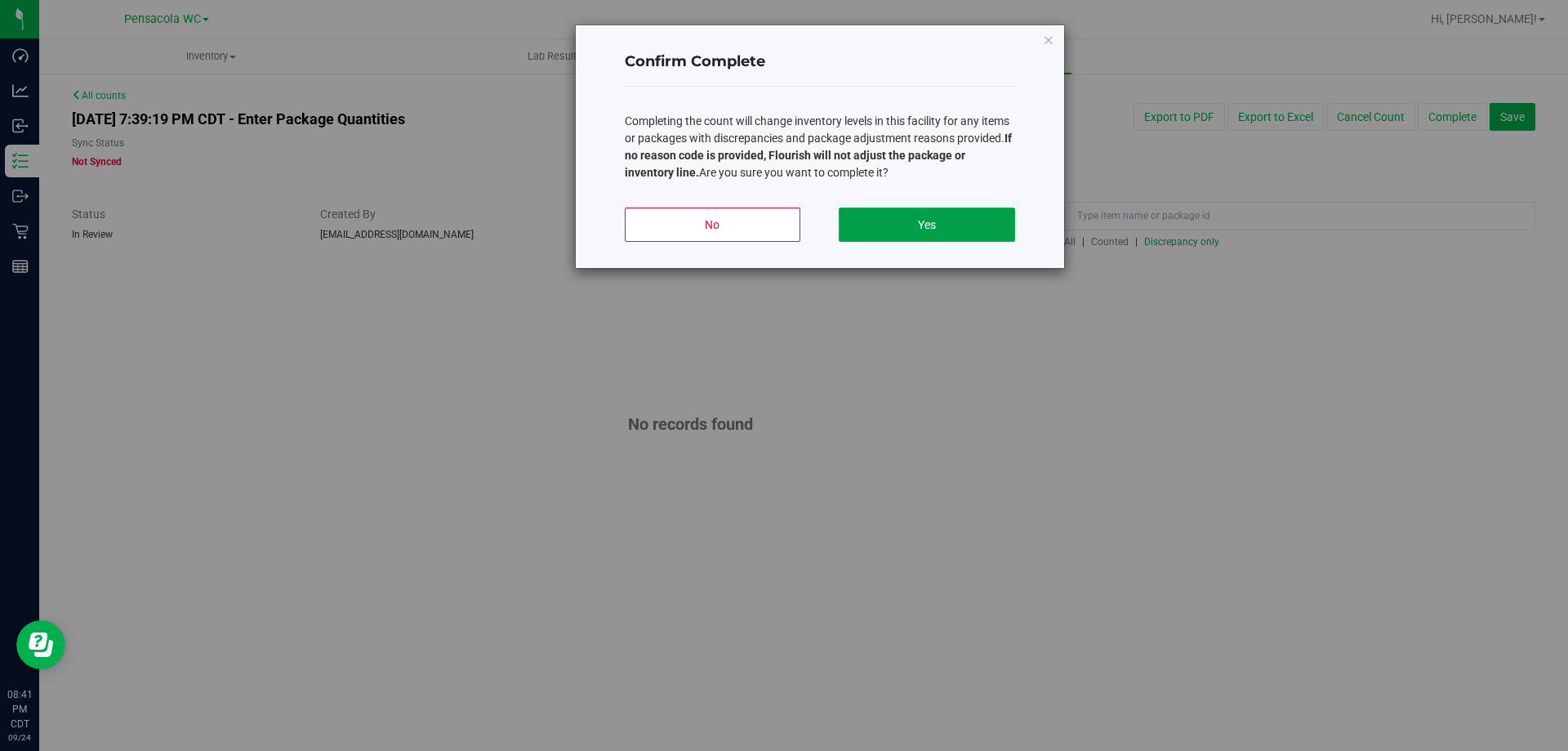
click at [967, 217] on button "Yes" at bounding box center [927, 225] width 176 height 35
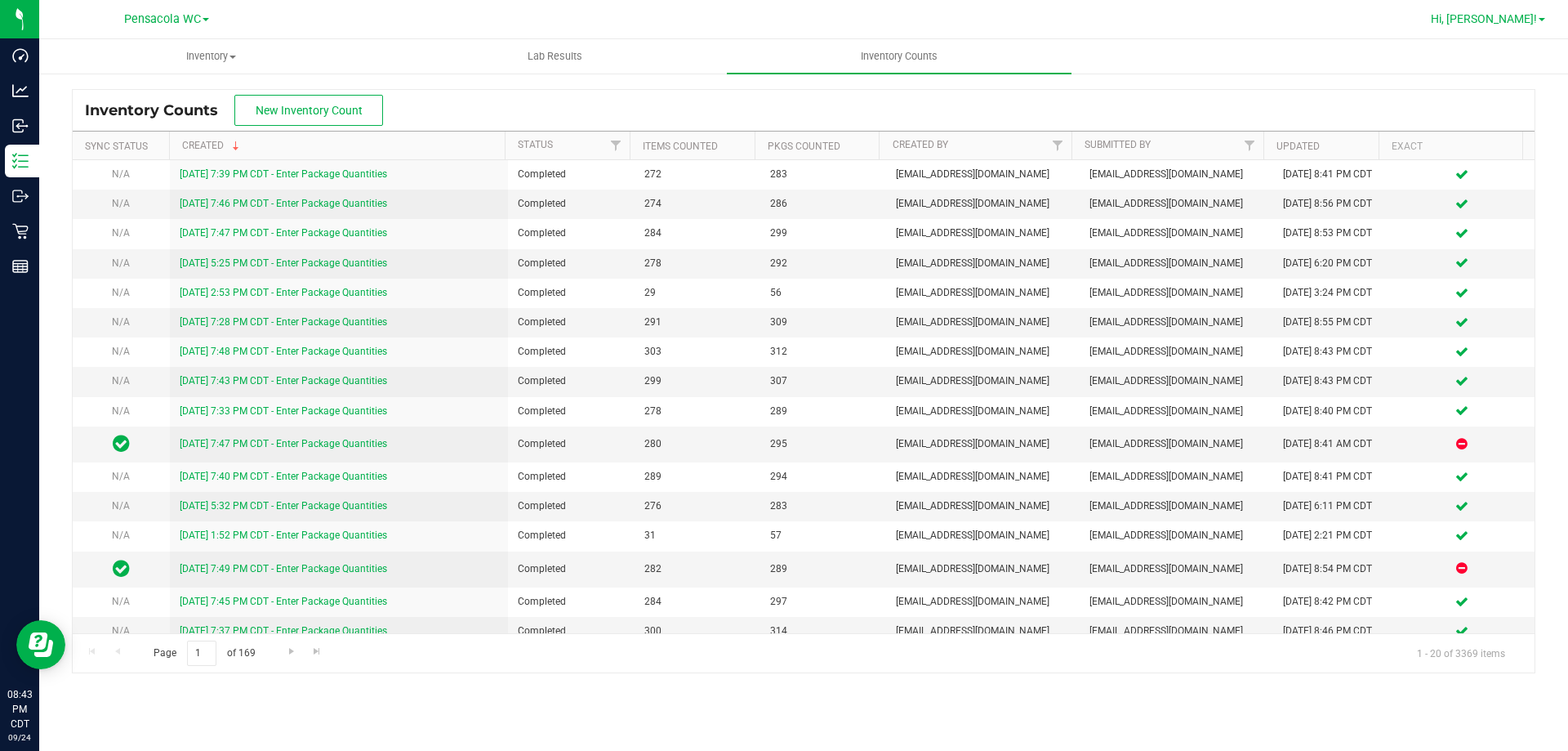
click at [1530, 14] on span "Hi, [PERSON_NAME]!" at bounding box center [1484, 19] width 106 height 13
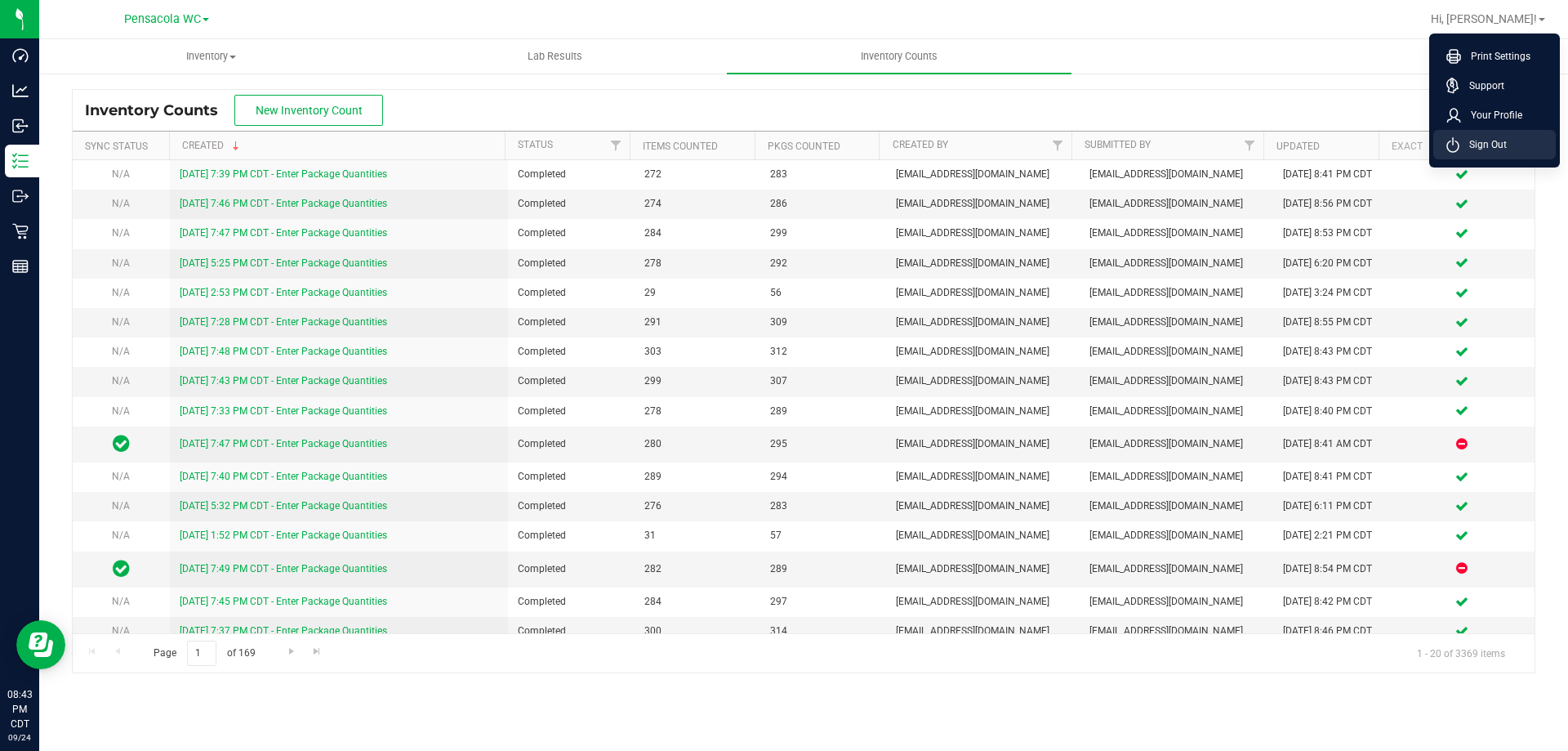
click at [1490, 137] on span "Sign Out" at bounding box center [1483, 145] width 48 height 16
